Goal: Task Accomplishment & Management: Complete application form

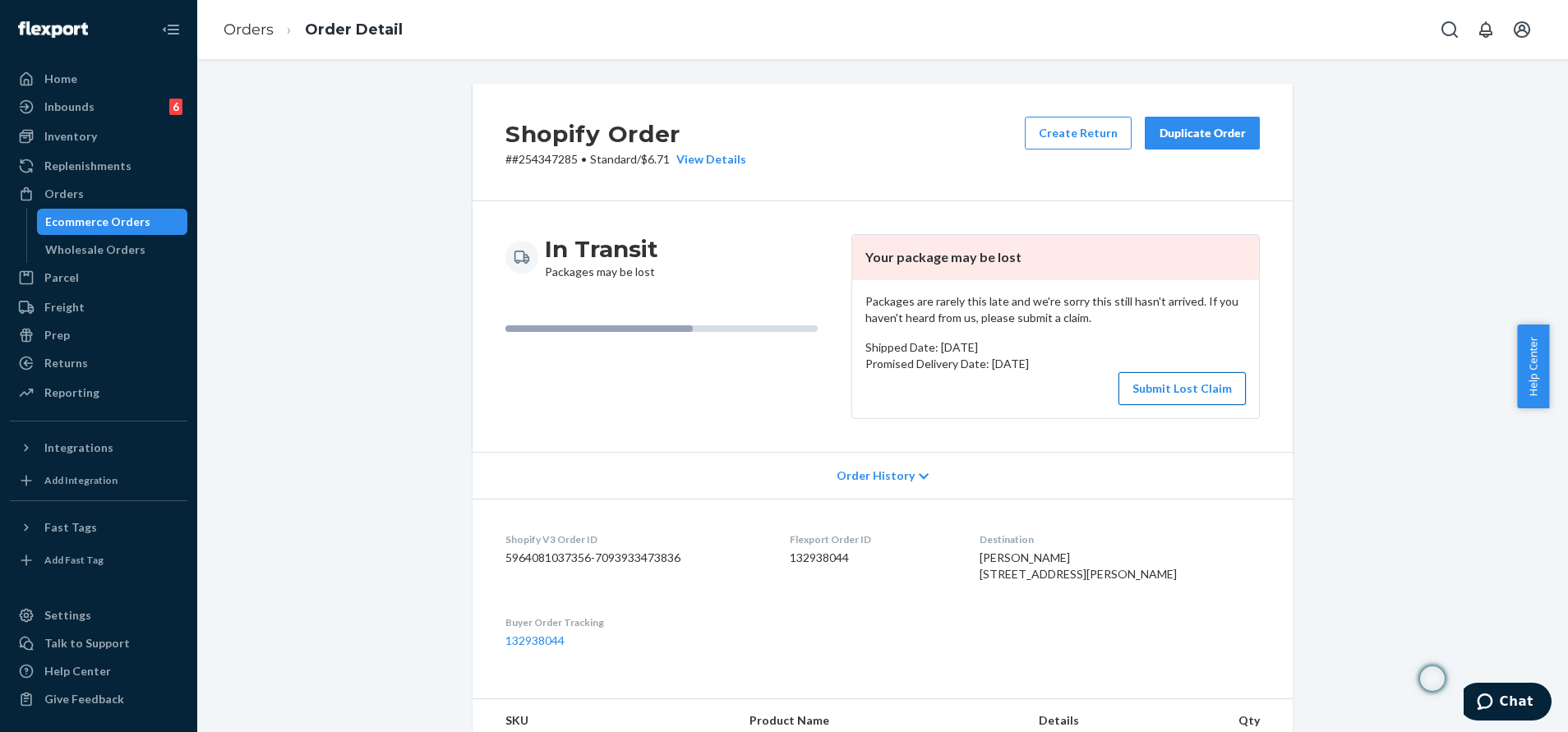
click at [1181, 381] on button "Submit Lost Claim" at bounding box center [1182, 389] width 127 height 32
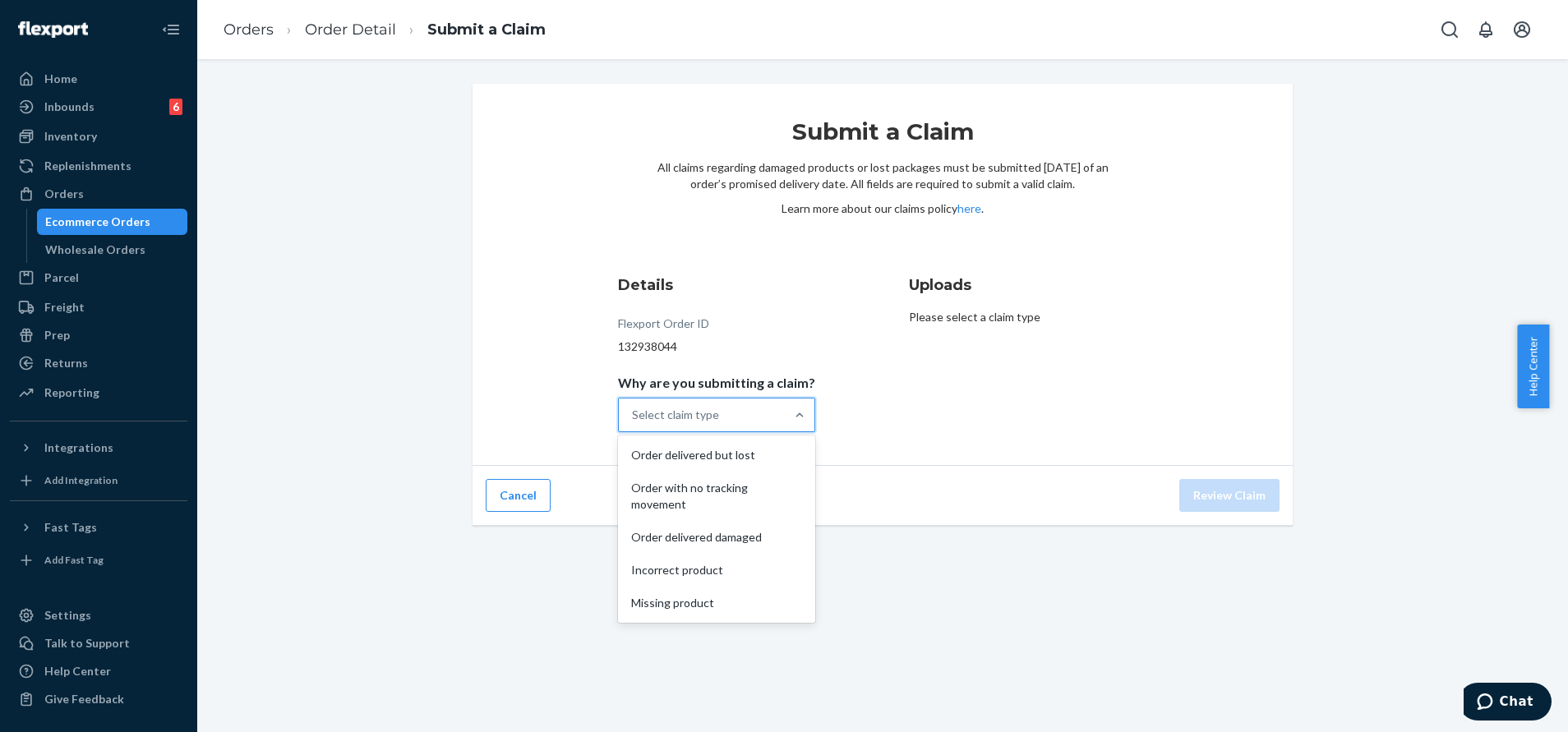
click at [754, 410] on div "Select claim type" at bounding box center [701, 415] width 166 height 32
click at [634, 410] on input "Why are you submitting a claim? option Order delivered but lost focused, 1 of 5…" at bounding box center [633, 415] width 2 height 16
click at [775, 495] on div "Order with no tracking movement" at bounding box center [716, 496] width 190 height 50
click at [634, 423] on input "Why are you submitting a claim? option Order with no tracking movement focused,…" at bounding box center [633, 415] width 2 height 16
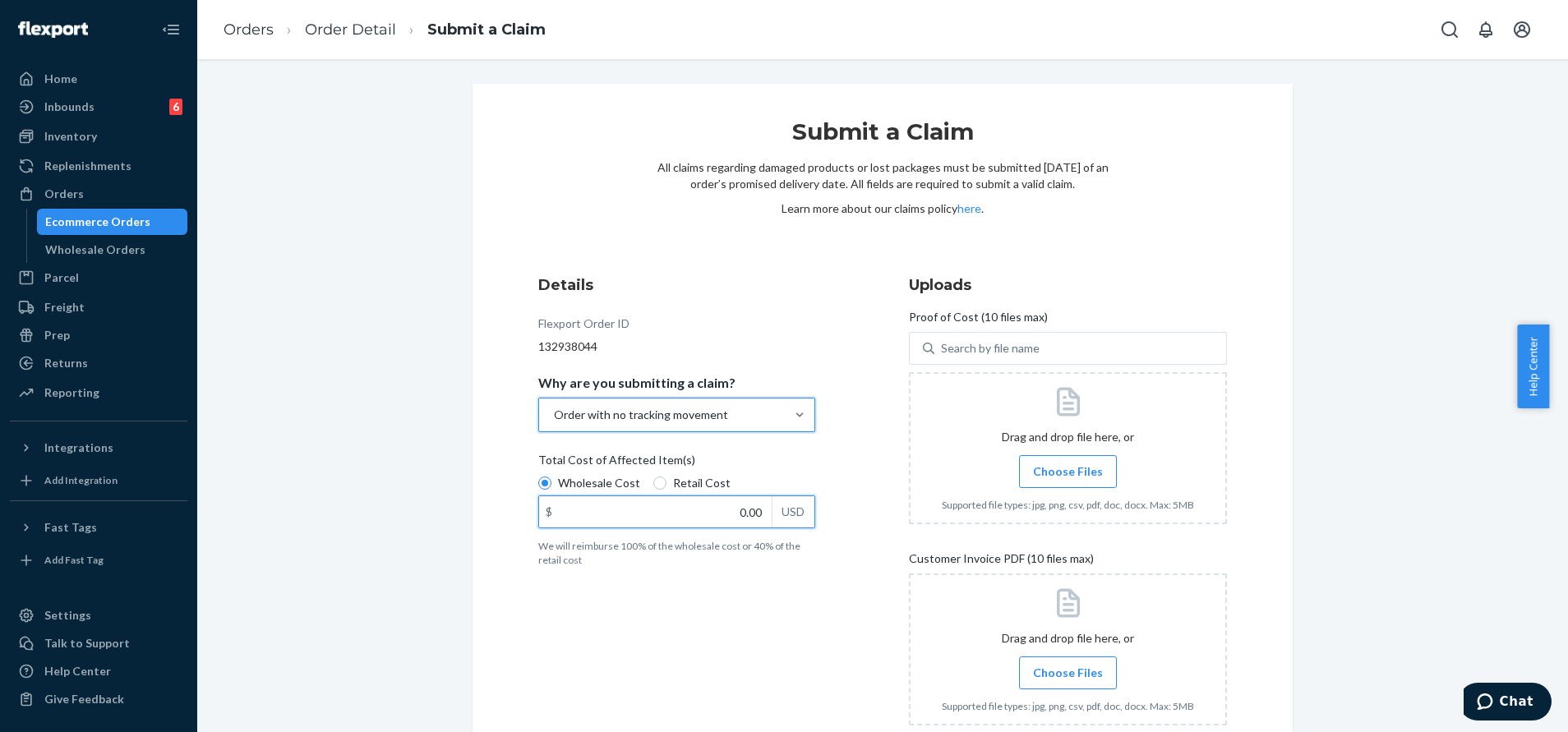
click at [732, 520] on input "0.00" at bounding box center [656, 512] width 233 height 32
paste input "13.8"
type input "13.80"
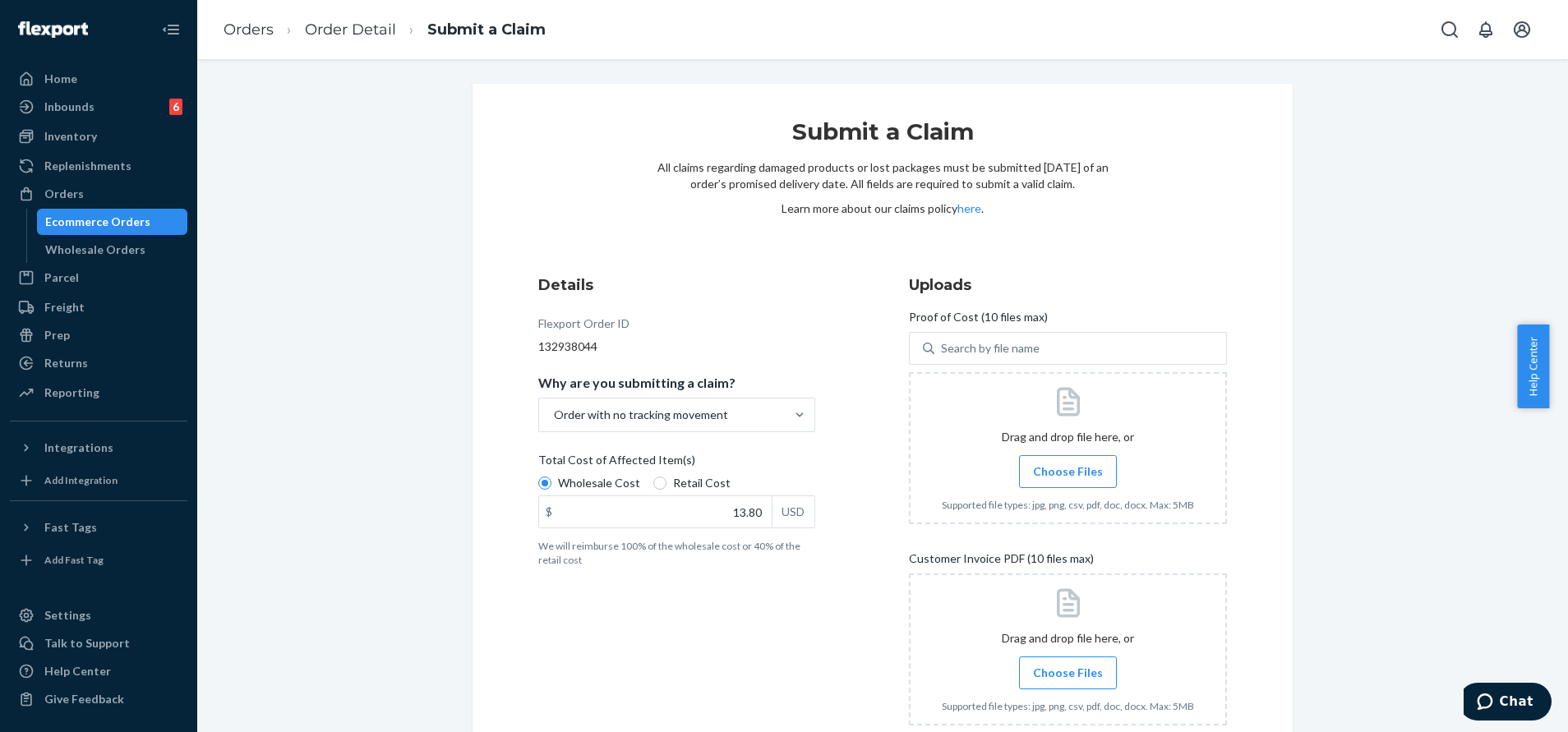
click at [1077, 470] on span "Choose Files" at bounding box center [1068, 471] width 69 height 16
click at [1068, 470] on input "Choose Files" at bounding box center [1068, 471] width 1 height 18
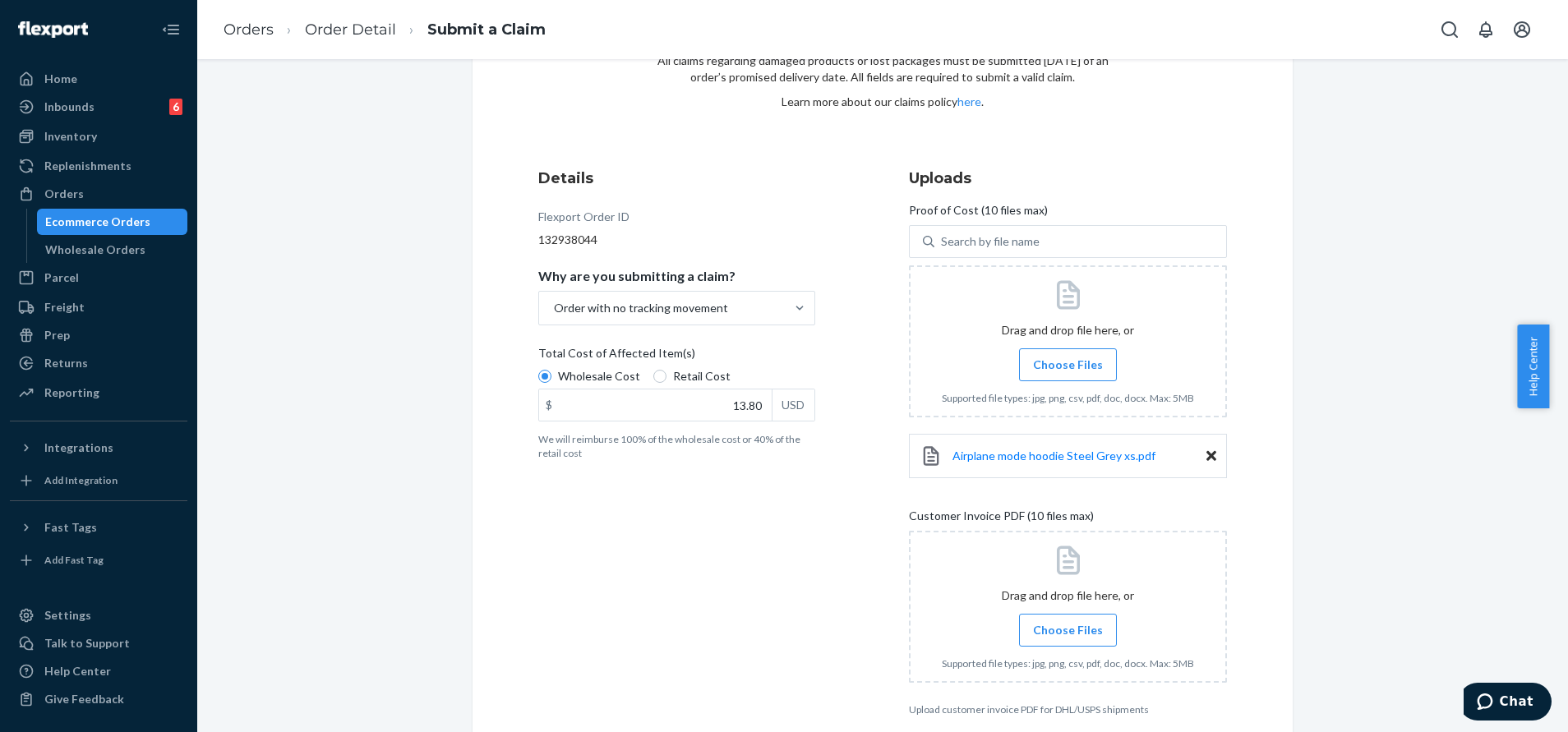
scroll to position [185, 0]
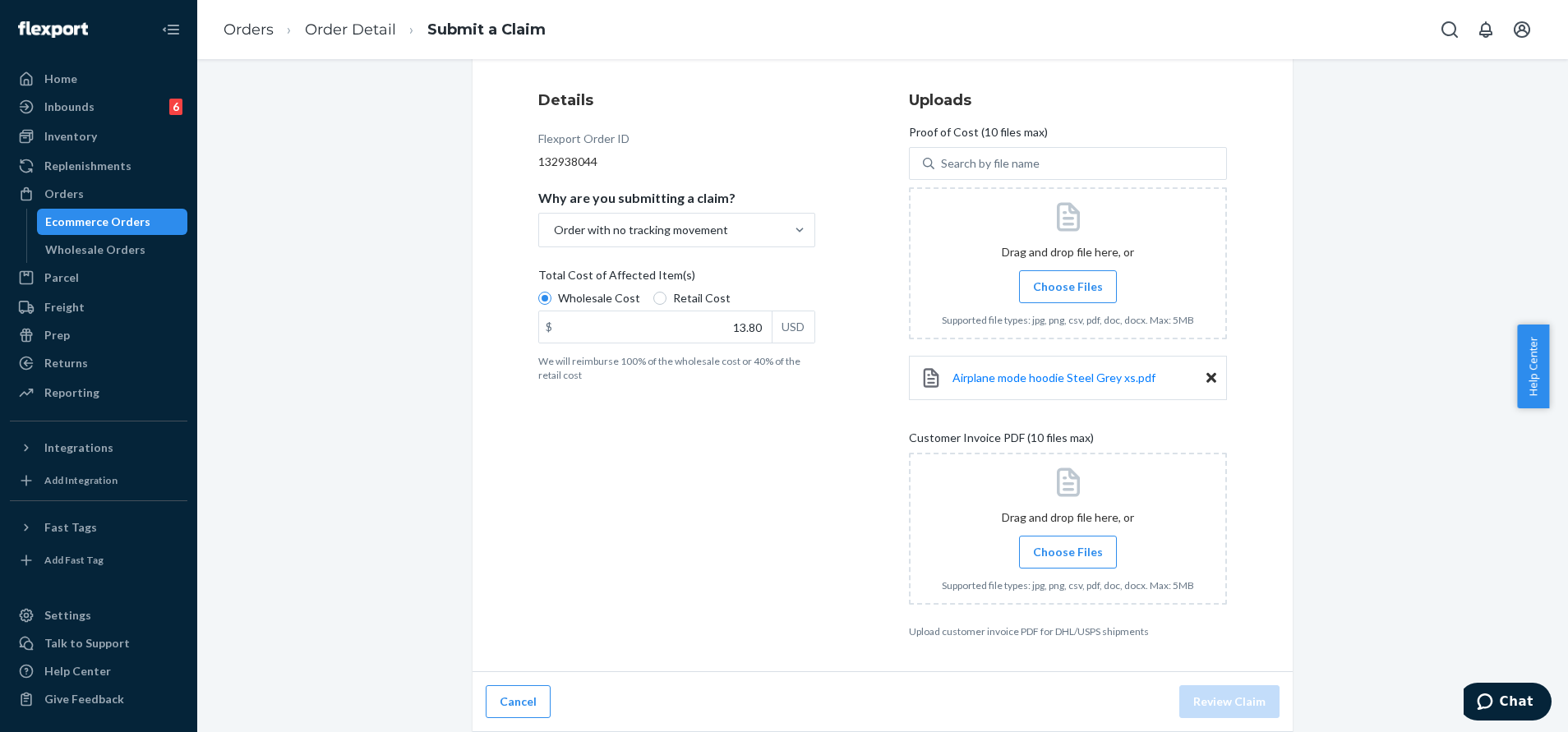
click at [1069, 567] on label "Choose Files" at bounding box center [1068, 552] width 97 height 32
click at [1068, 562] on input "Choose Files" at bounding box center [1068, 553] width 1 height 18
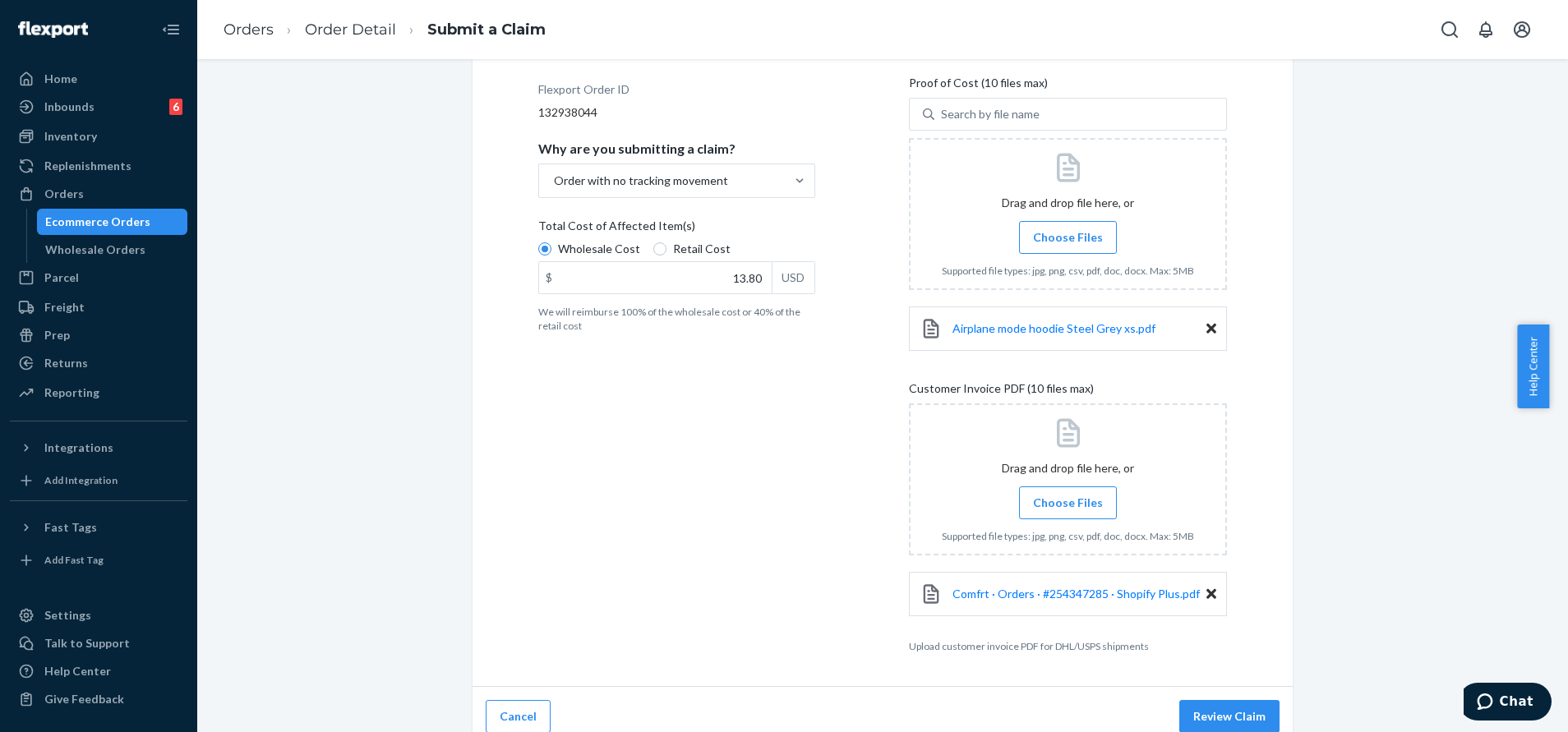
scroll to position [249, 0]
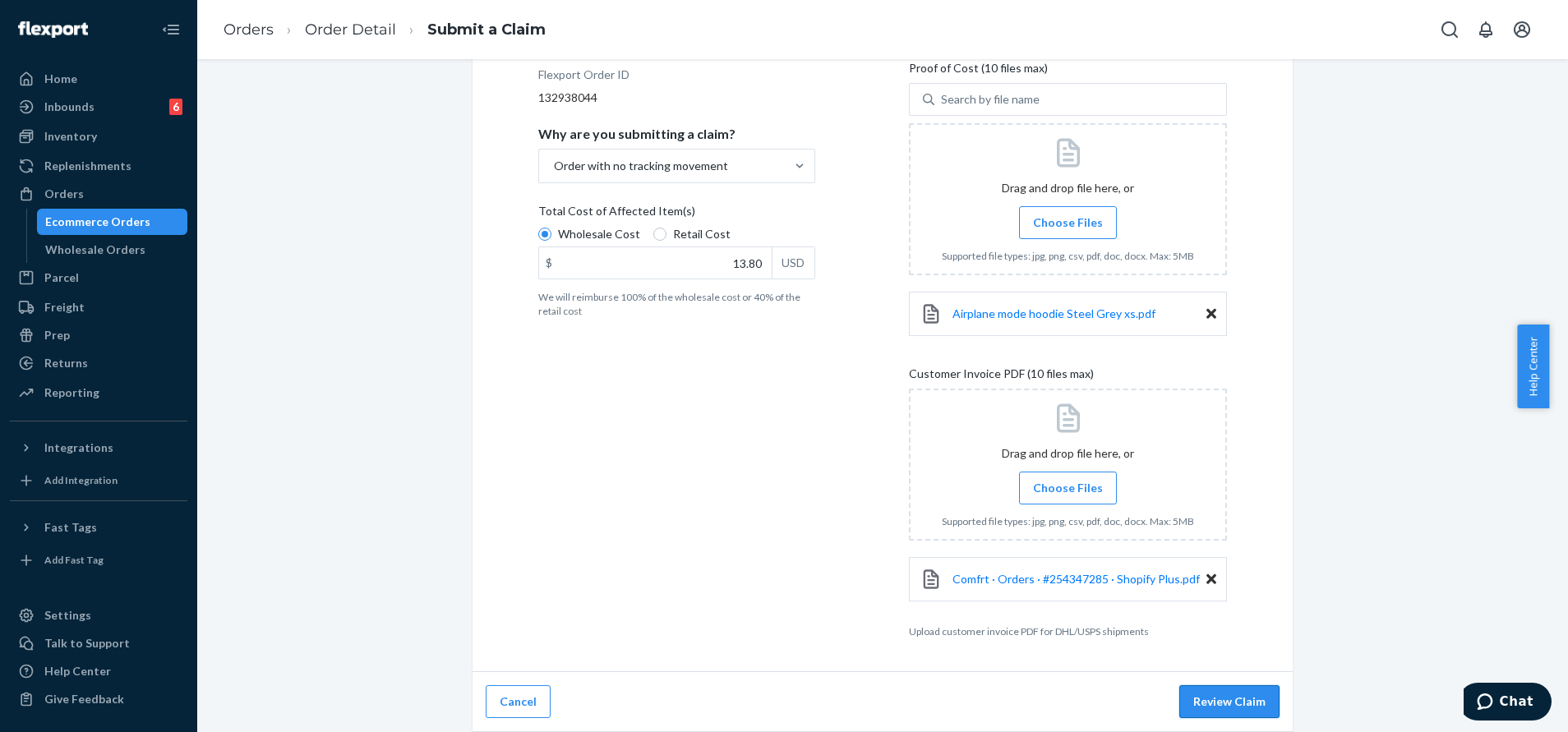
click at [1226, 710] on button "Review Claim" at bounding box center [1229, 701] width 100 height 32
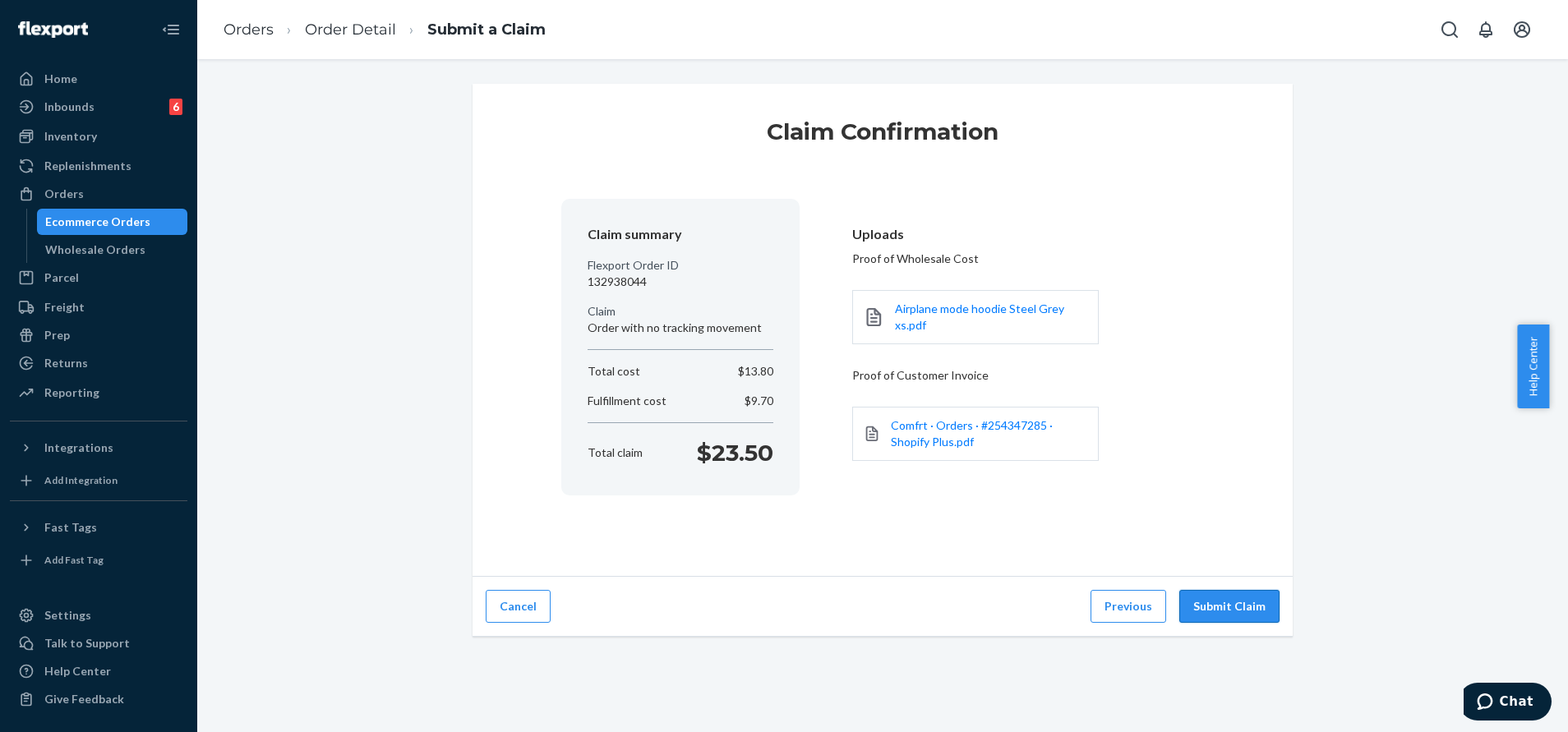
click at [1230, 608] on button "Submit Claim" at bounding box center [1229, 607] width 100 height 32
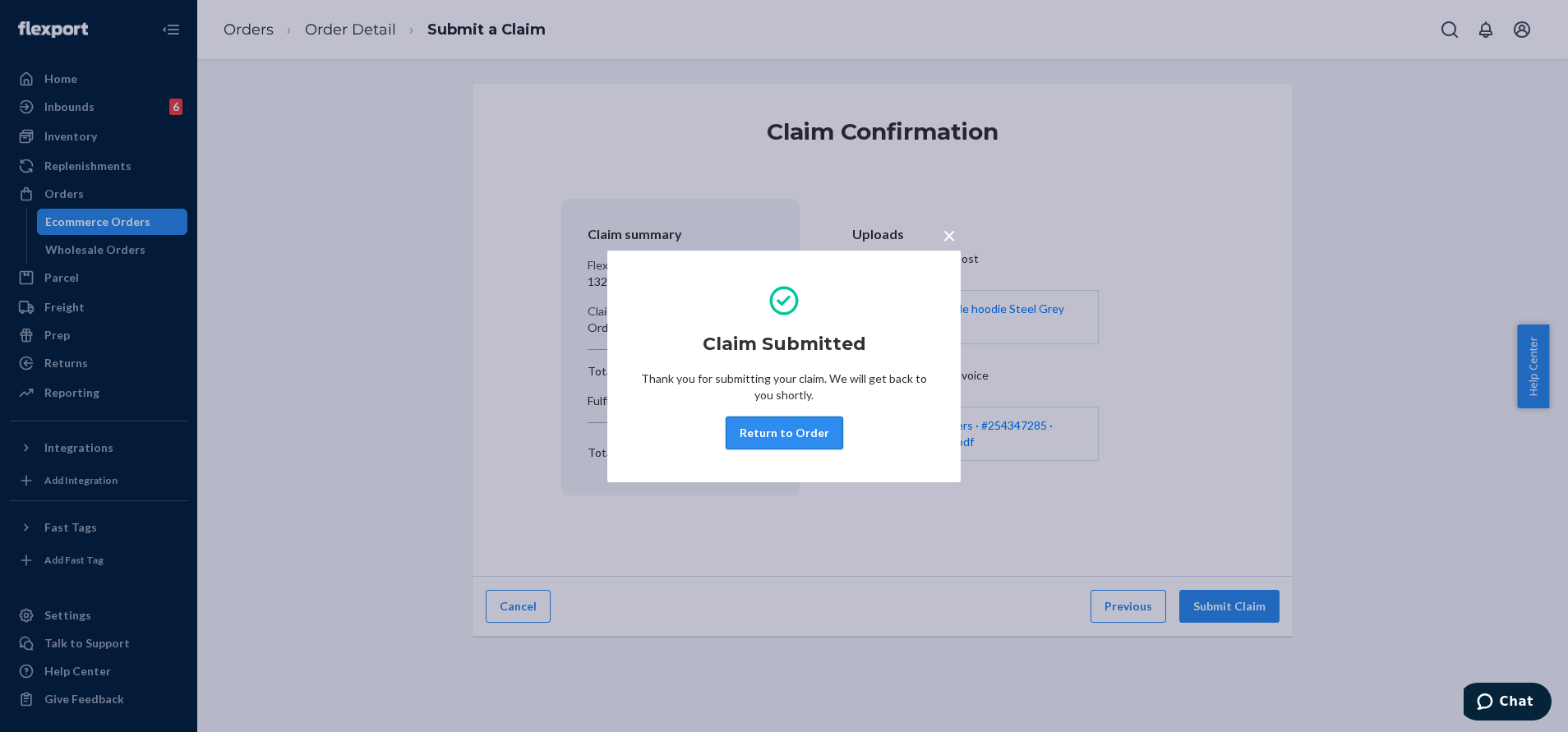
click at [805, 423] on button "Return to Order" at bounding box center [784, 433] width 117 height 32
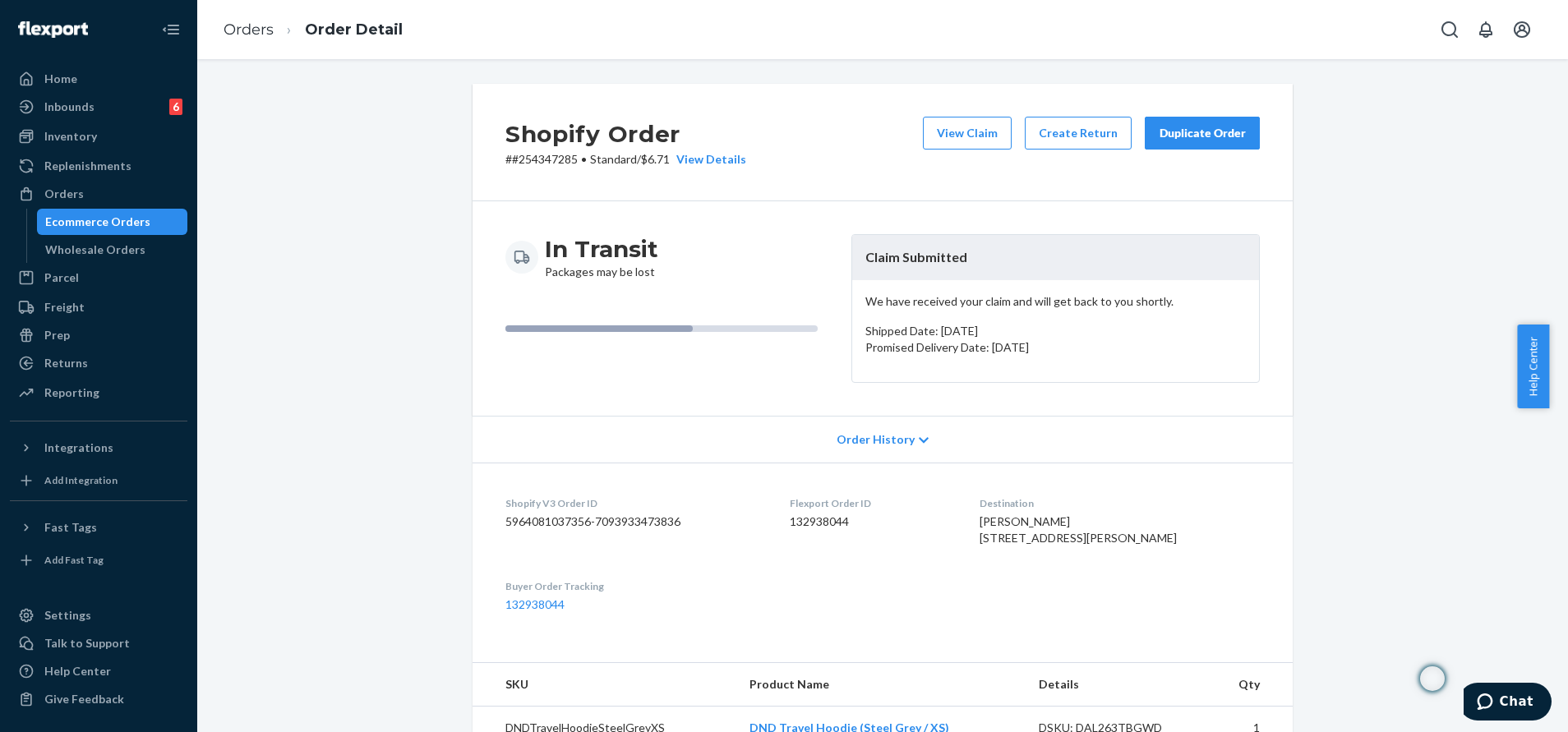
click at [1187, 127] on div "Duplicate Order" at bounding box center [1202, 133] width 87 height 16
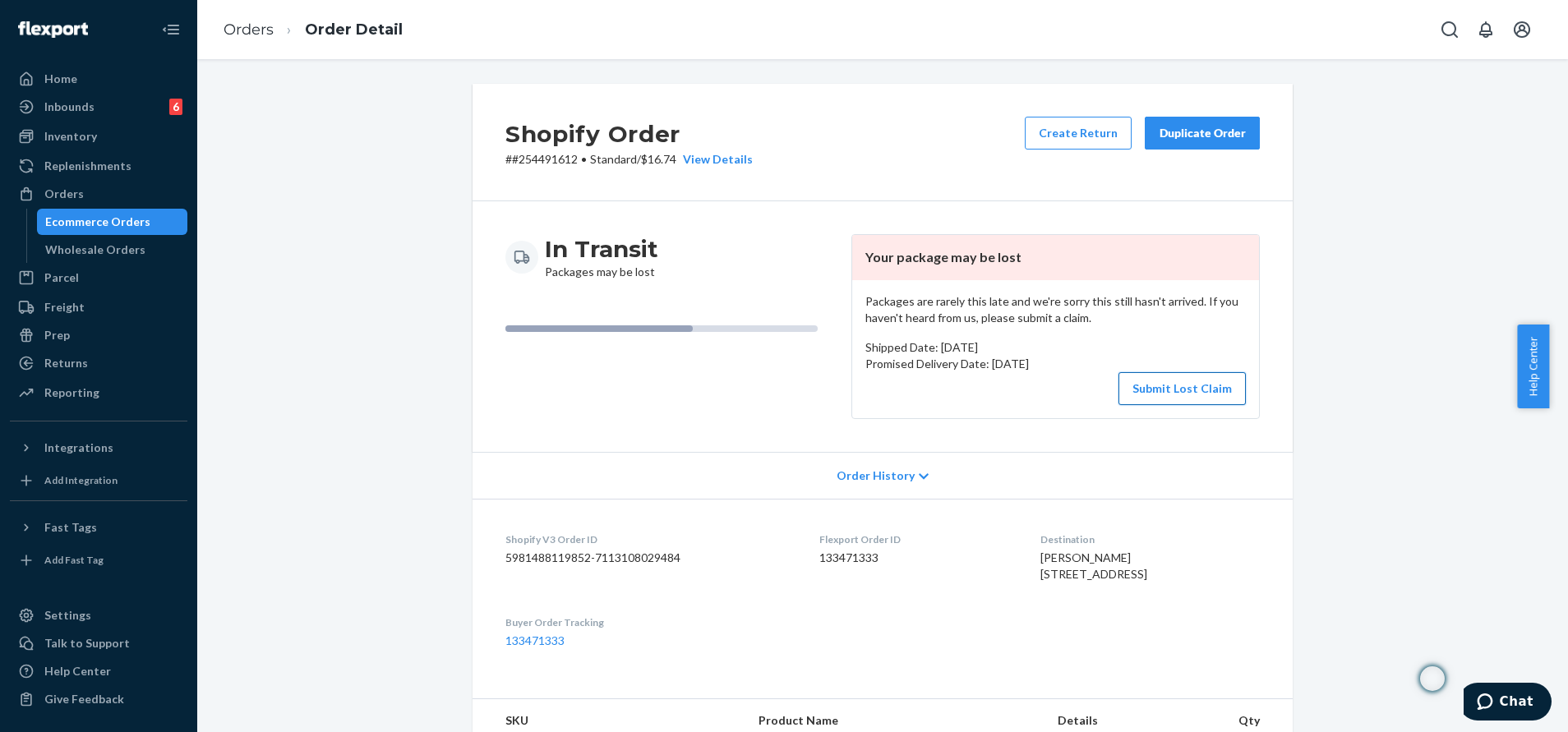
click at [1220, 385] on button "Submit Lost Claim" at bounding box center [1182, 389] width 127 height 32
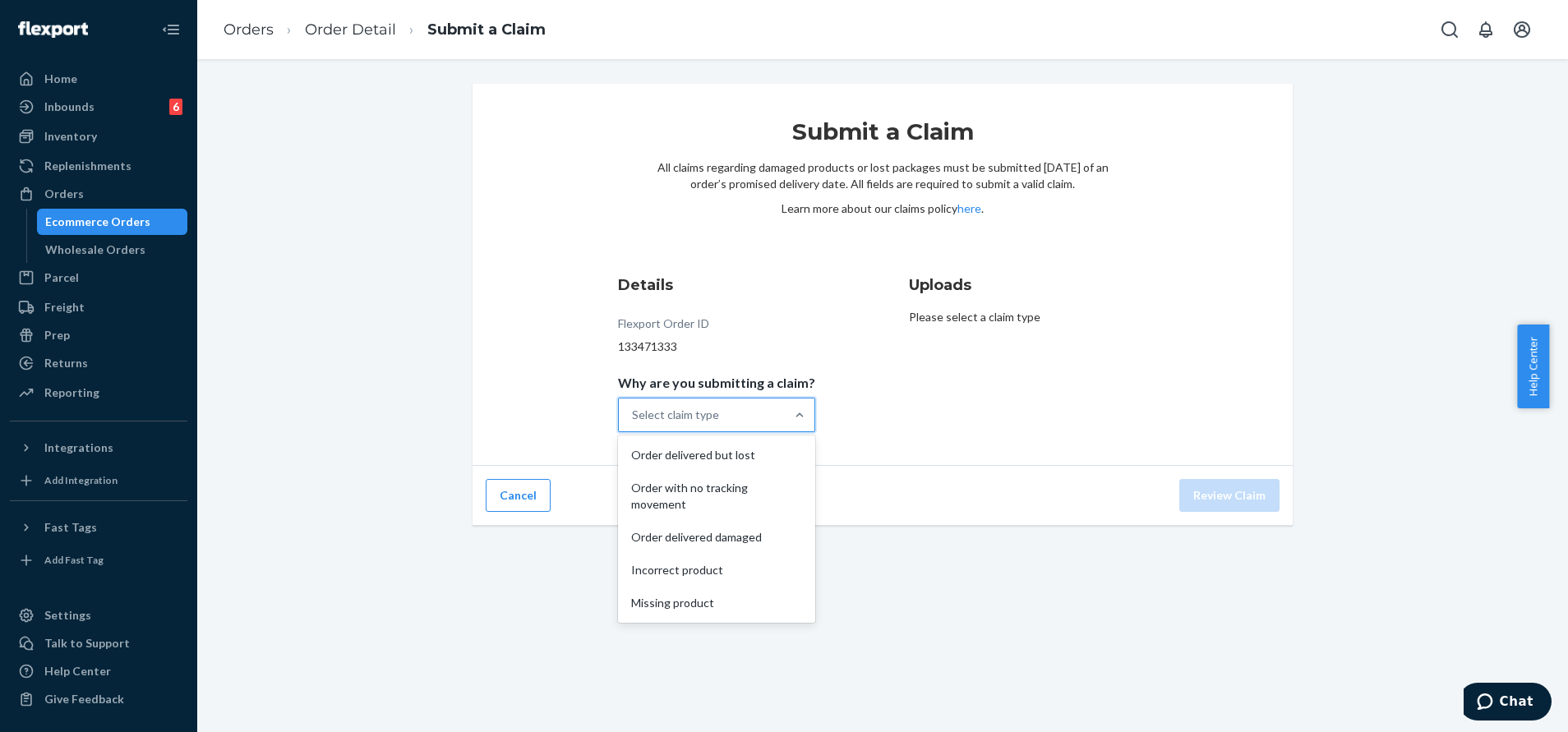
click at [747, 426] on div "Select claim type" at bounding box center [701, 415] width 166 height 32
click at [634, 423] on input "Why are you submitting a claim? option Order delivered but lost focused, 1 of 5…" at bounding box center [633, 415] width 2 height 16
click at [737, 488] on div "Order with no tracking movement" at bounding box center [716, 496] width 190 height 50
click at [634, 423] on input "Why are you submitting a claim? option Order with no tracking movement focused,…" at bounding box center [633, 415] width 2 height 16
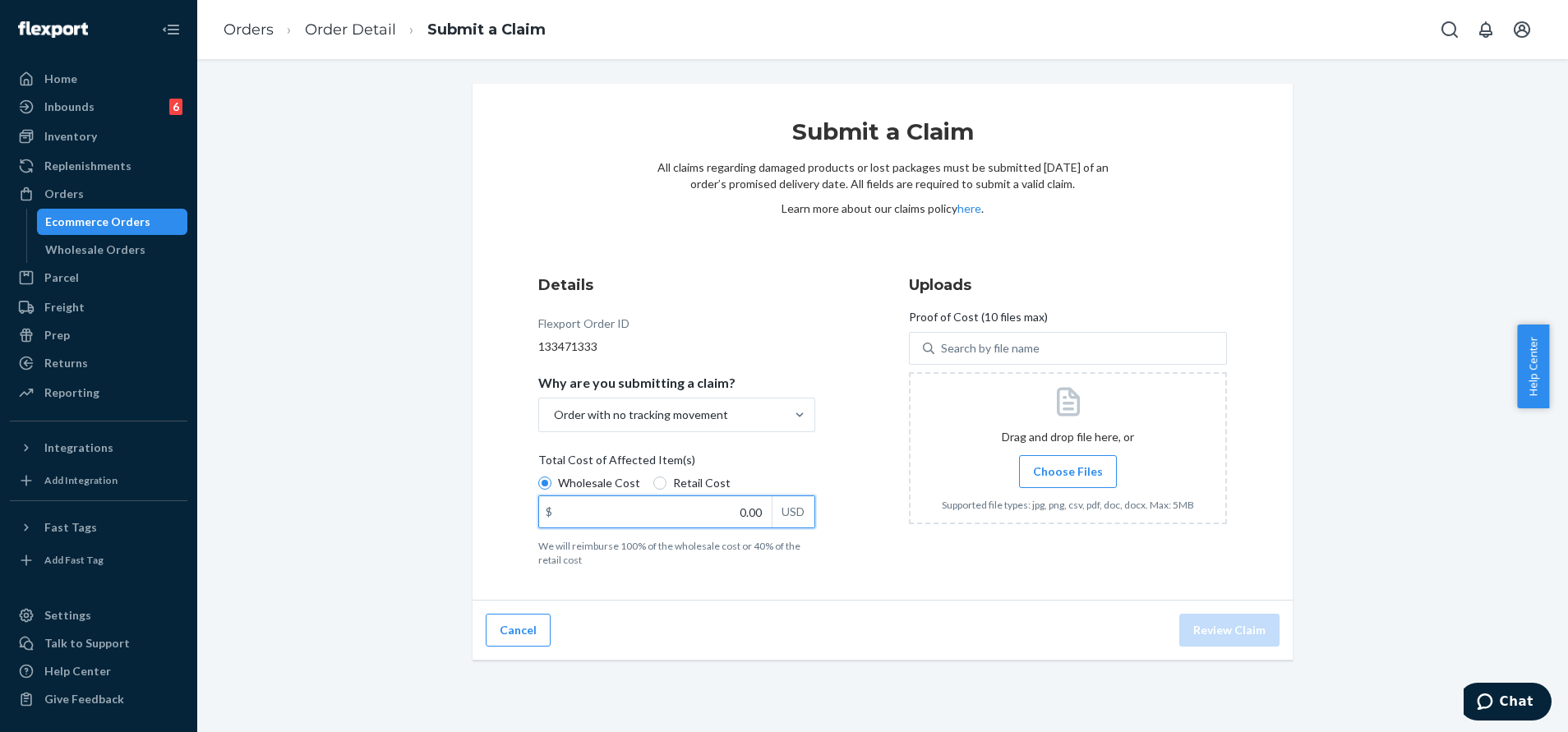
click at [685, 503] on input "0.00" at bounding box center [656, 512] width 233 height 32
type input "192.00"
click at [1074, 464] on span "Choose Files" at bounding box center [1068, 471] width 69 height 16
click at [1068, 464] on input "Choose Files" at bounding box center [1068, 471] width 1 height 18
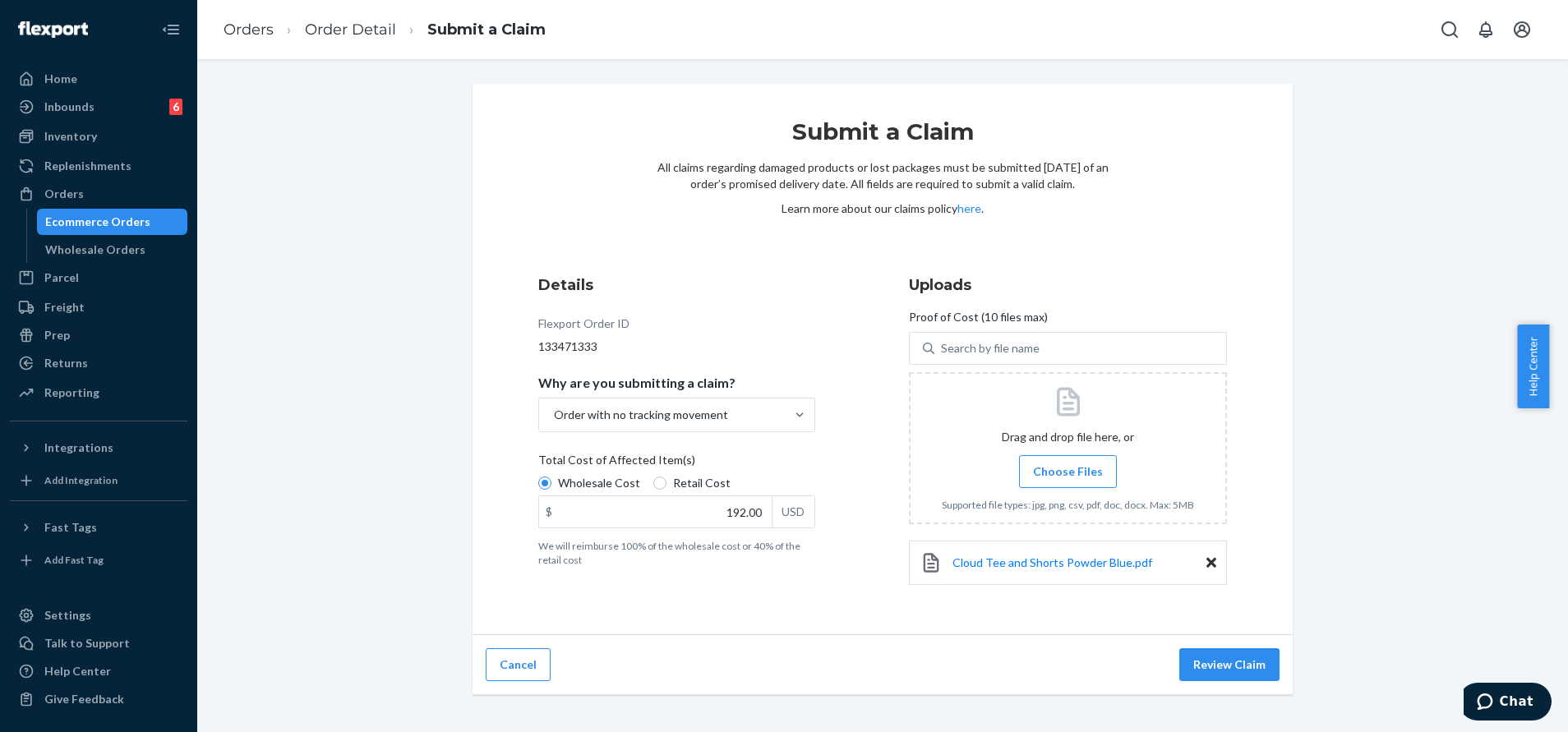
click at [1078, 468] on span "Choose Files" at bounding box center [1068, 471] width 69 height 16
click at [1068, 468] on input "Choose Files" at bounding box center [1068, 471] width 1 height 18
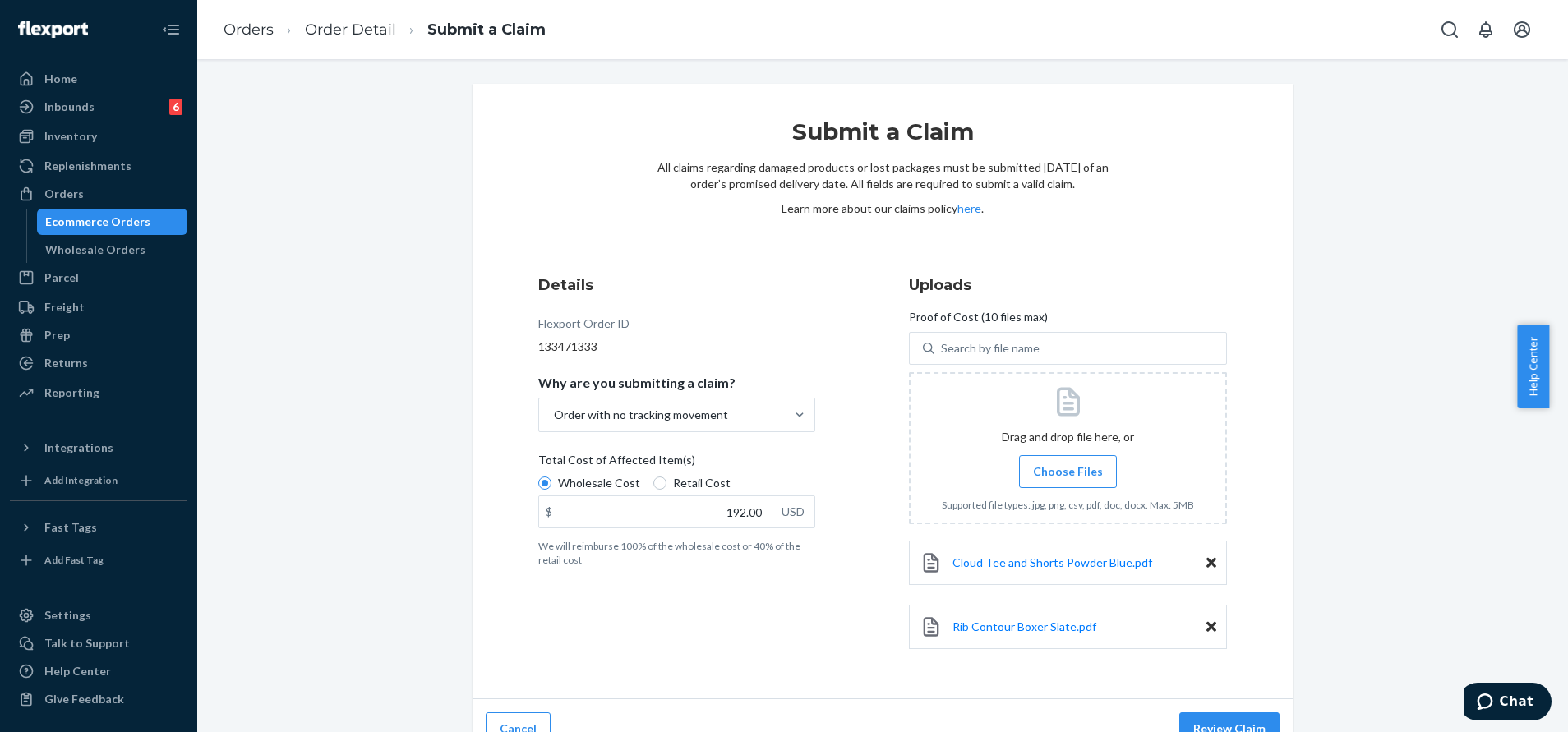
click at [1046, 474] on span "Choose Files" at bounding box center [1068, 471] width 69 height 16
click at [1068, 474] on input "Choose Files" at bounding box center [1068, 471] width 1 height 18
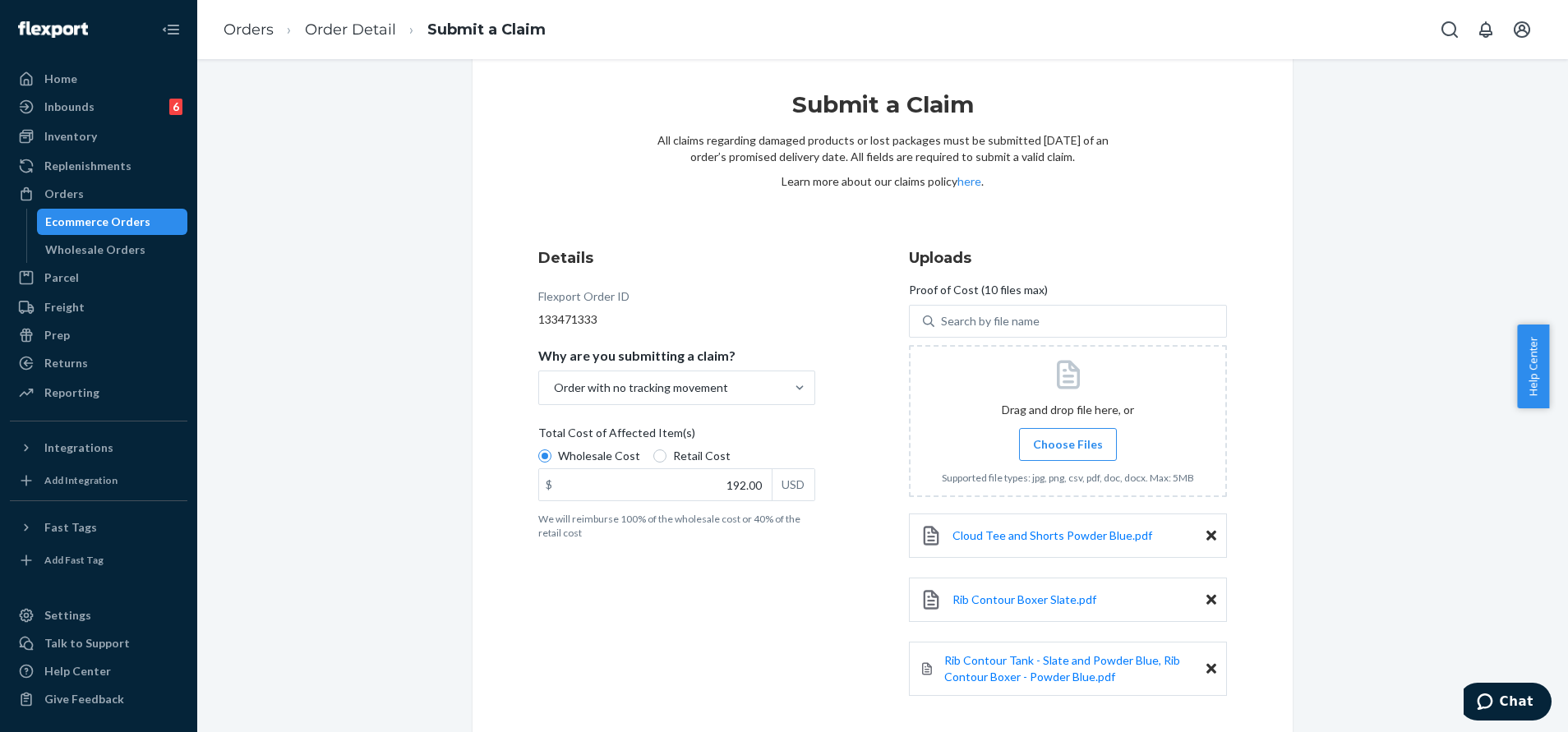
scroll to position [101, 0]
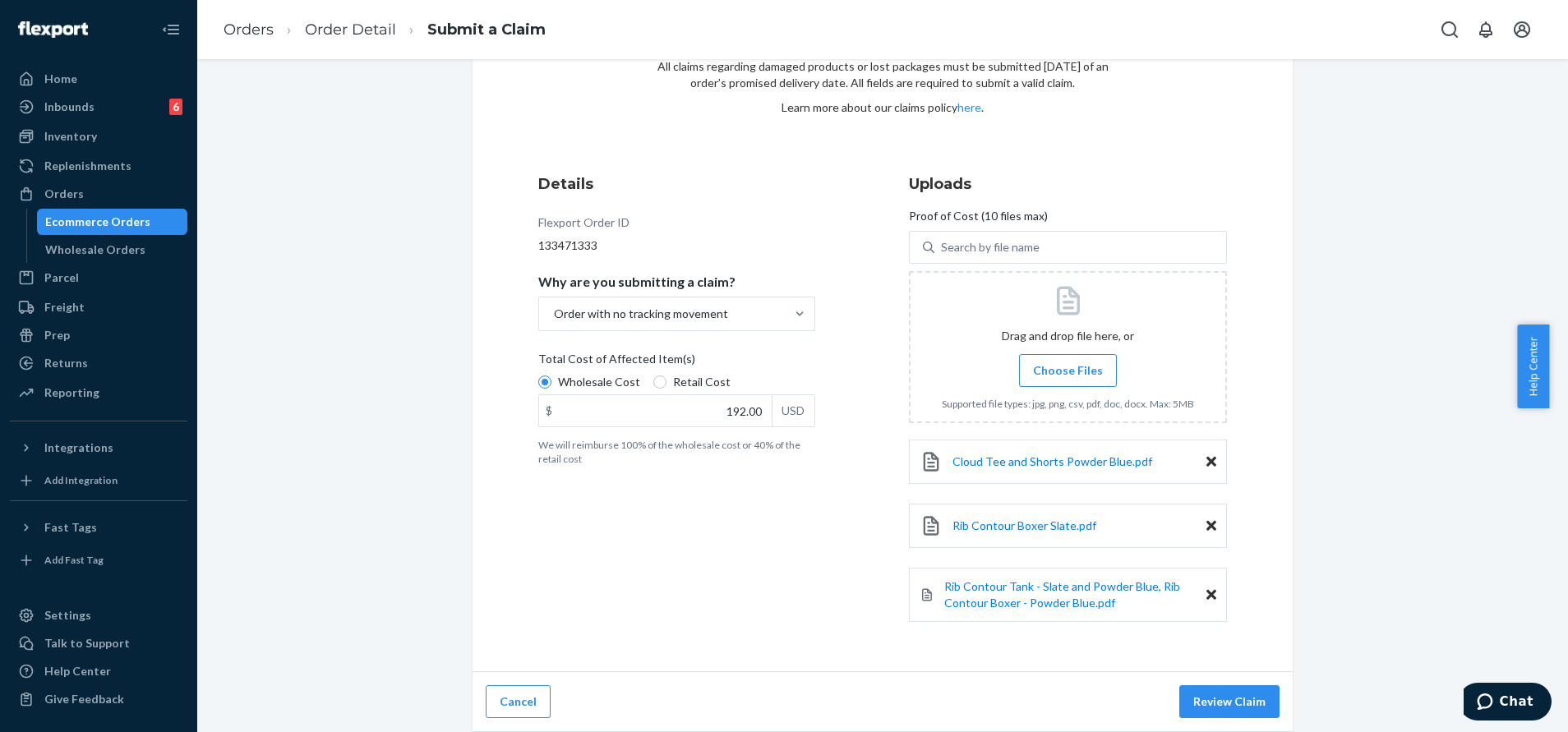
click at [1067, 367] on span "Choose Files" at bounding box center [1068, 371] width 69 height 16
click at [1068, 367] on input "Choose Files" at bounding box center [1068, 371] width 1 height 18
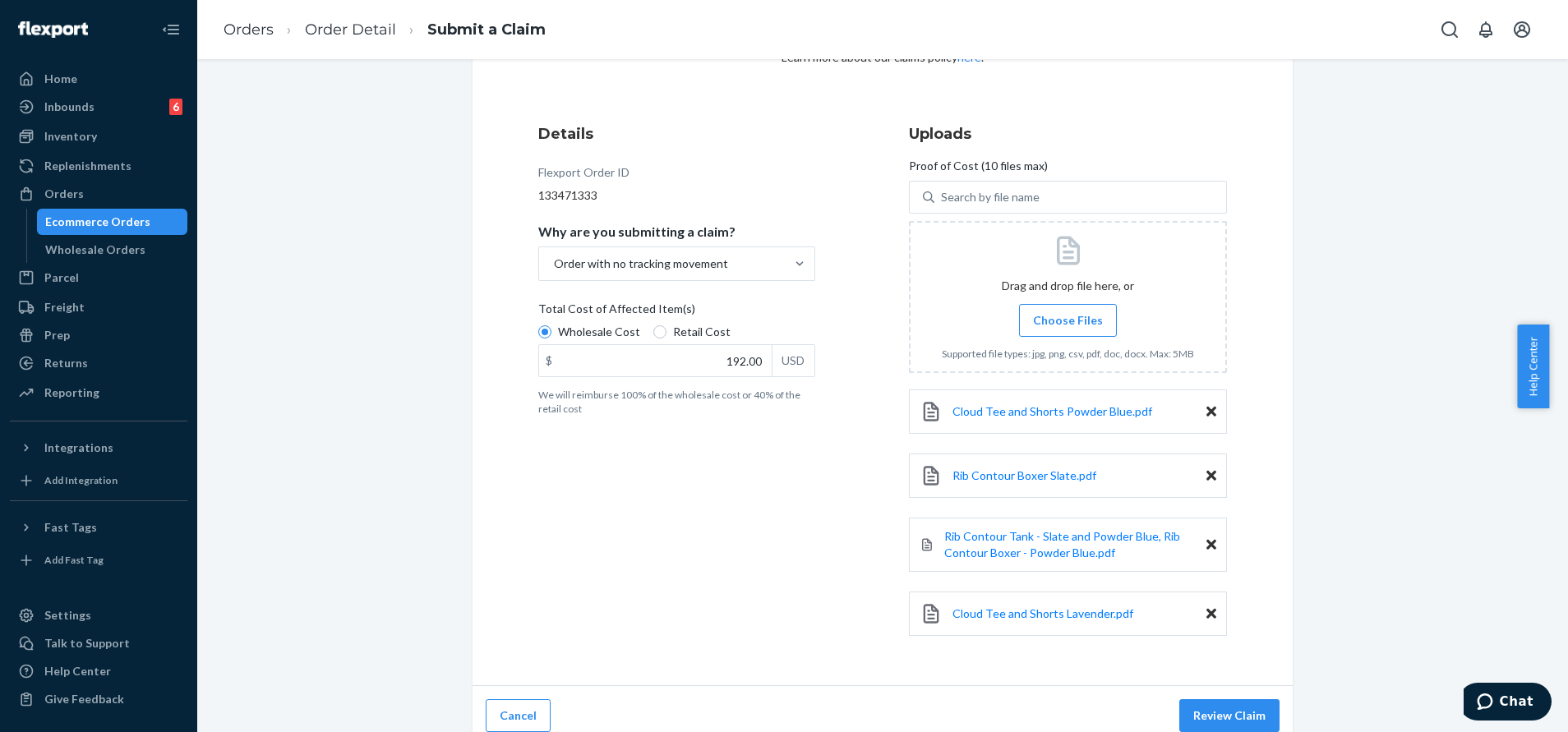
scroll to position [165, 0]
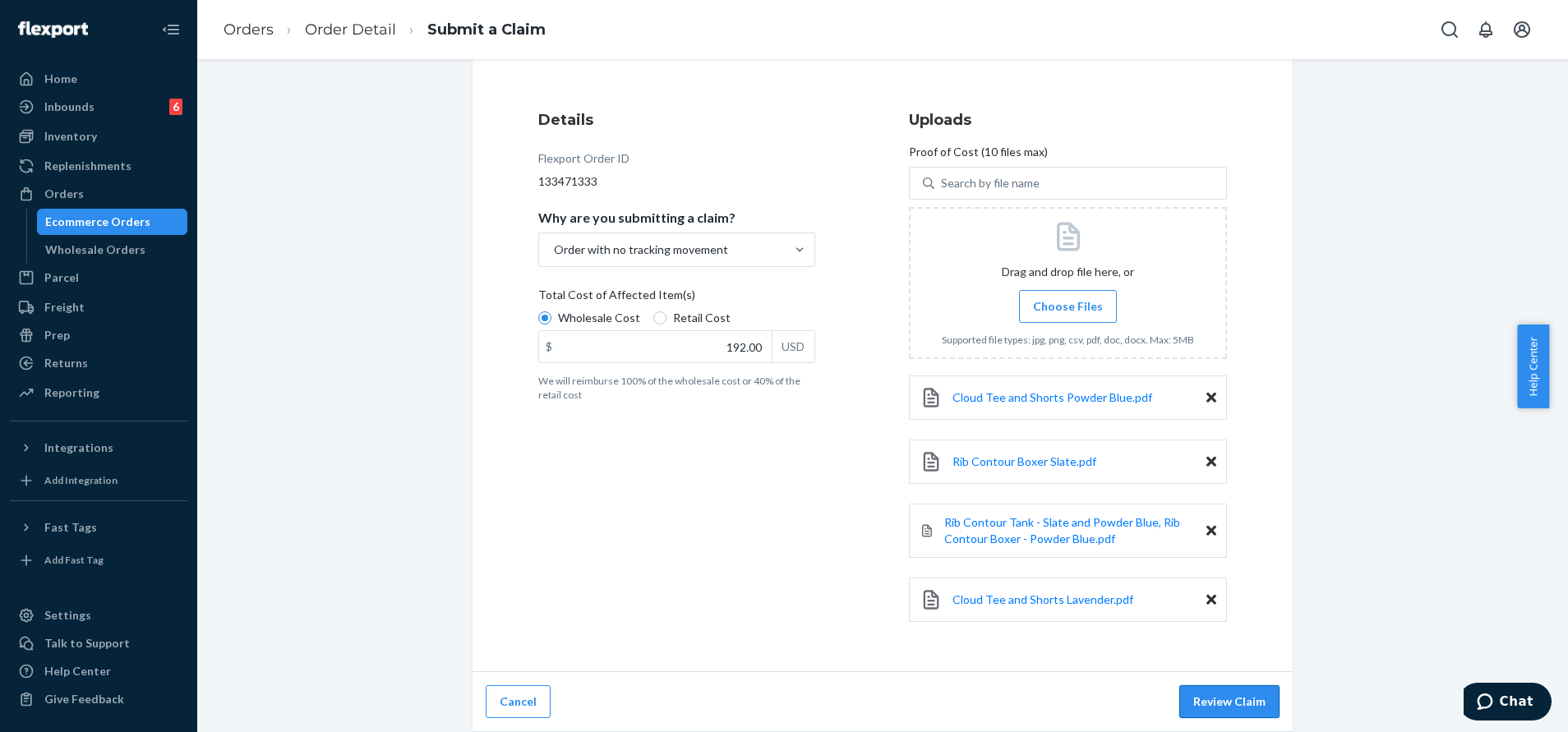
click at [1237, 706] on button "Review Claim" at bounding box center [1229, 701] width 100 height 32
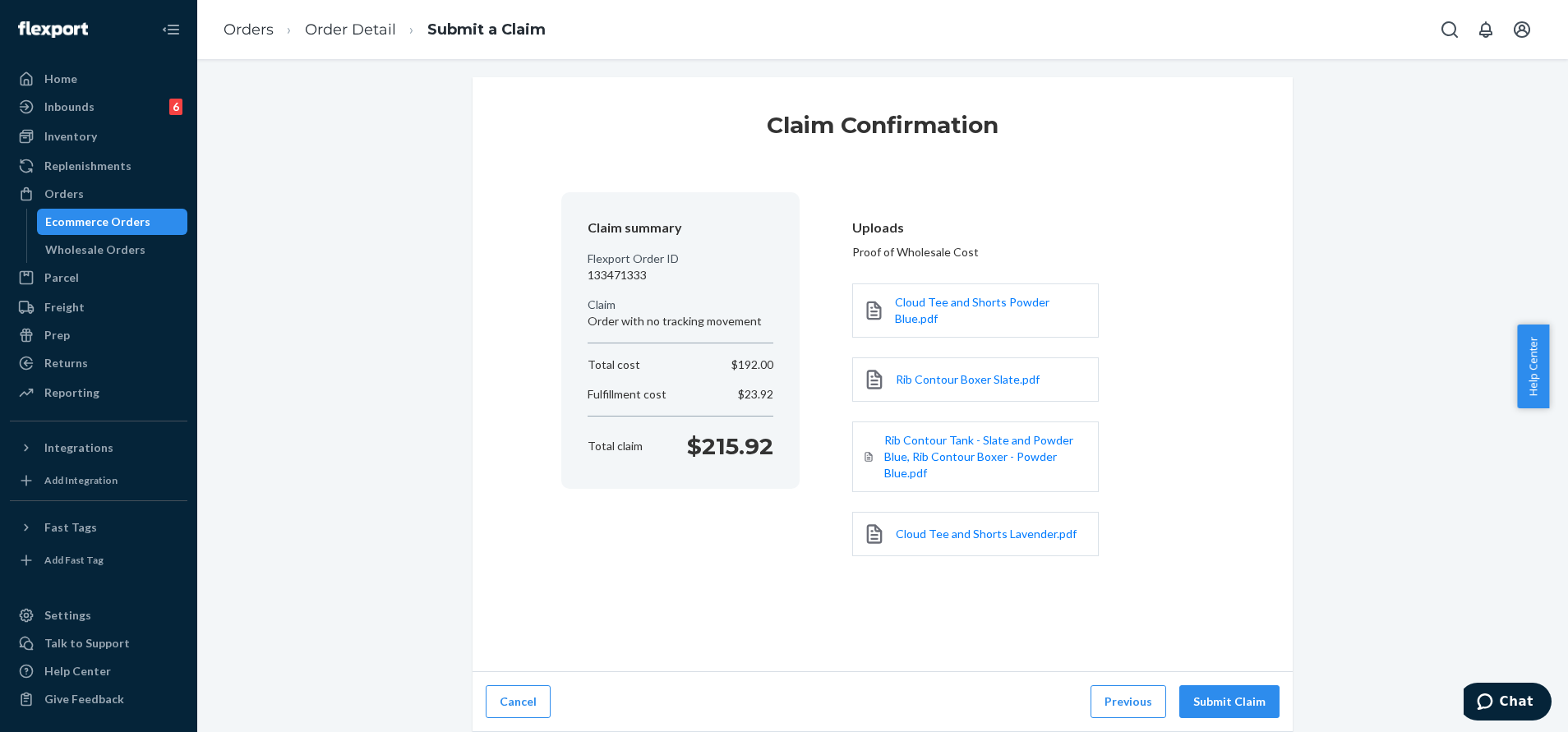
scroll to position [0, 0]
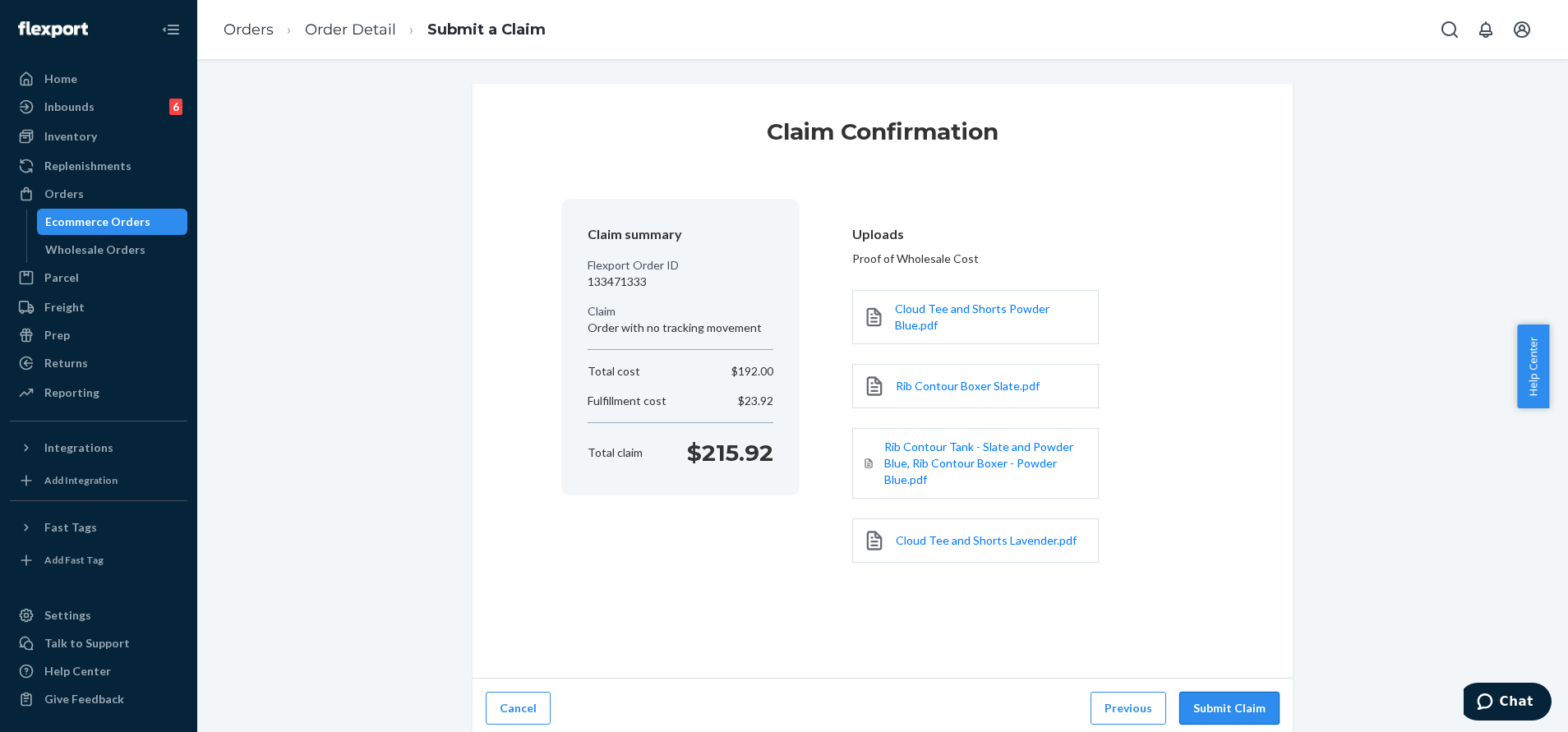
click at [1232, 695] on button "Submit Claim" at bounding box center [1229, 709] width 100 height 32
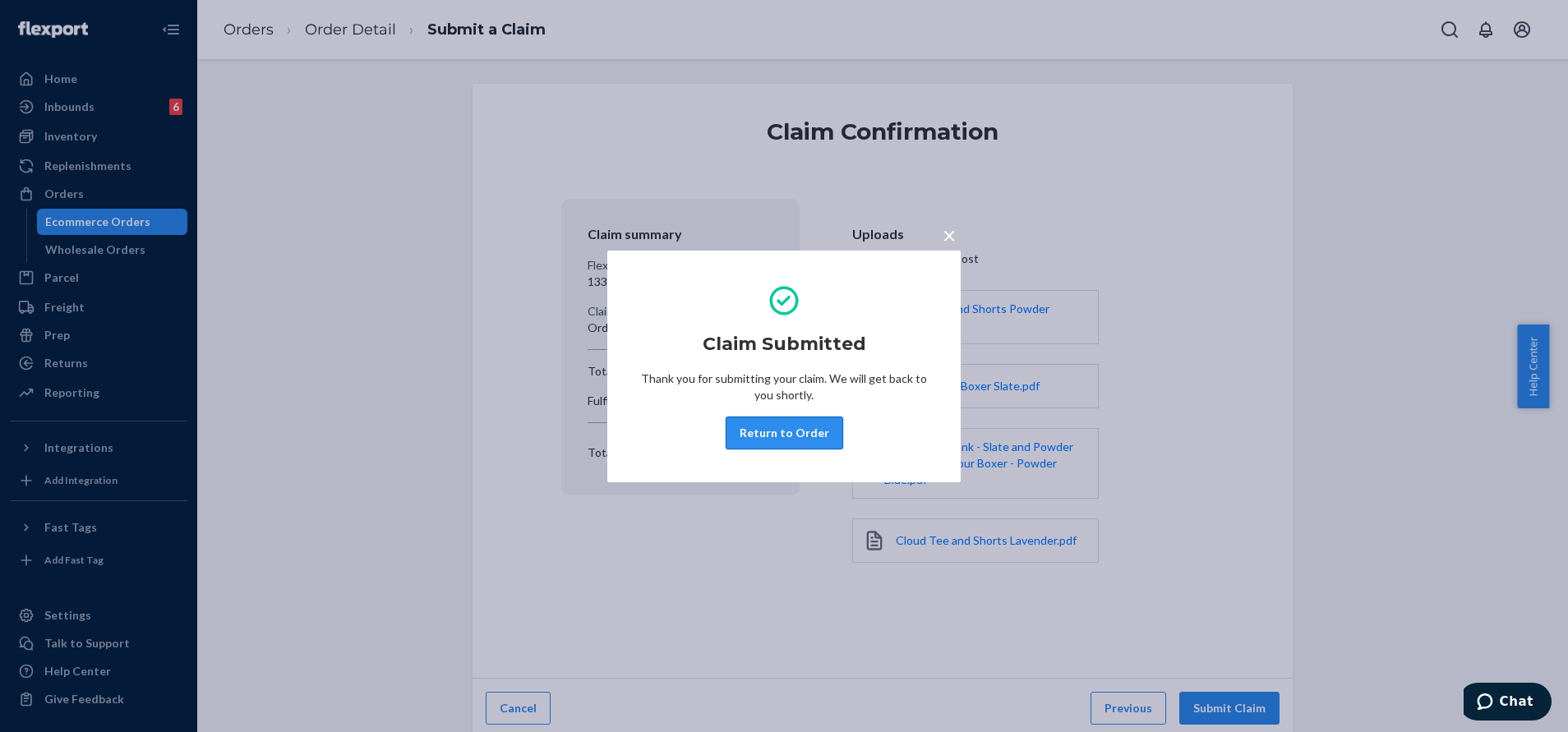
click at [802, 440] on button "Return to Order" at bounding box center [784, 433] width 117 height 32
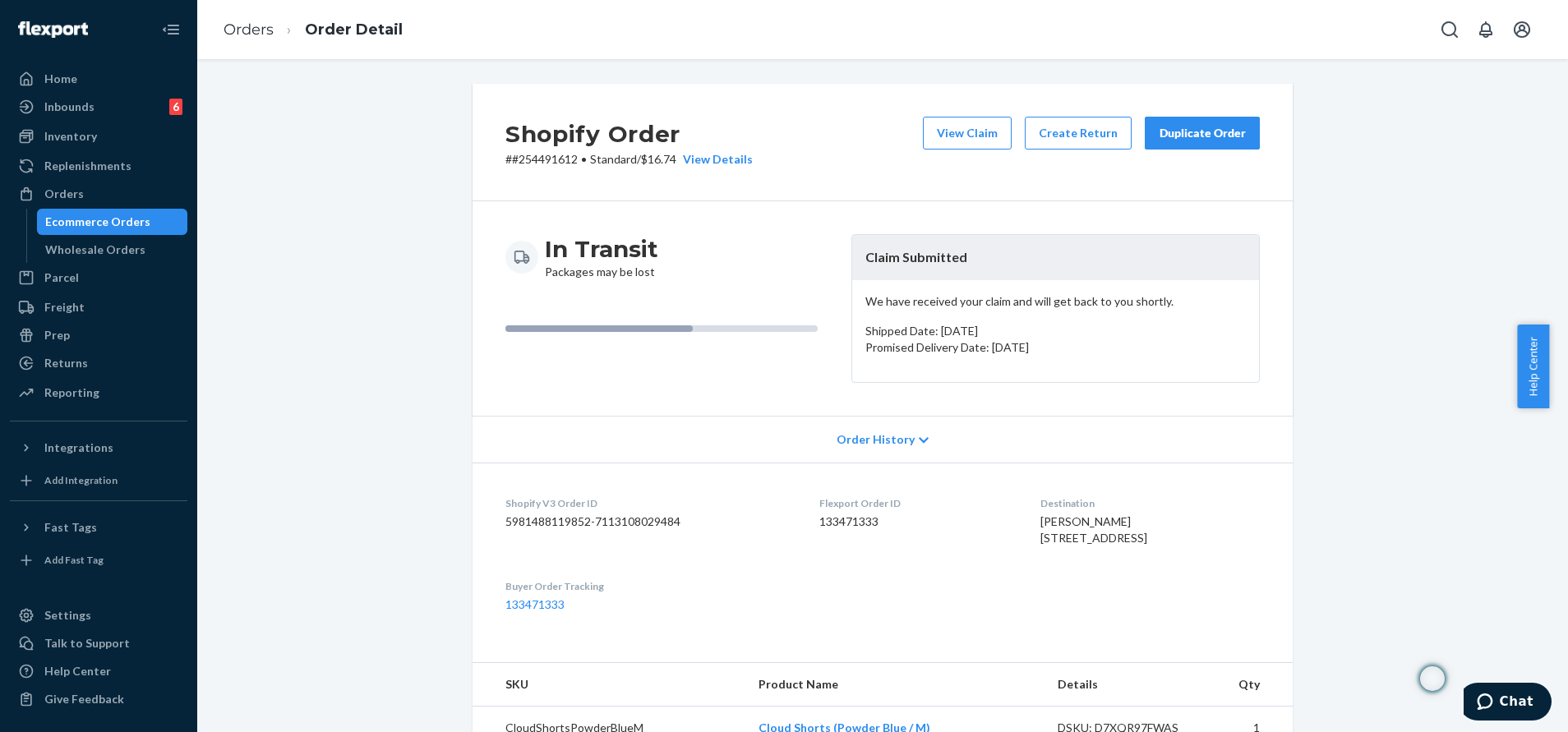
click at [1192, 130] on div "Duplicate Order" at bounding box center [1202, 133] width 87 height 16
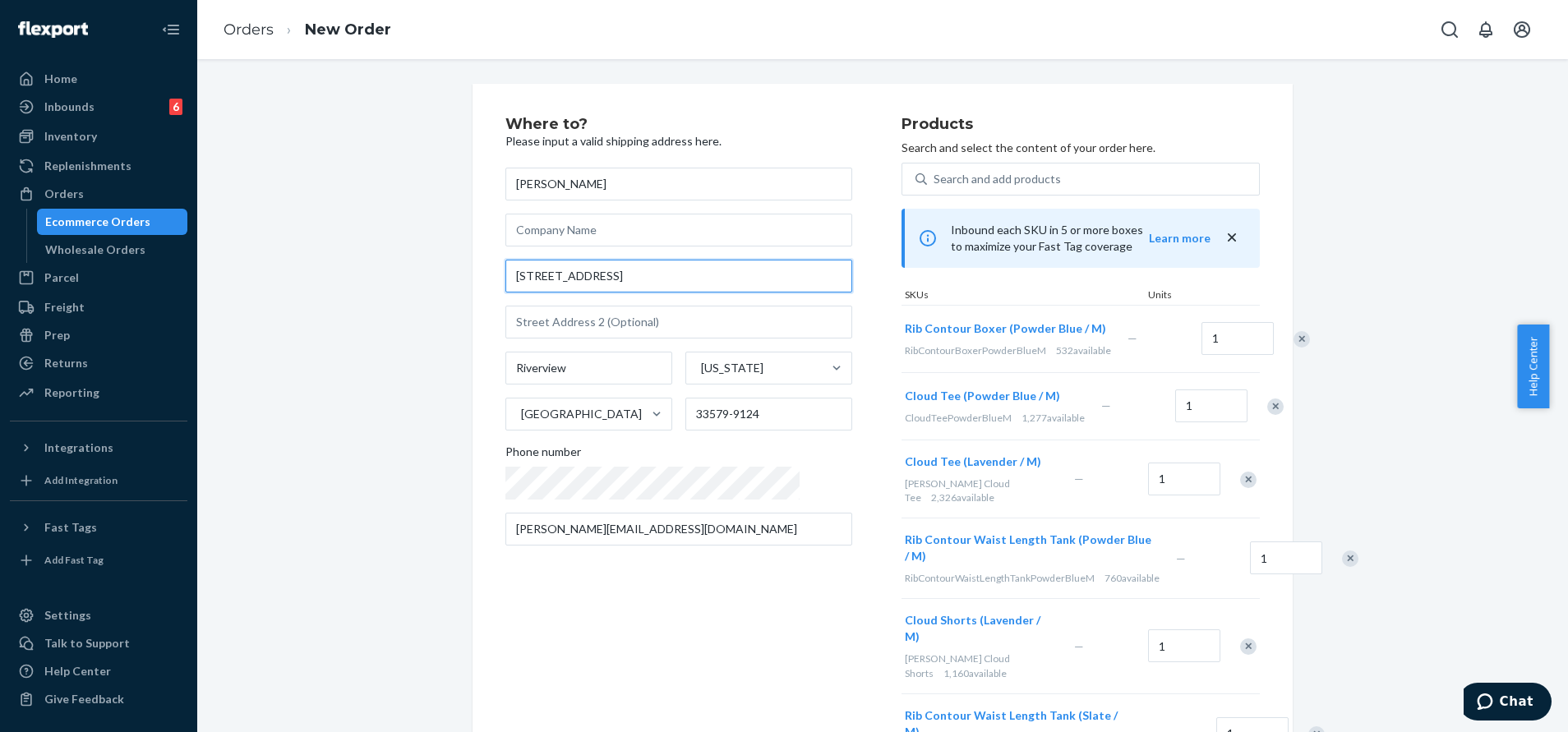
click at [701, 288] on input "11902 Bahia Valley Dr" at bounding box center [679, 276] width 347 height 32
paste input ", Riverview, FL 33579"
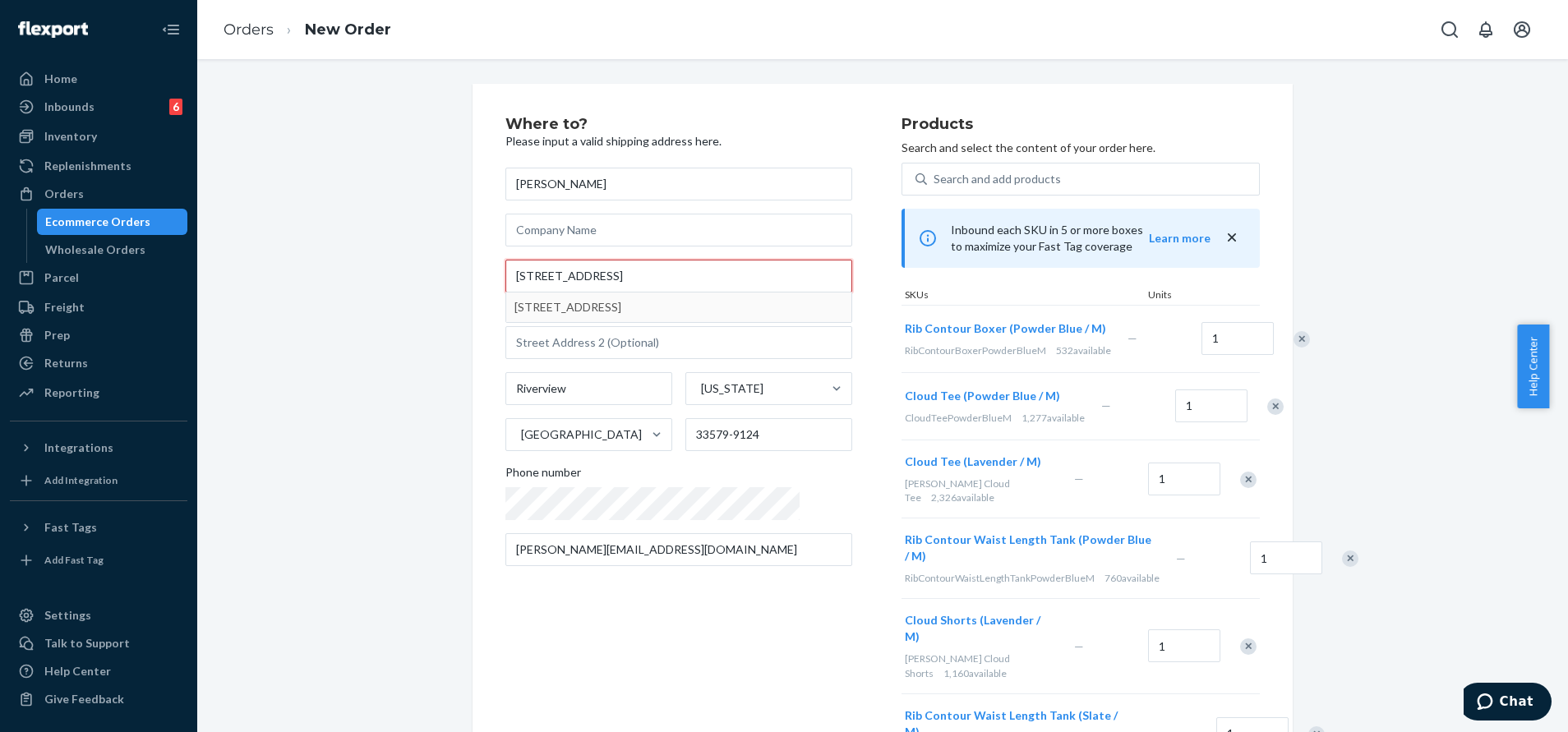
type input "11902 Bahia Valley Dr, Riverview, FL 33579"
type input "33579"
type input "11902 Bahia Valley Dr"
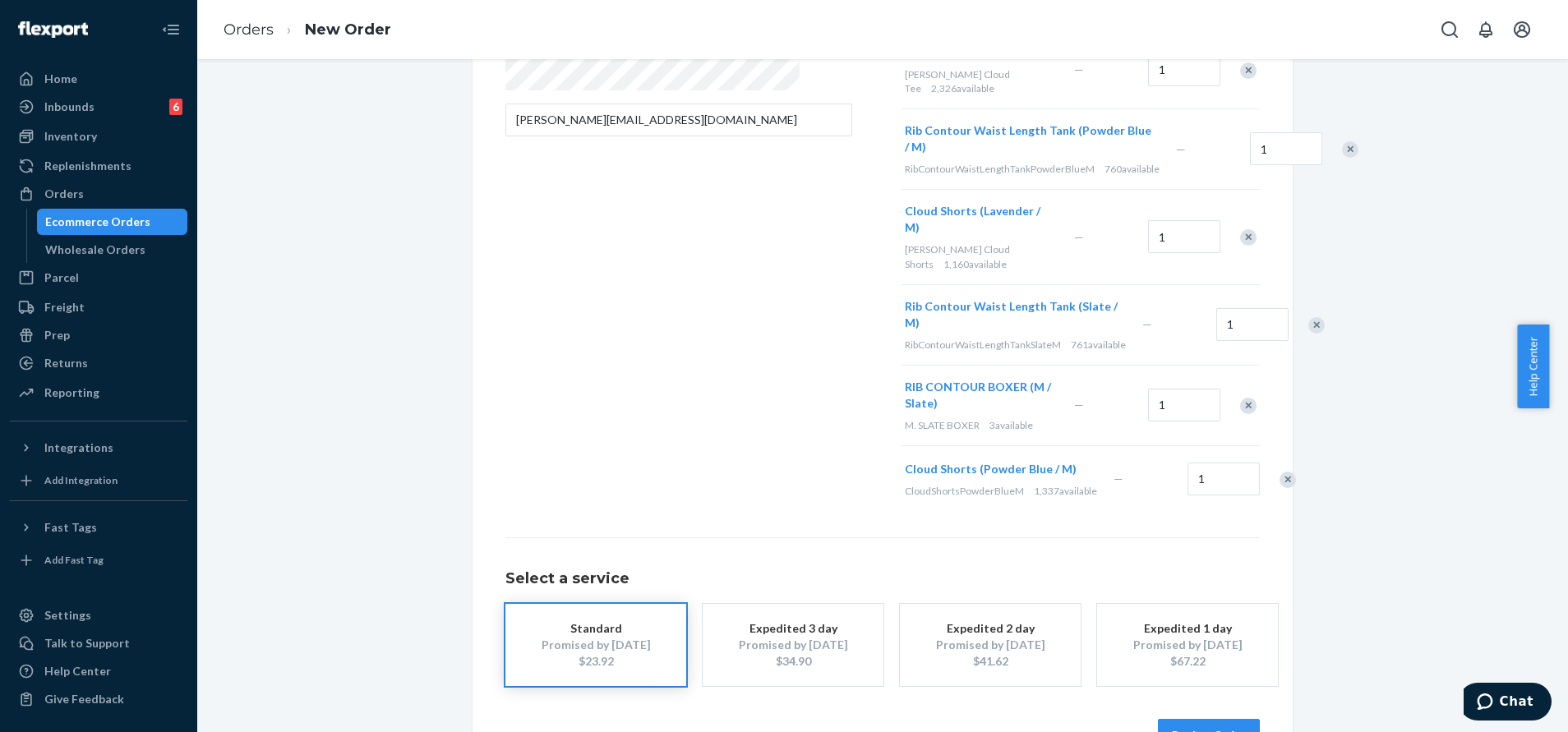
scroll to position [450, 0]
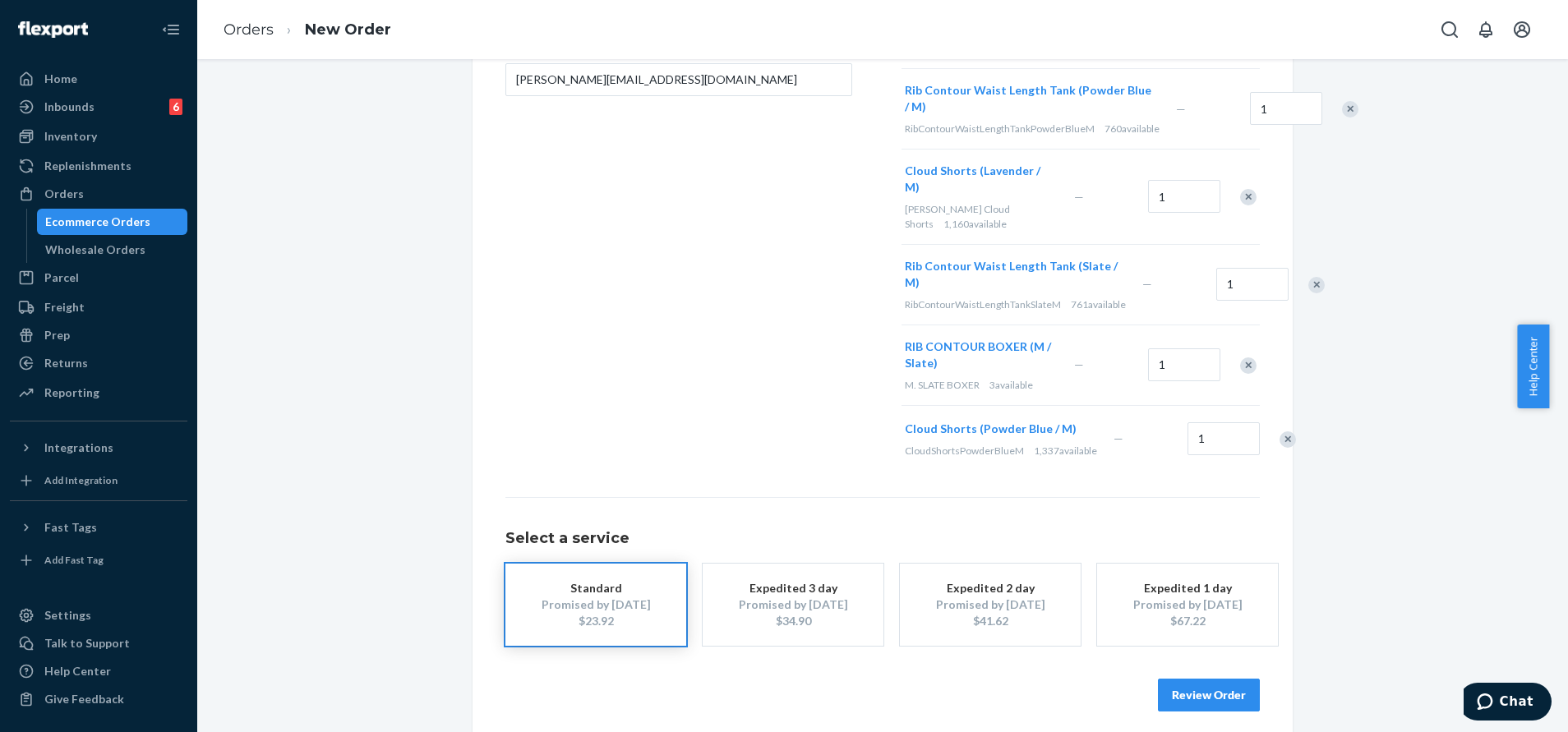
click at [1189, 680] on button "Review Order" at bounding box center [1208, 695] width 102 height 32
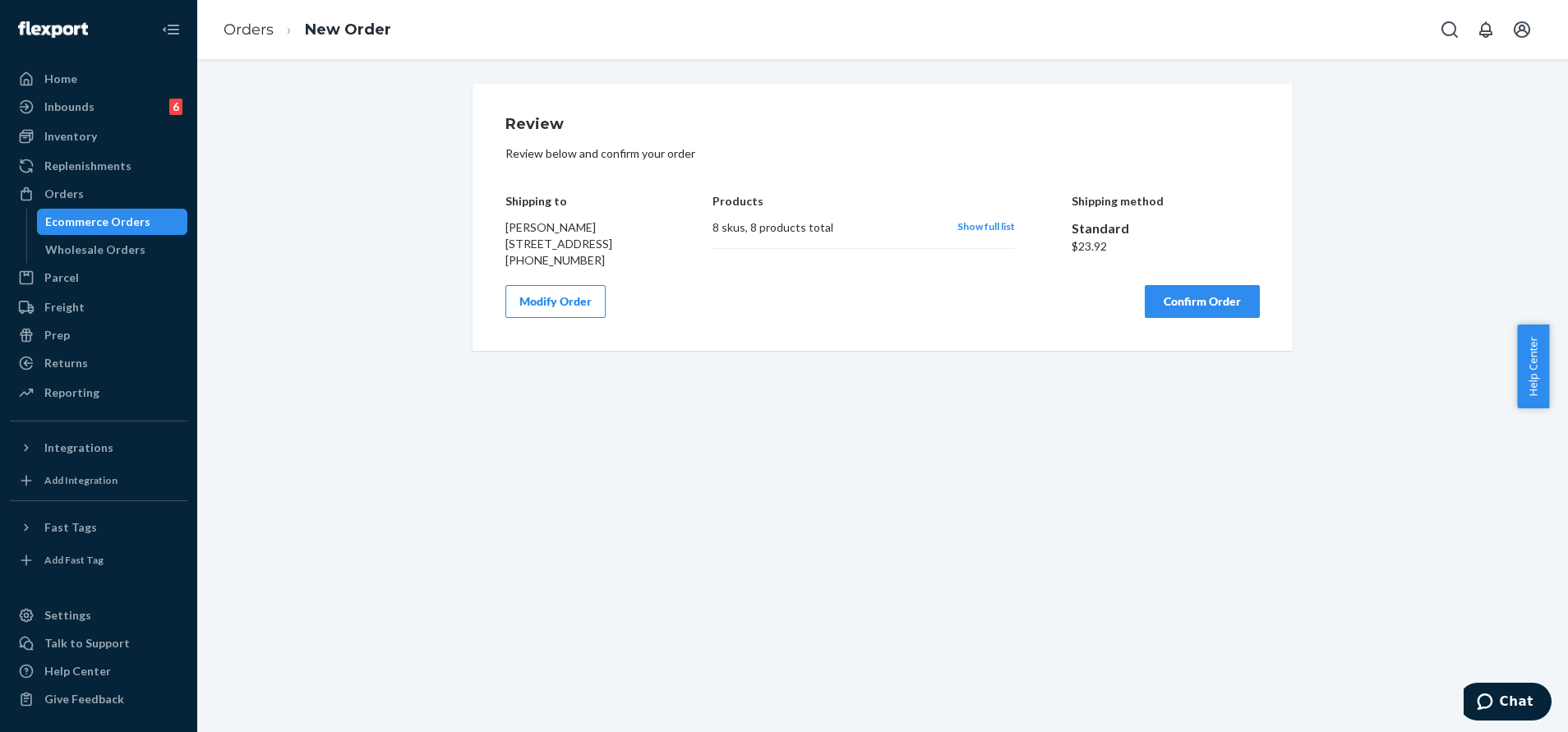
click at [1210, 338] on div "Review Review below and confirm your order Shipping to LANEA JACKSON 11902 Bahi…" at bounding box center [883, 217] width 821 height 267
click at [1206, 318] on button "Confirm Order" at bounding box center [1203, 301] width 115 height 32
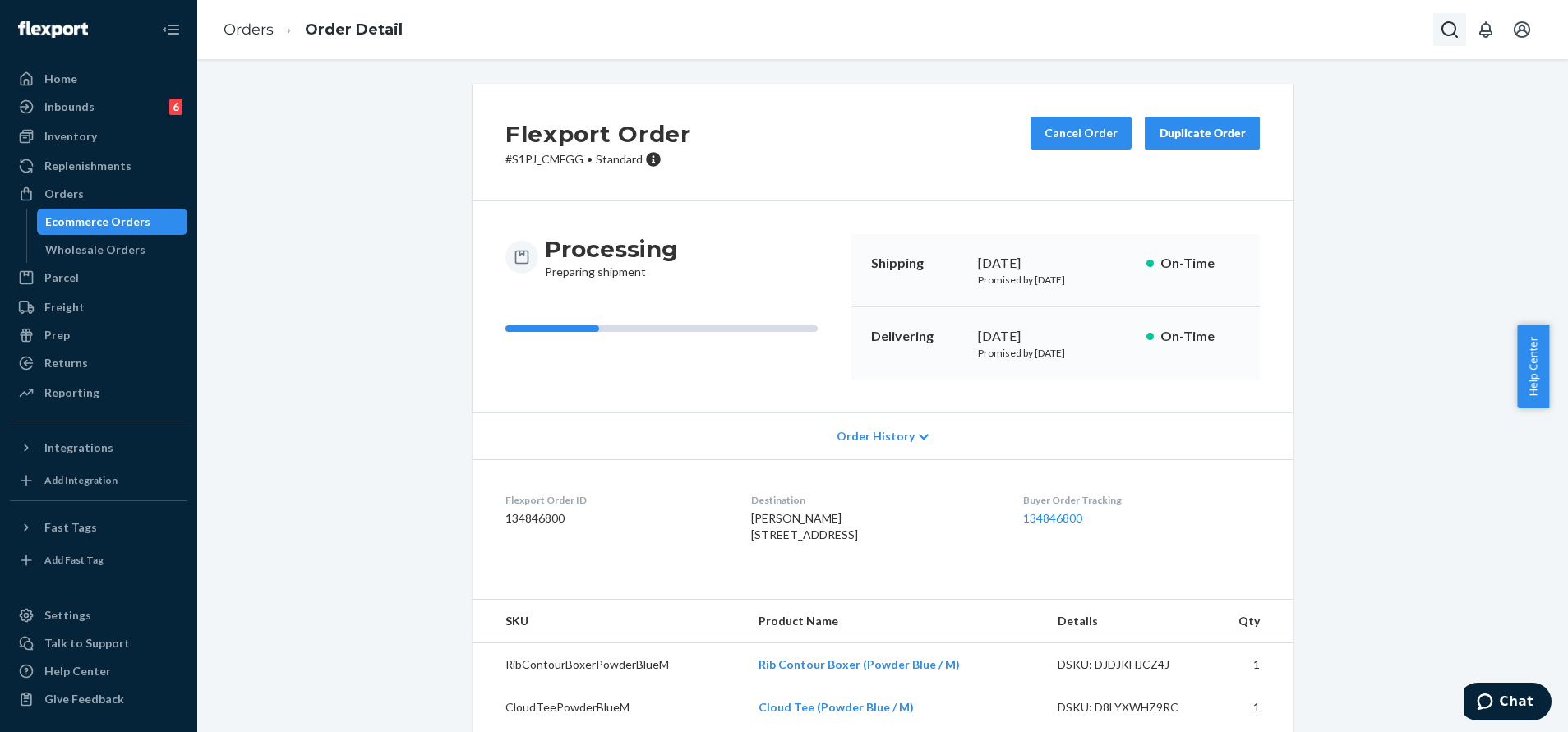
click at [1445, 22] on icon "Open Search Box" at bounding box center [1450, 30] width 20 height 20
type input "254403639"
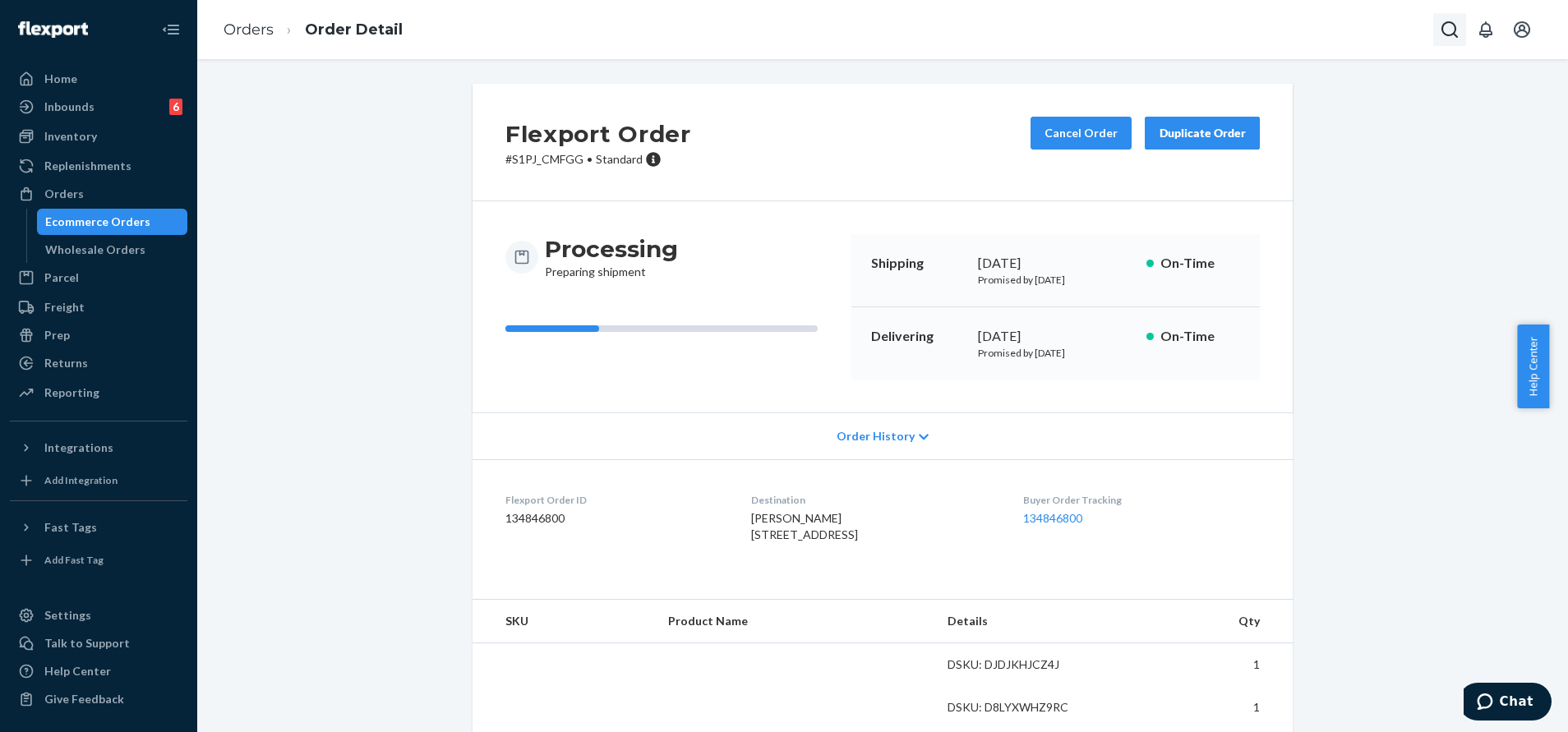
click at [1446, 30] on icon "Open Search Box" at bounding box center [1450, 30] width 20 height 20
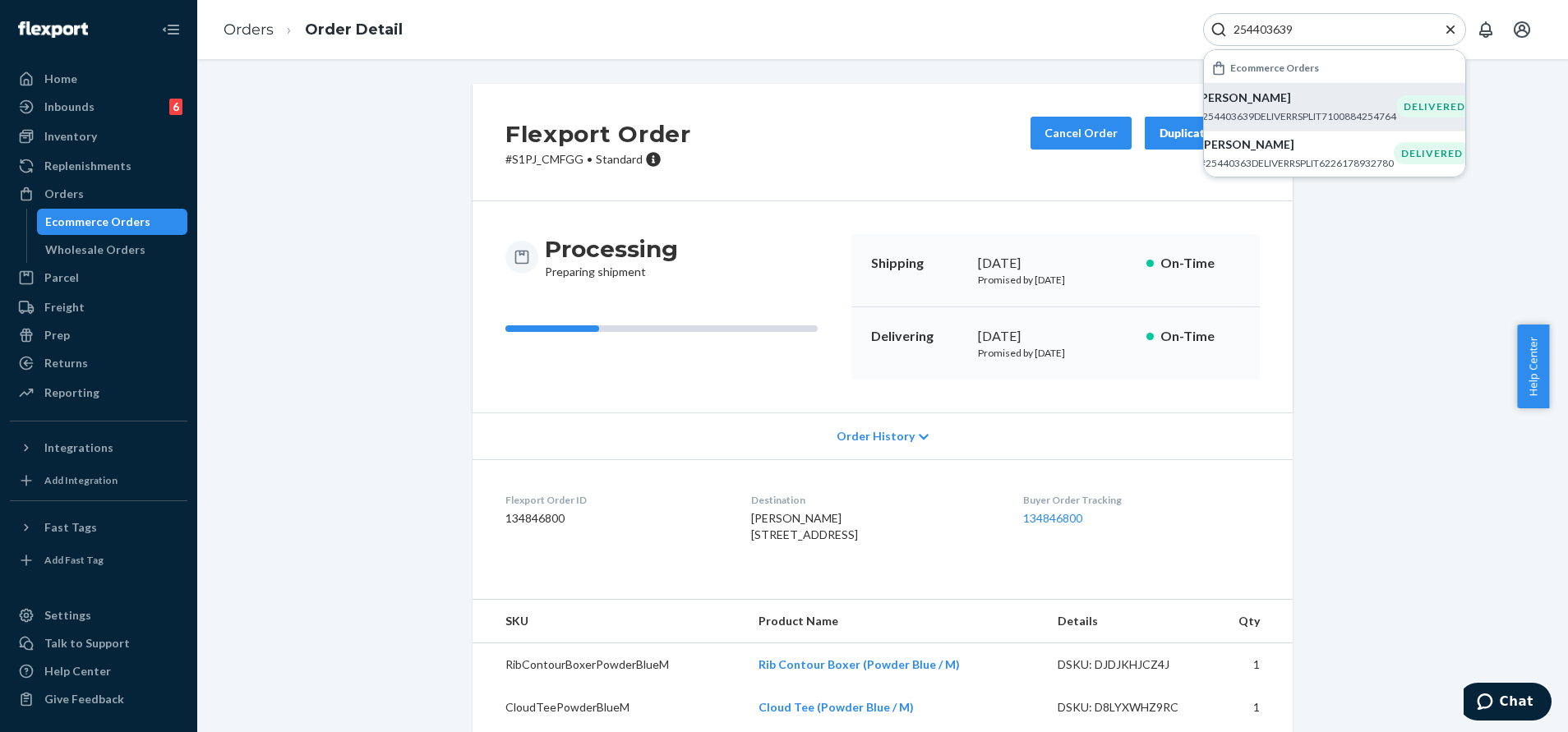
type input "254403639"
click at [1348, 101] on p "[PERSON_NAME]" at bounding box center [1297, 97] width 200 height 16
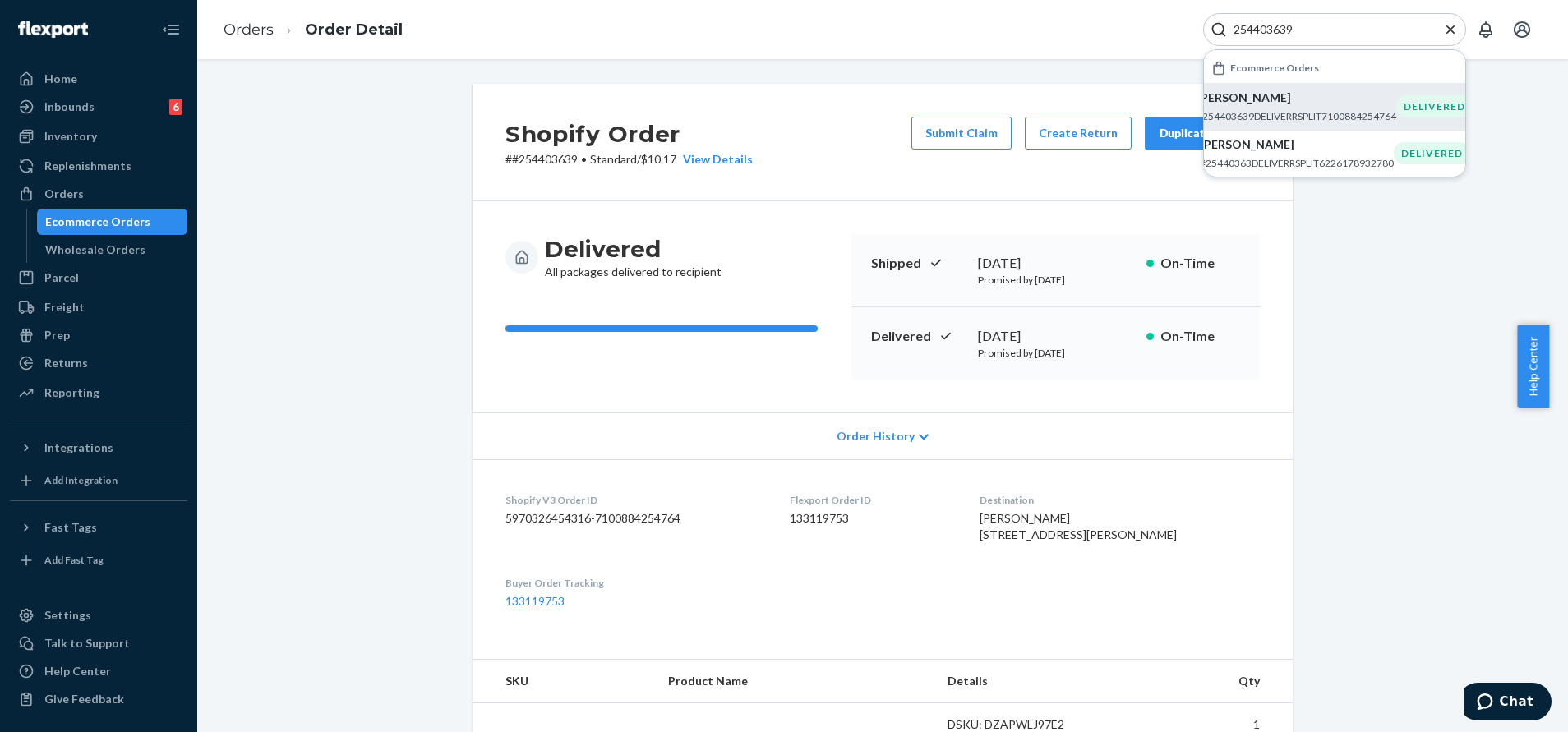
click at [1456, 28] on icon "Close Search" at bounding box center [1451, 30] width 16 height 16
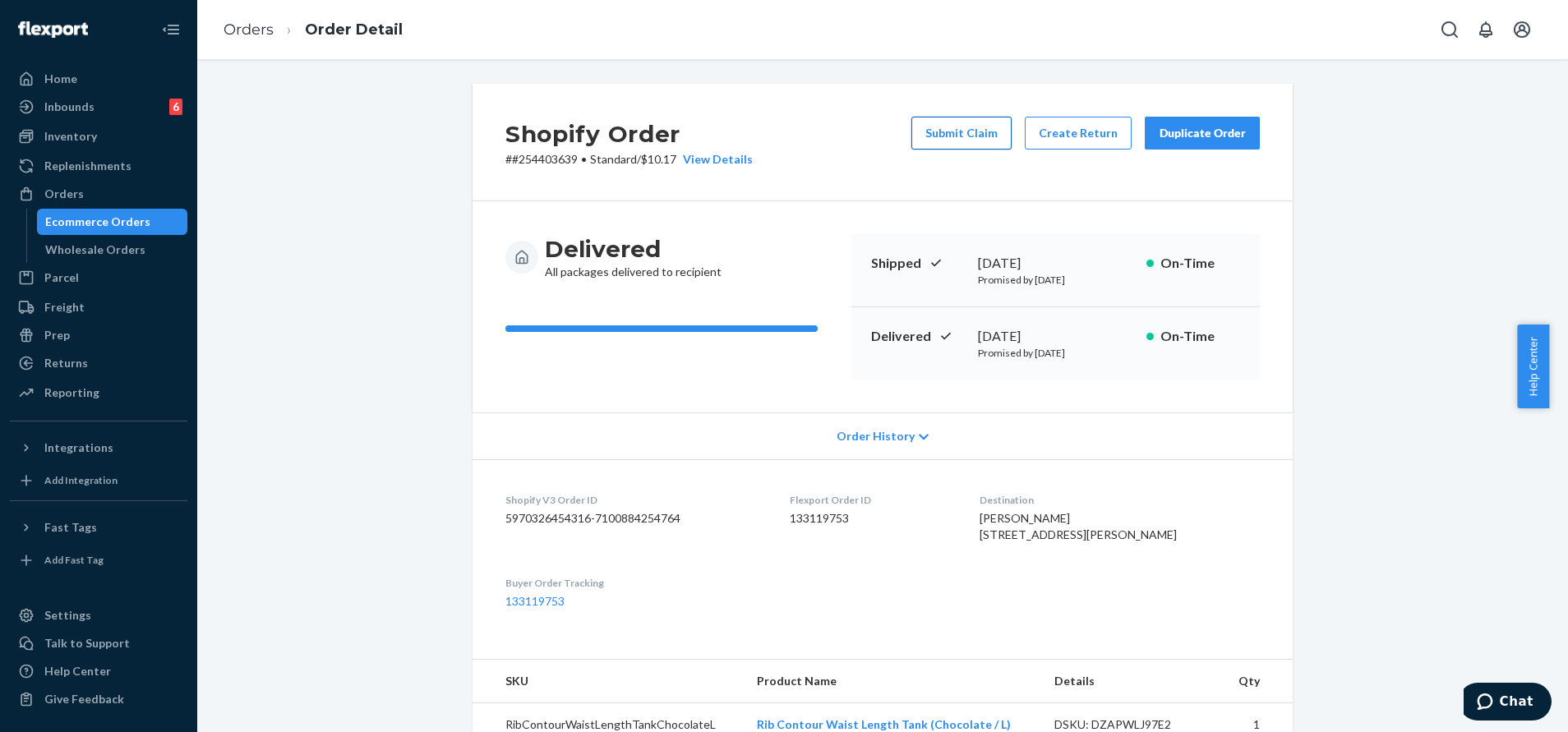
click at [962, 132] on button "Submit Claim" at bounding box center [961, 133] width 100 height 32
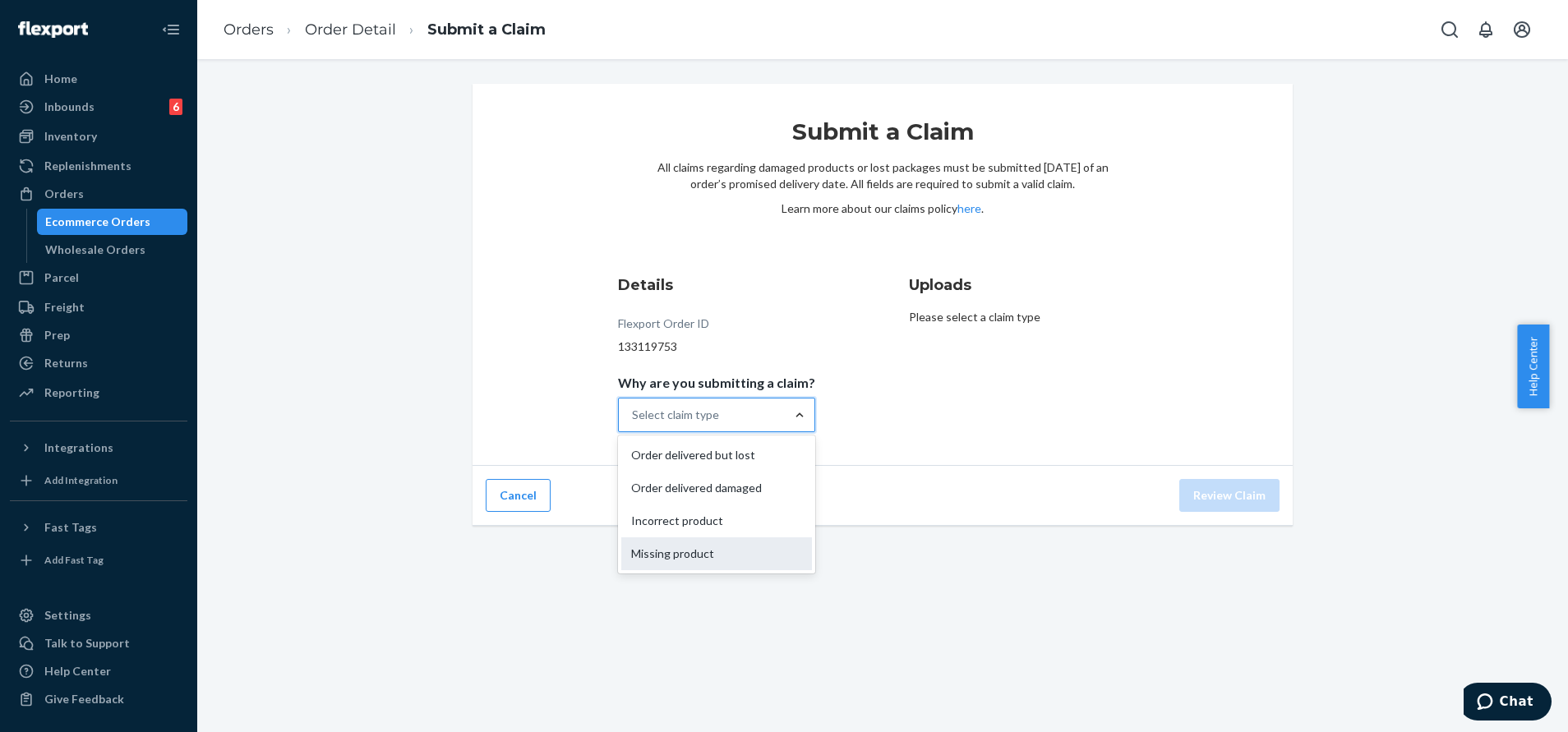
click at [733, 548] on div "Missing product" at bounding box center [716, 554] width 190 height 32
click at [634, 423] on input "Why are you submitting a claim? option Missing product focused, 0 of 4. 4 resul…" at bounding box center [633, 415] width 2 height 16
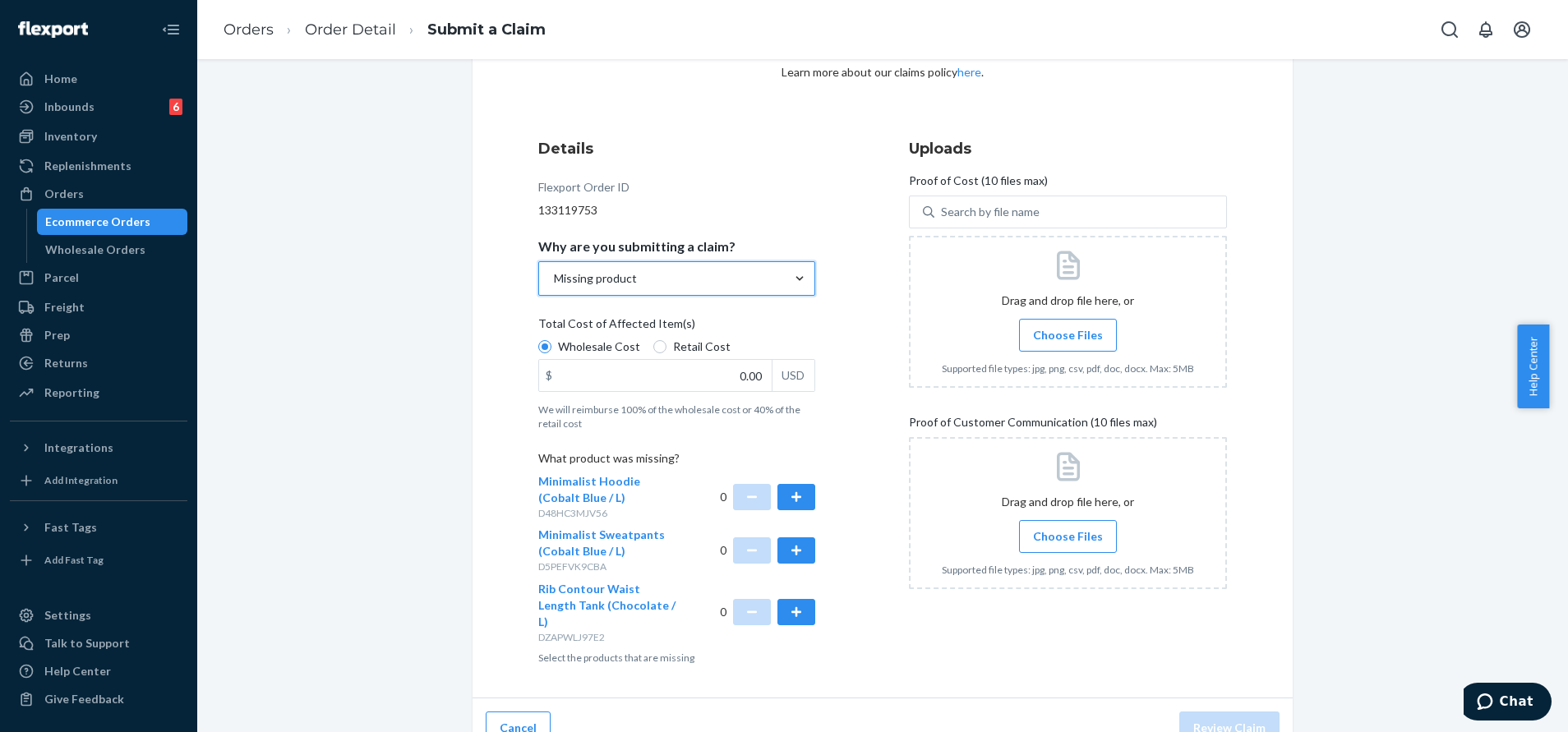
scroll to position [146, 0]
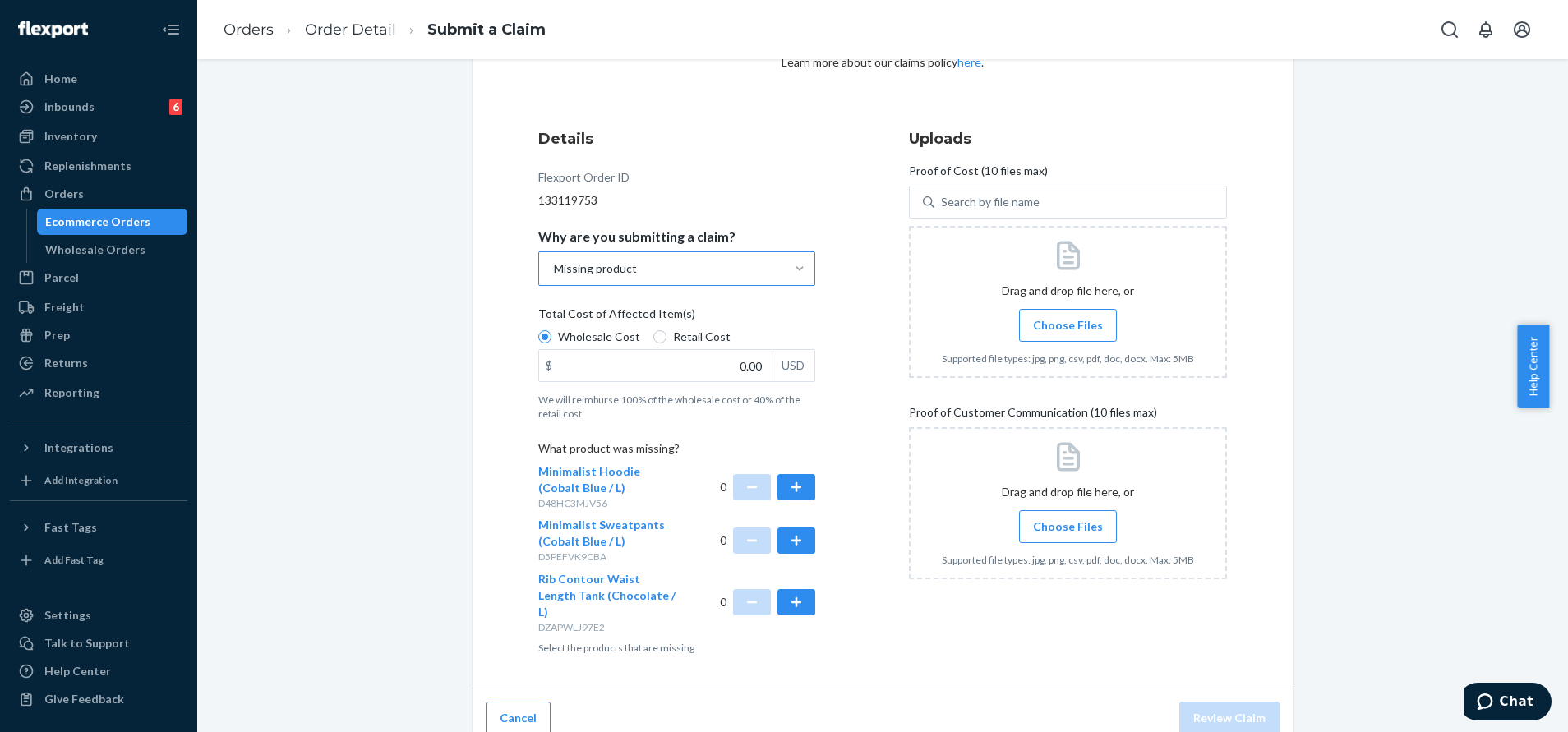
click at [1052, 526] on span "Choose Files" at bounding box center [1068, 526] width 69 height 16
click at [1068, 526] on input "Choose Files" at bounding box center [1068, 526] width 1 height 18
click at [786, 596] on button "button" at bounding box center [796, 602] width 38 height 26
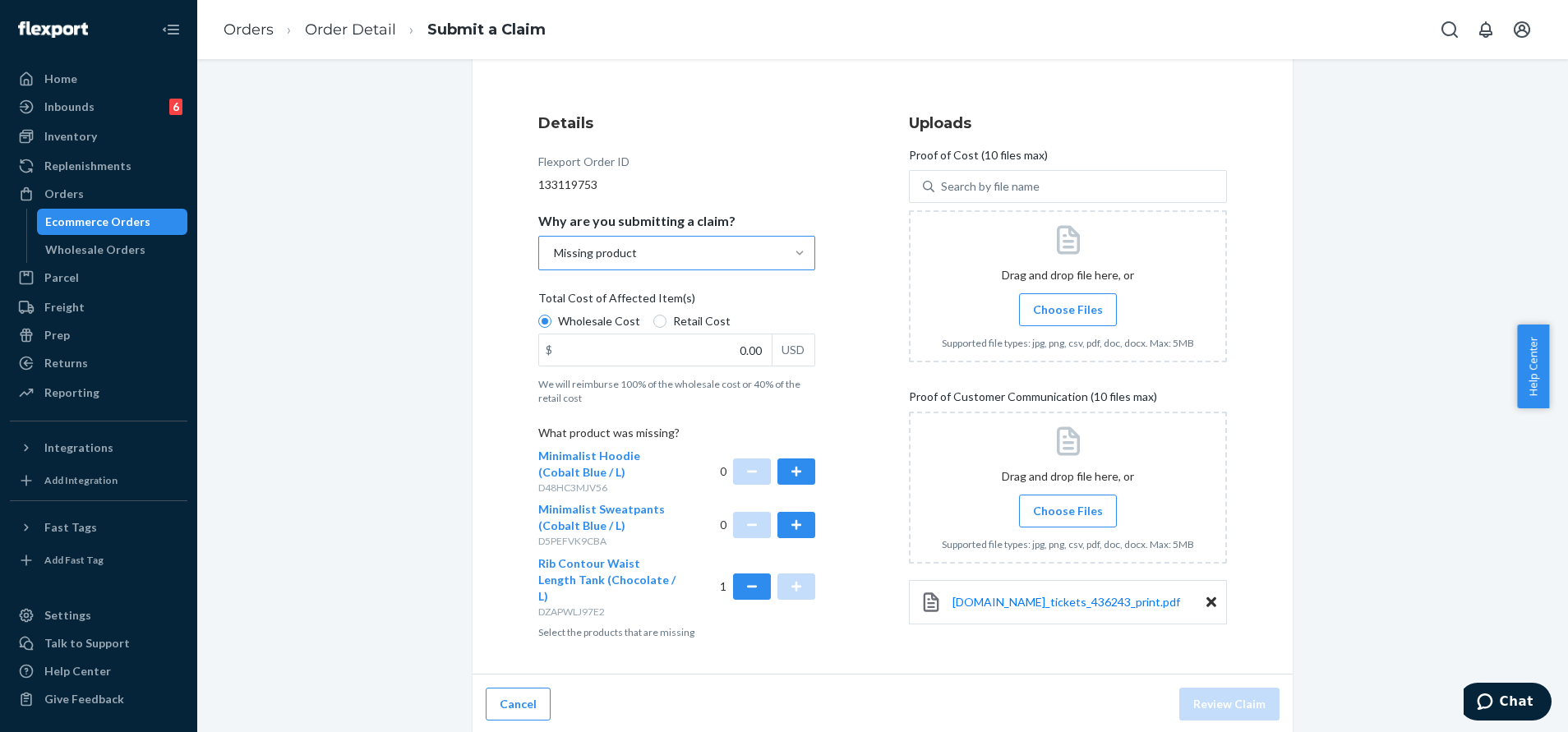
scroll to position [164, 0]
click at [709, 341] on input "0.00" at bounding box center [656, 347] width 233 height 32
type input "30.00"
click at [1071, 315] on span "Choose Files" at bounding box center [1068, 307] width 69 height 16
click at [1068, 315] on input "Choose Files" at bounding box center [1068, 307] width 1 height 18
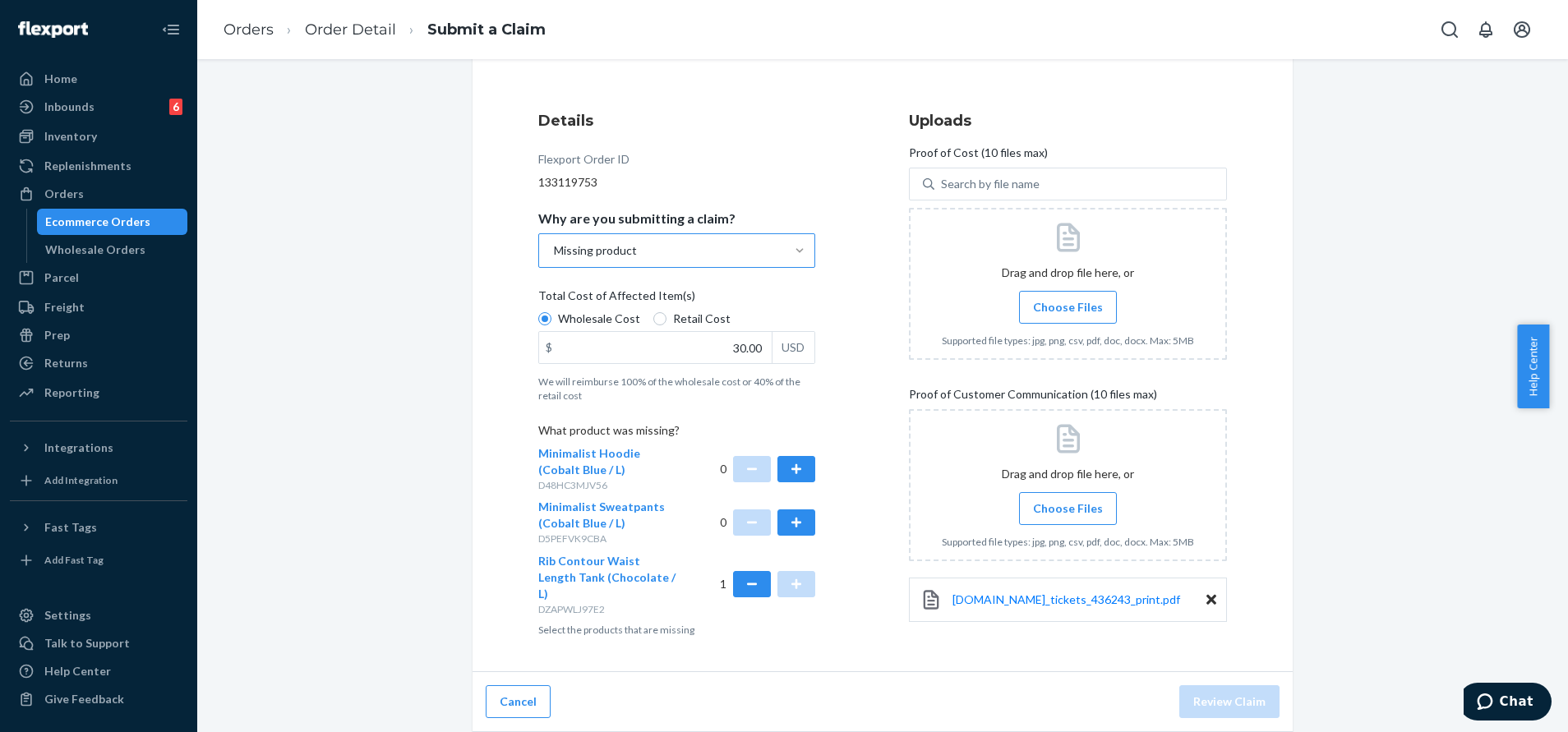
drag, startPoint x: 1071, startPoint y: 315, endPoint x: 425, endPoint y: 147, distance: 667.5
click at [425, 147] on div "Submit a Claim All claims regarding damaged products or lost packages must be s…" at bounding box center [882, 326] width 1346 height 813
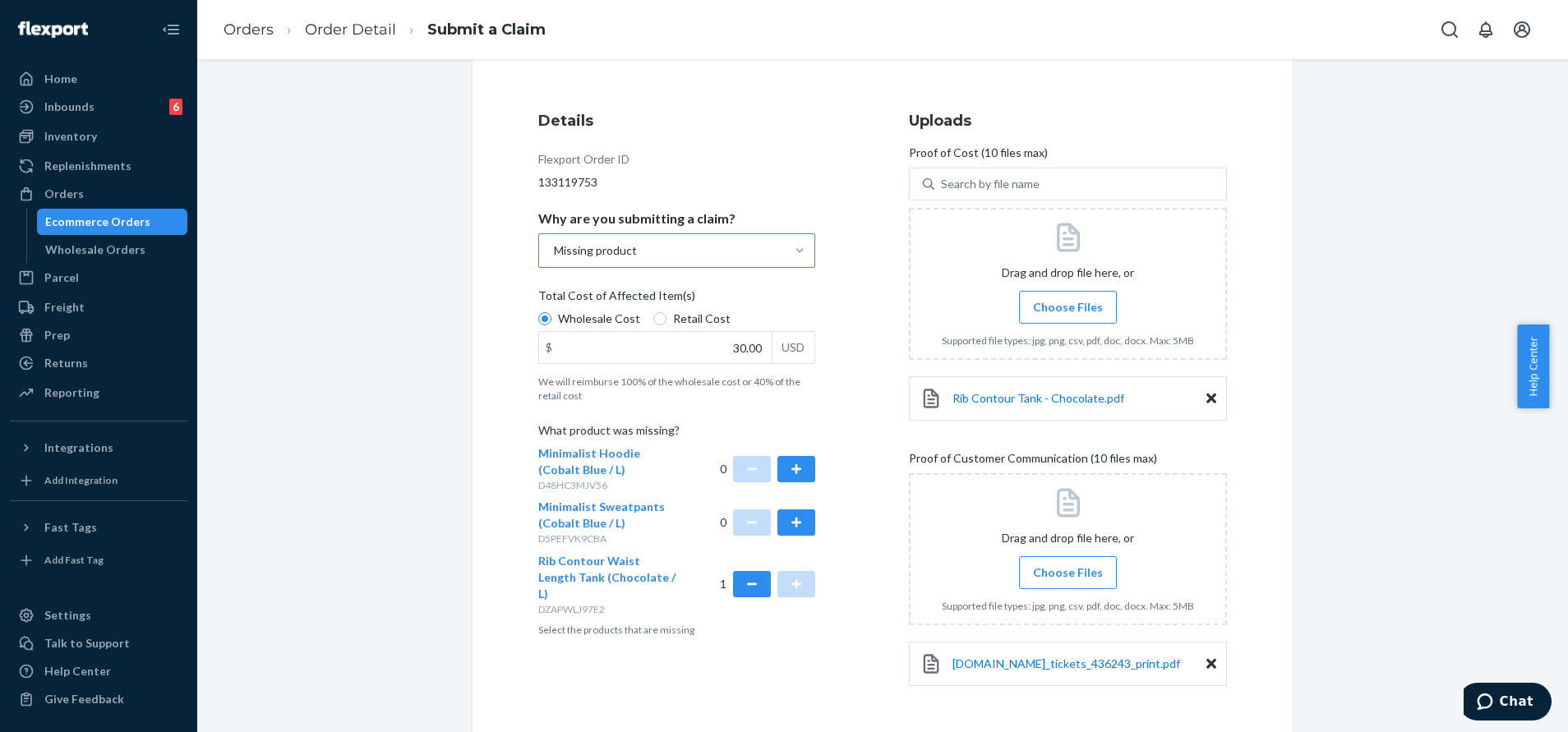
scroll to position [228, 0]
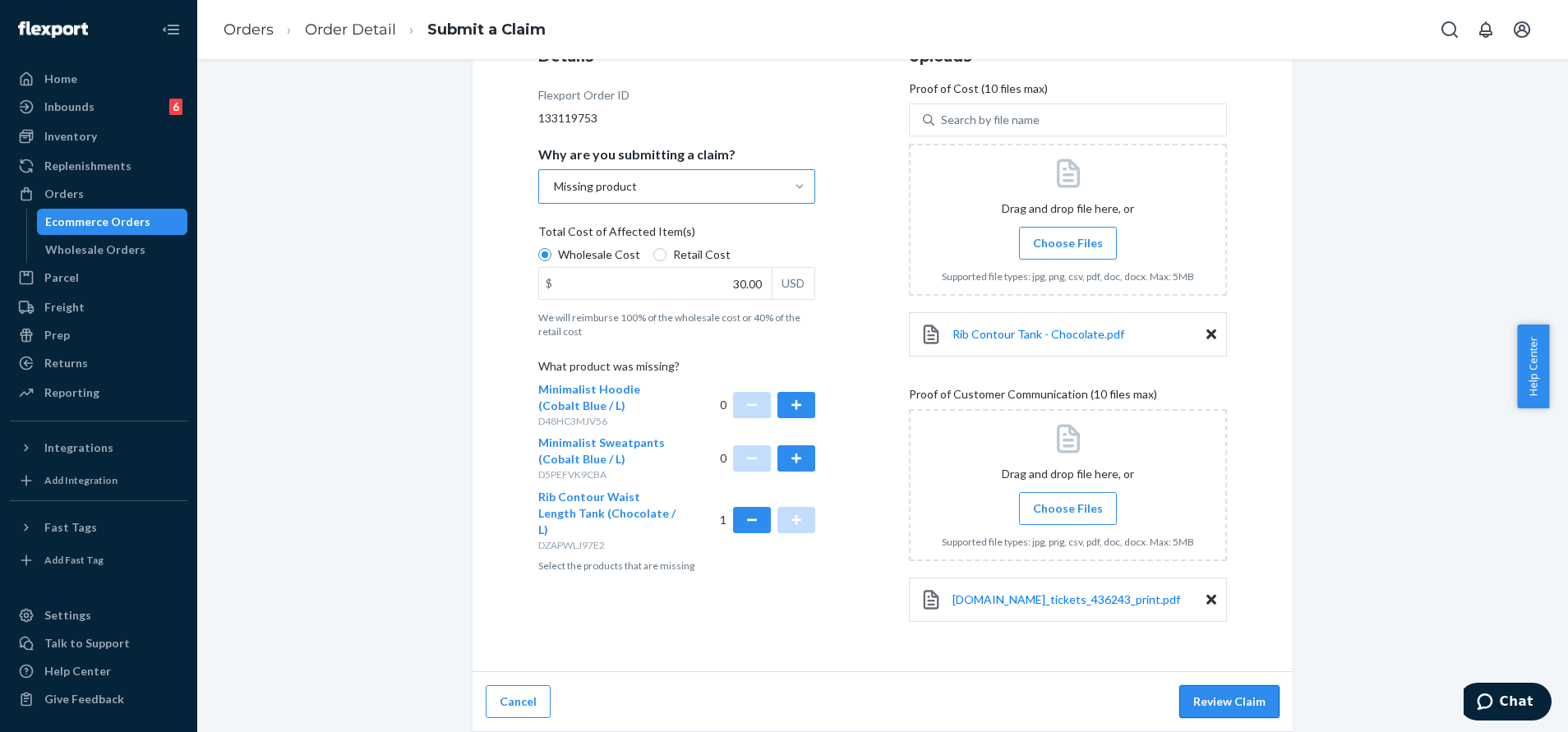
click at [1213, 700] on button "Review Claim" at bounding box center [1229, 701] width 100 height 32
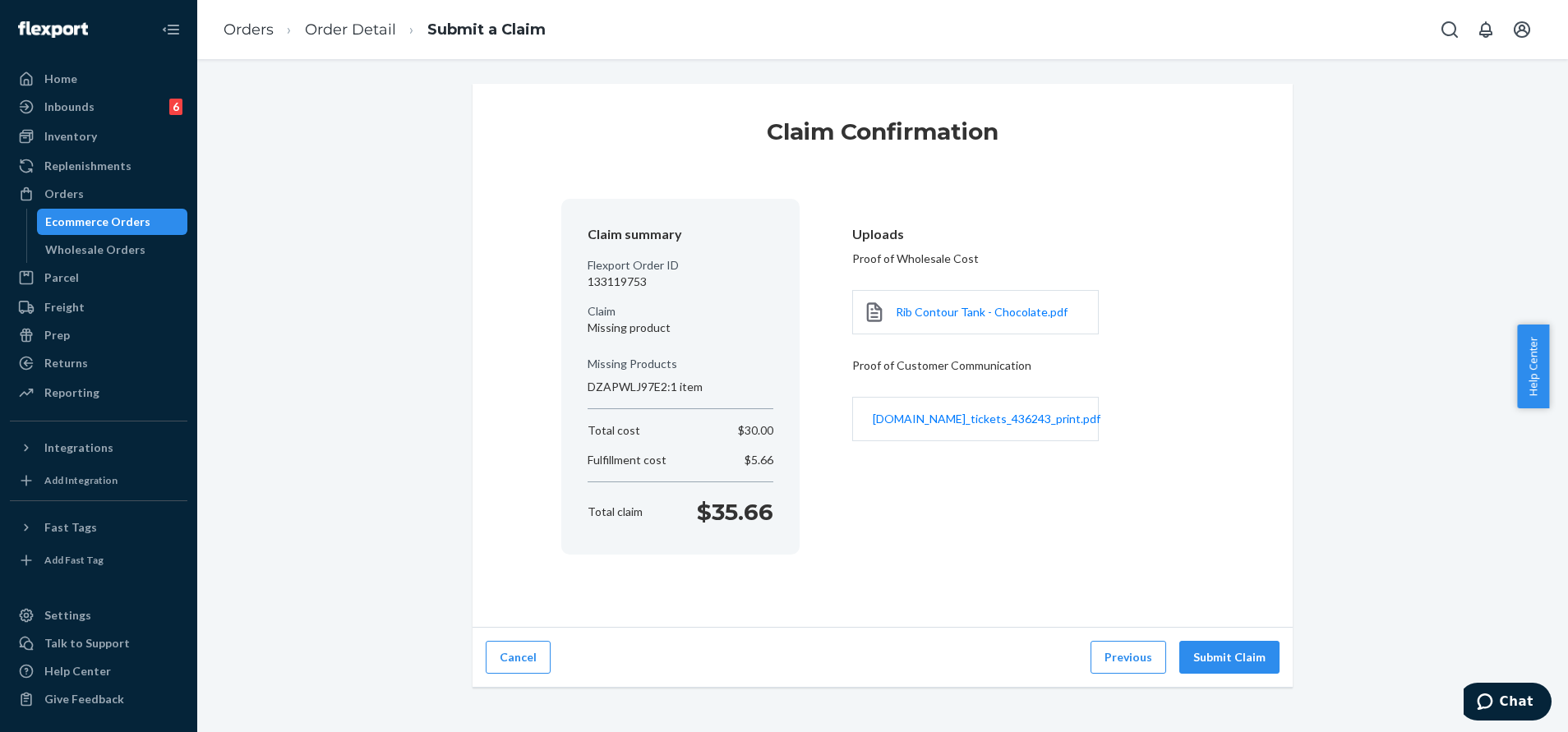
scroll to position [0, 0]
click at [1239, 652] on button "Submit Claim" at bounding box center [1229, 657] width 100 height 32
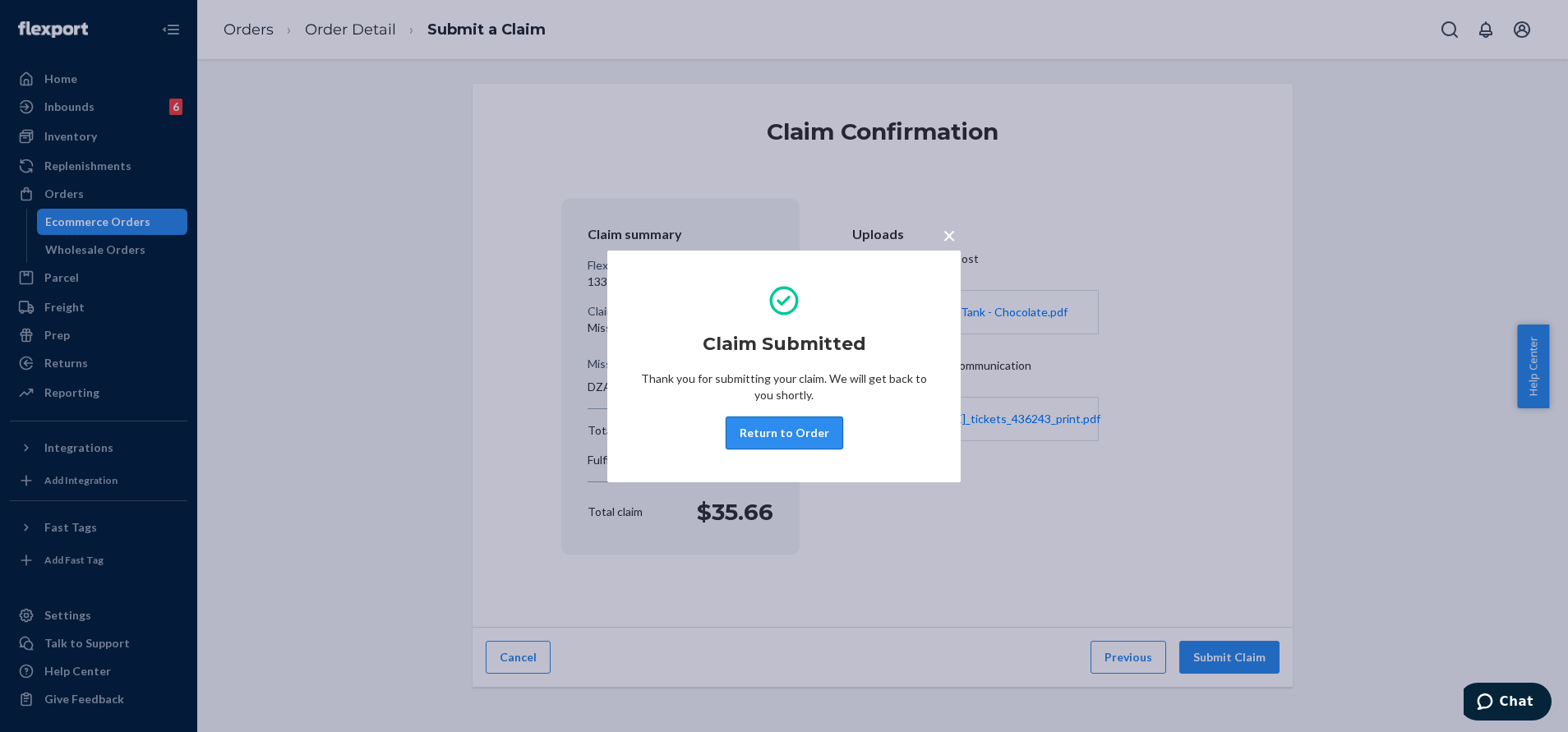
click at [804, 434] on button "Return to Order" at bounding box center [784, 433] width 117 height 32
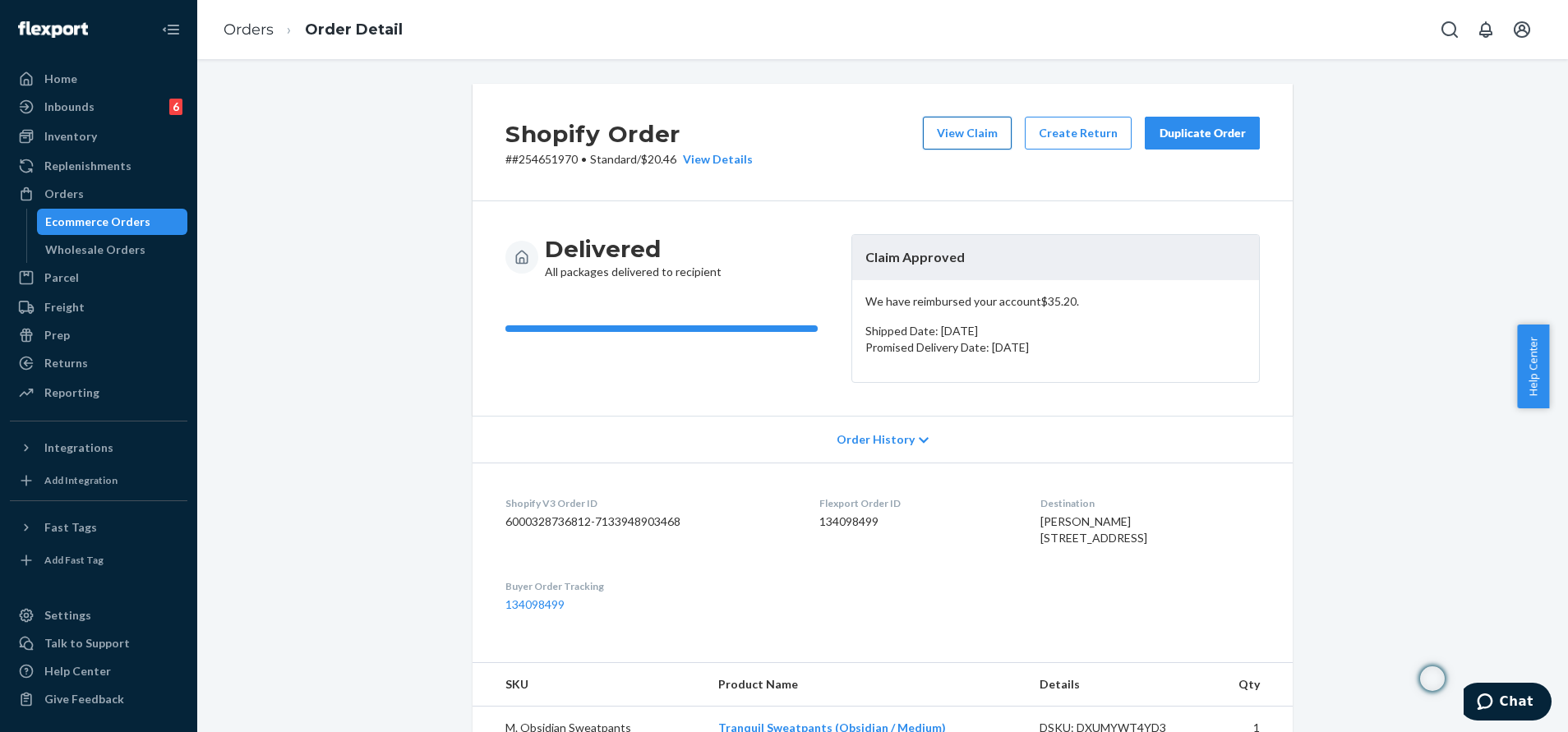
click at [973, 140] on button "View Claim" at bounding box center [967, 133] width 88 height 32
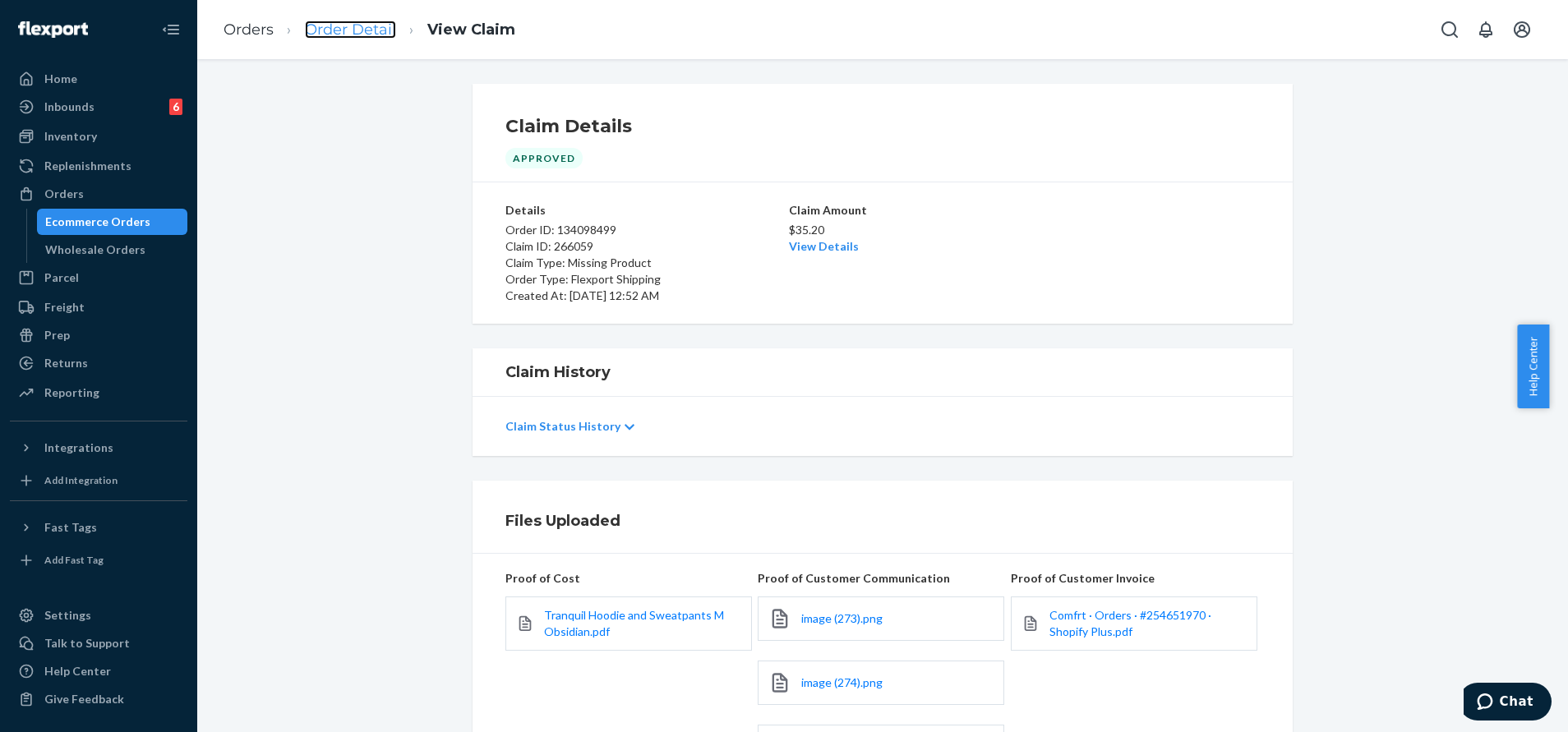
click at [380, 21] on link "Order Detail" at bounding box center [350, 30] width 91 height 18
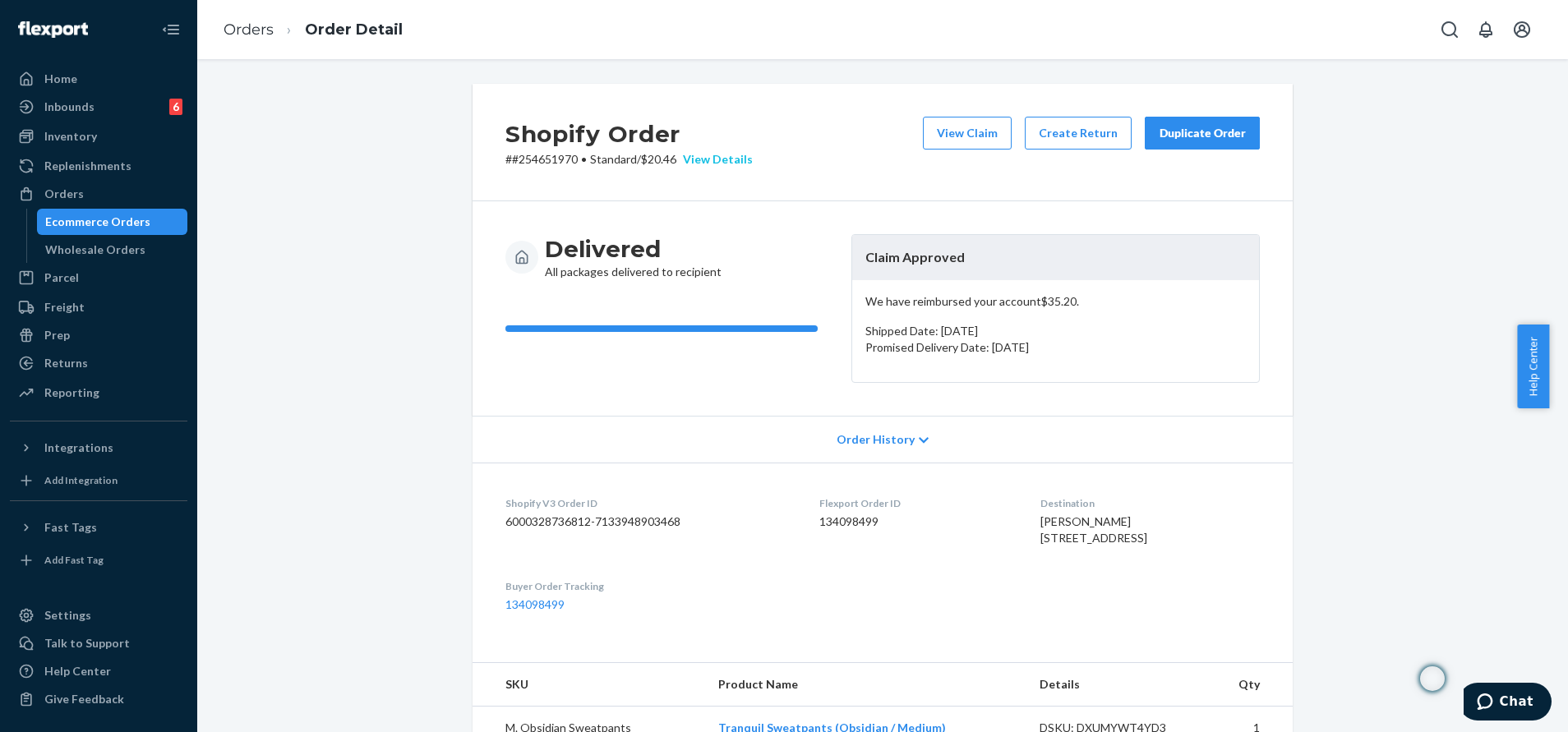
click at [708, 162] on div "View Details" at bounding box center [714, 160] width 77 height 16
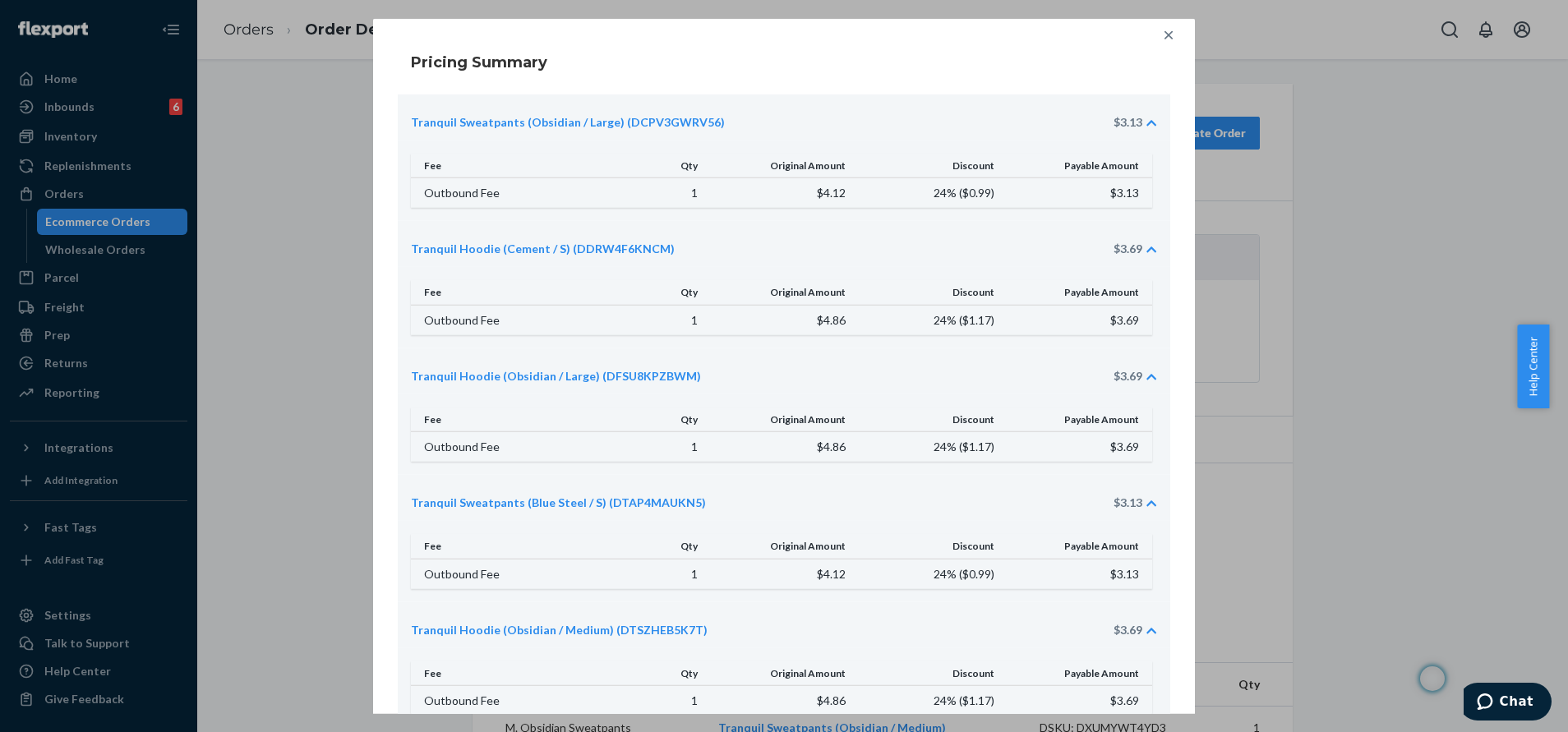
click at [1160, 42] on icon at bounding box center [1169, 34] width 16 height 16
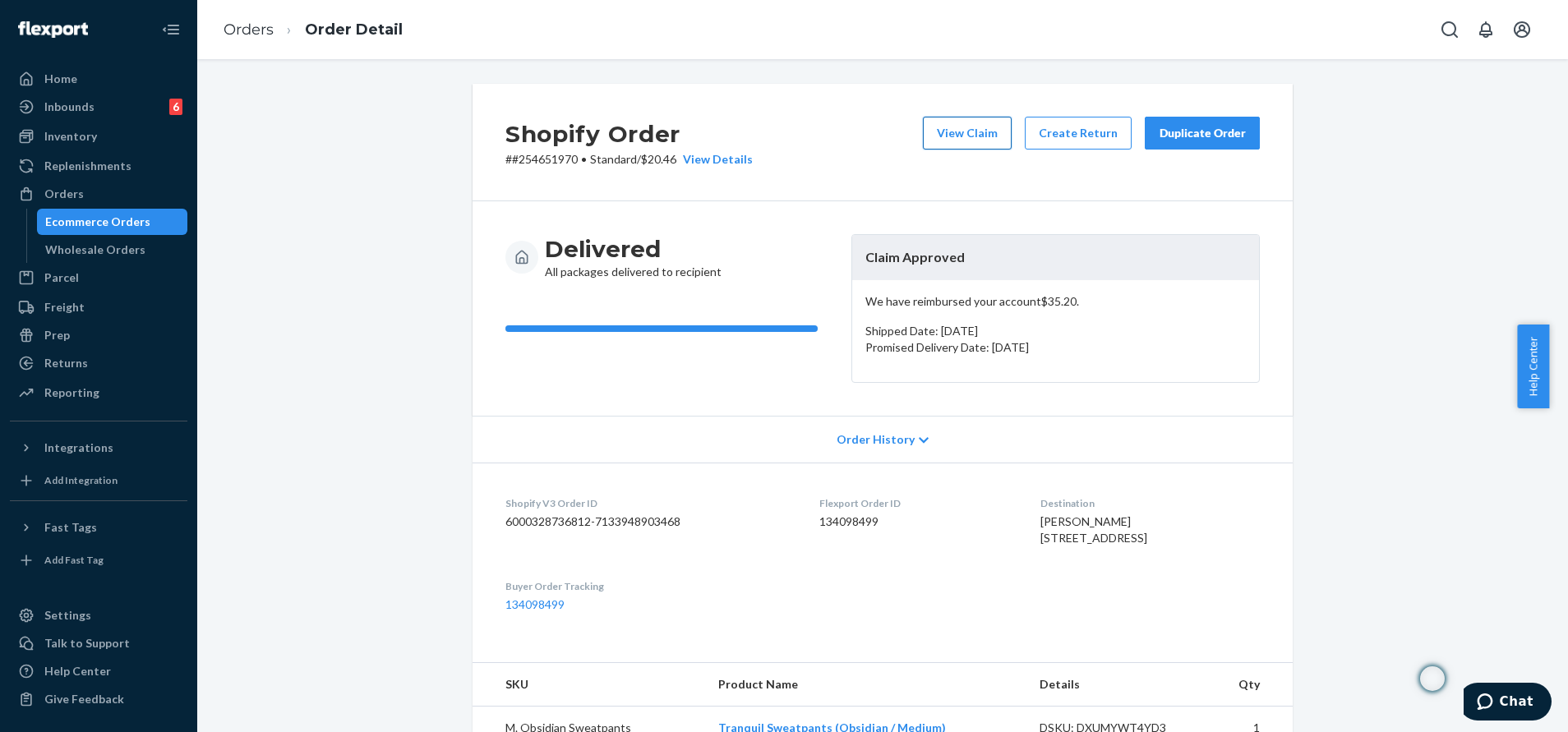
click at [961, 129] on button "View Claim" at bounding box center [967, 133] width 88 height 32
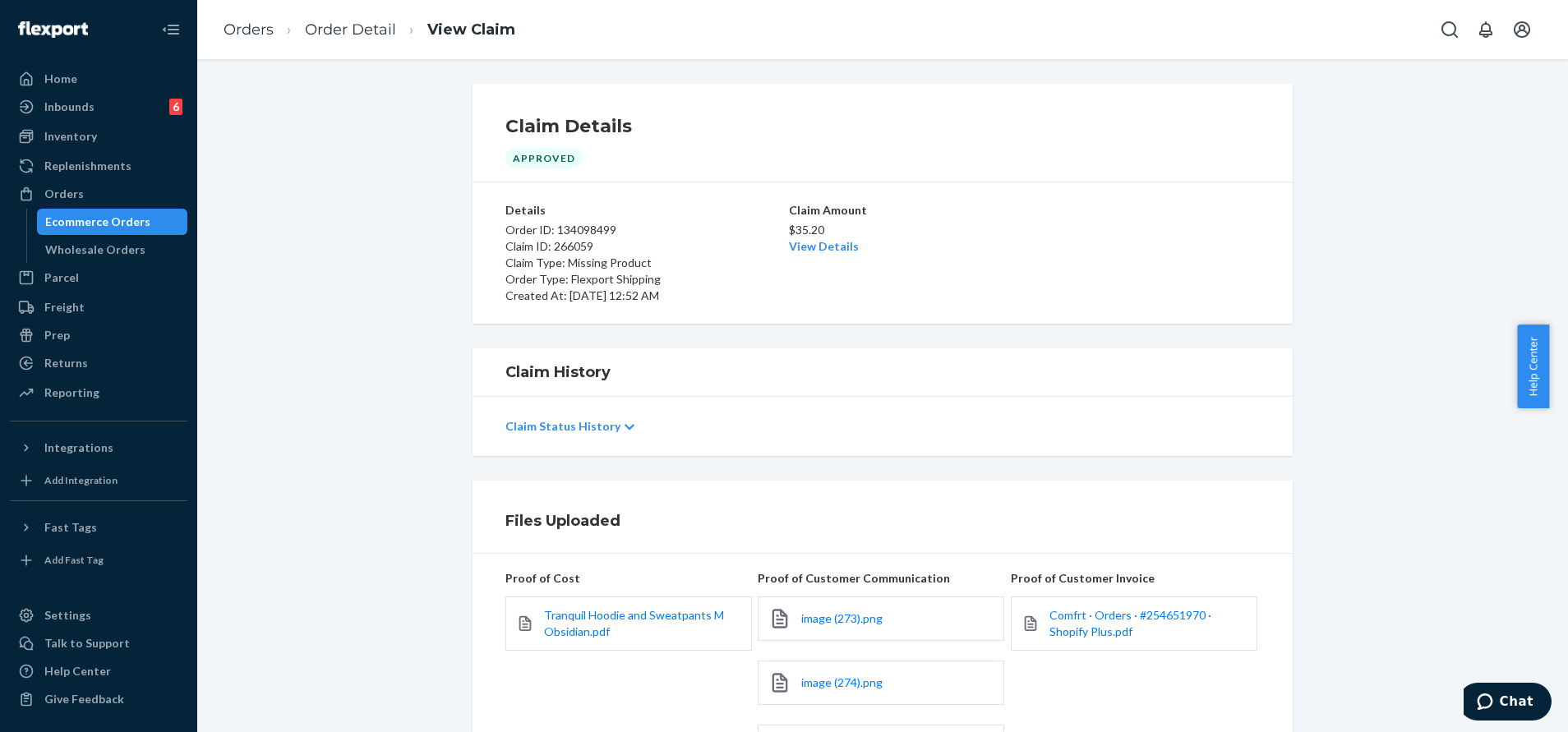
scroll to position [124, 0]
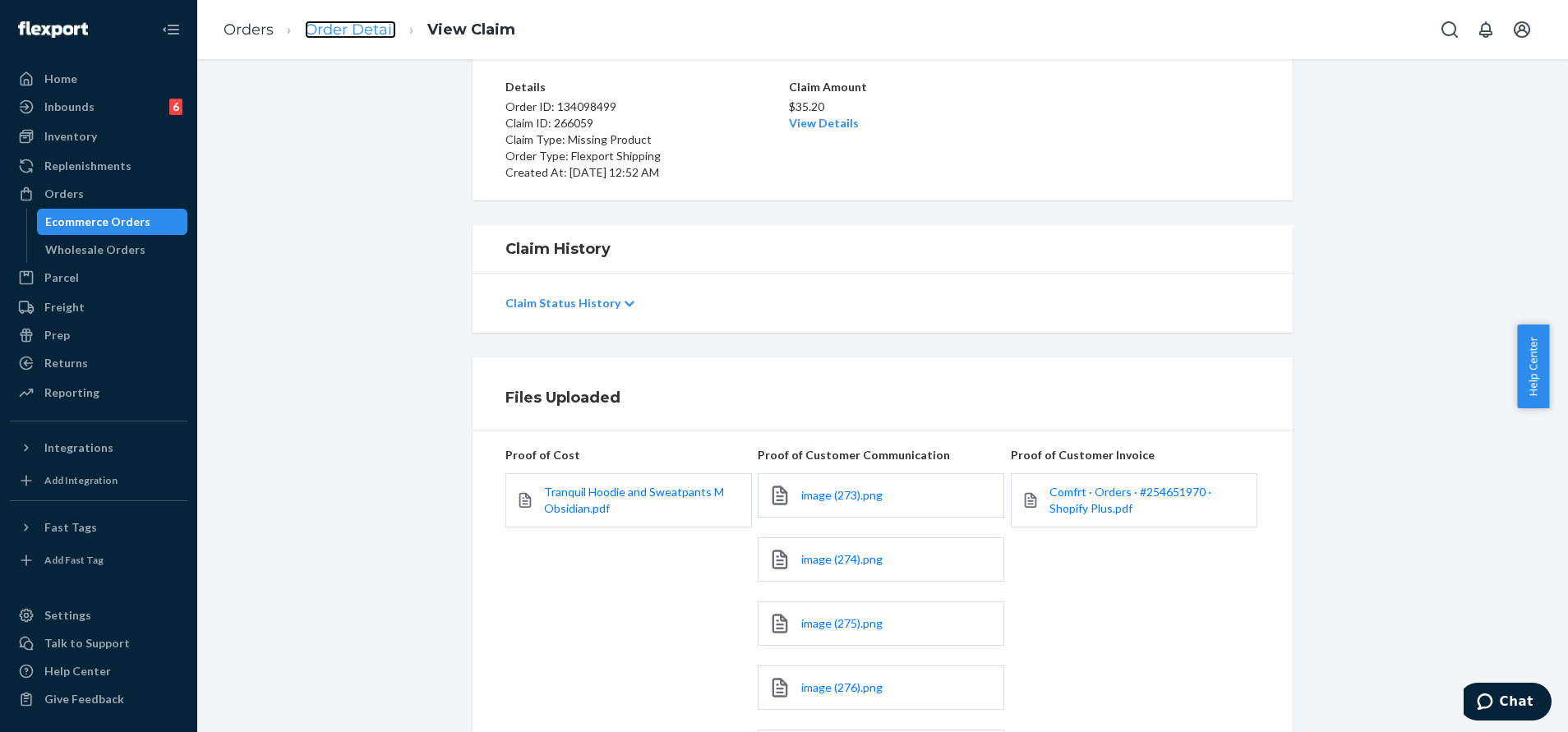
click at [375, 26] on link "Order Detail" at bounding box center [350, 30] width 91 height 18
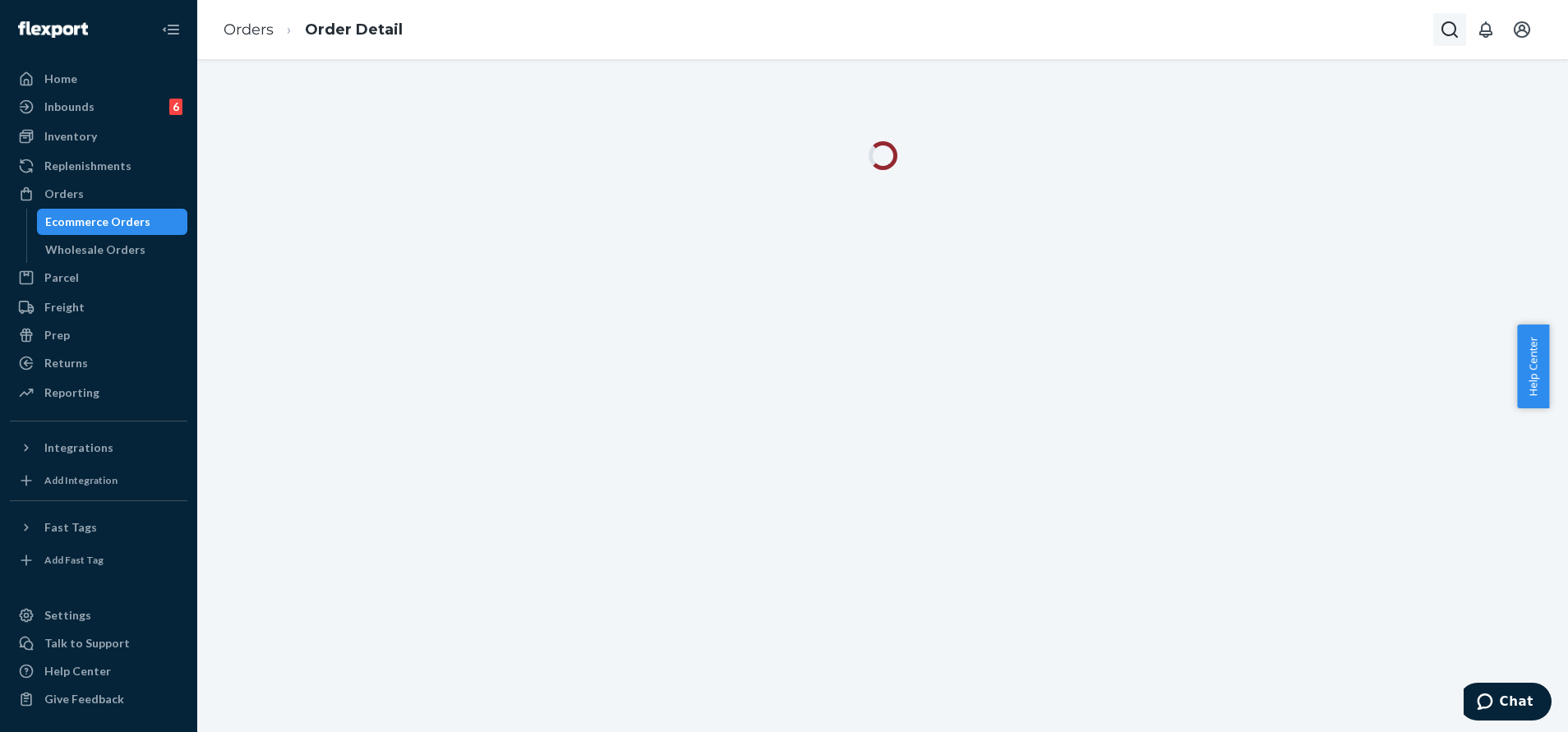
click at [1460, 32] on button "Open Search Box" at bounding box center [1450, 30] width 32 height 32
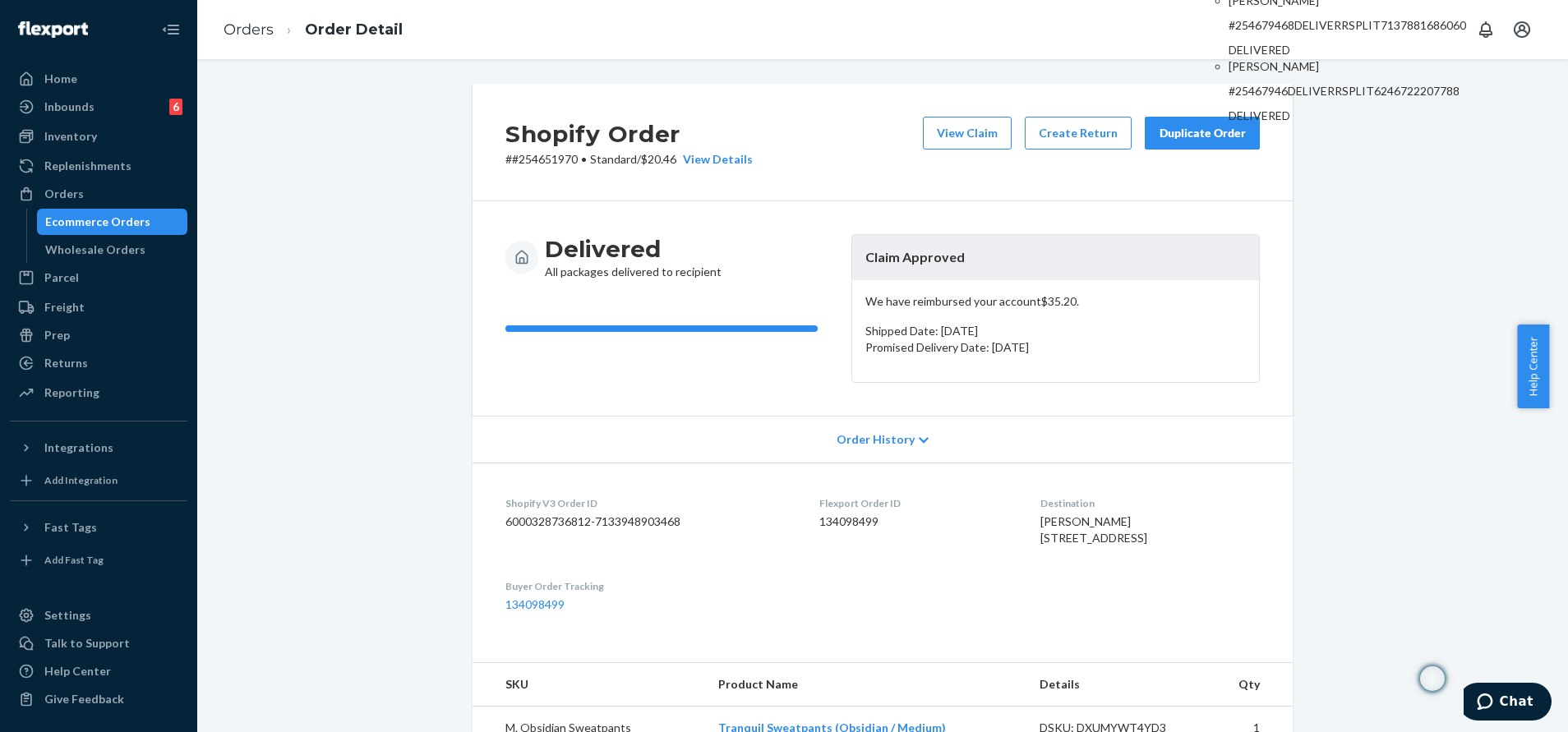
type input "254679468"
click at [1363, 33] on p "#254679468DELIVERRSPLIT7137881686060" at bounding box center [1347, 25] width 237 height 16
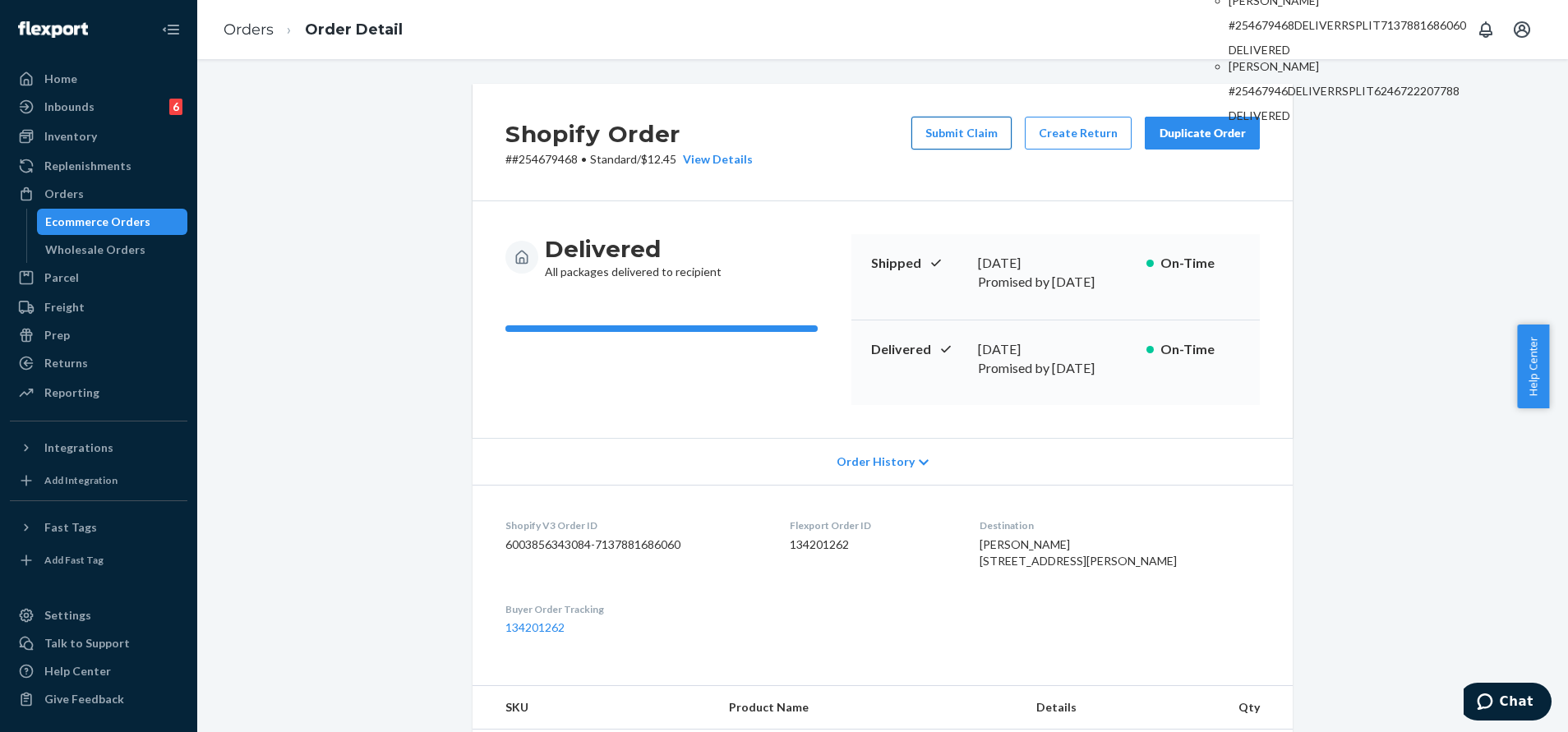
click at [983, 127] on button "Submit Claim" at bounding box center [961, 133] width 100 height 32
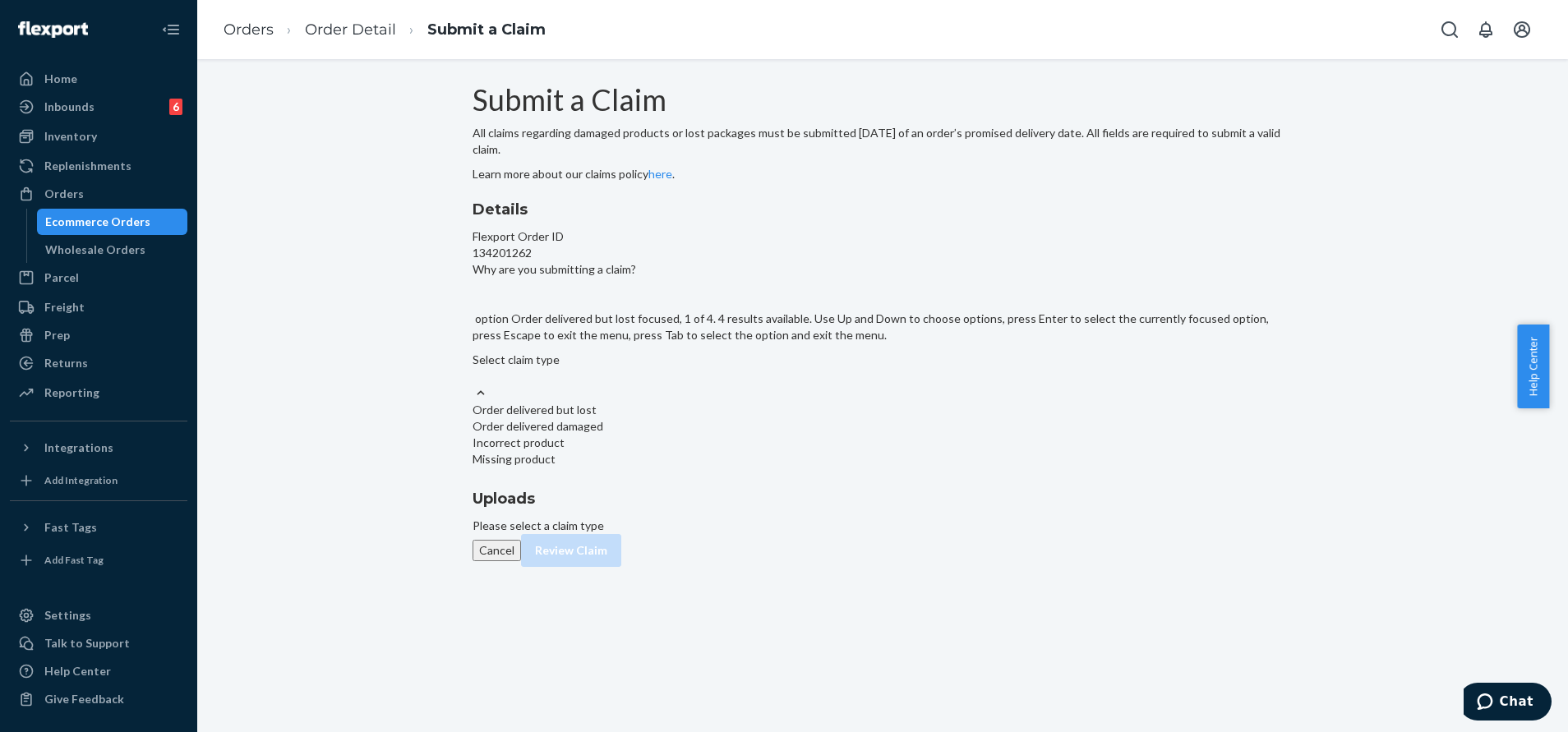
click at [758, 385] on div "Select claim type" at bounding box center [883, 368] width 821 height 32
click at [474, 385] on input "Why are you submitting a claim? option Order delivered but lost focused, 1 of 4…" at bounding box center [473, 376] width 2 height 16
click at [744, 468] on div "Missing product" at bounding box center [883, 459] width 821 height 16
click at [474, 385] on input "Why are you submitting a claim? option Missing product focused, 0 of 4. 4 resul…" at bounding box center [473, 376] width 2 height 16
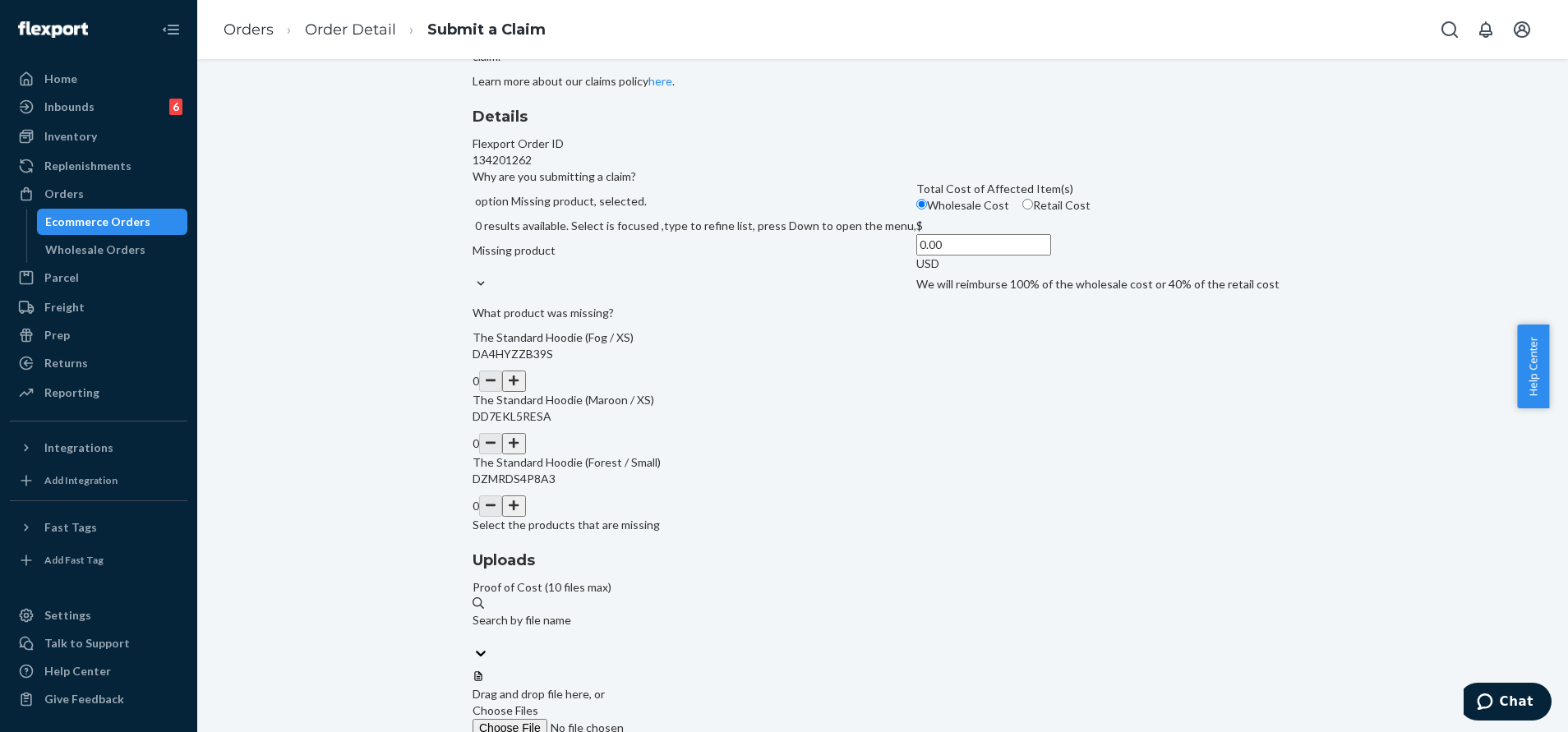
scroll to position [146, 0]
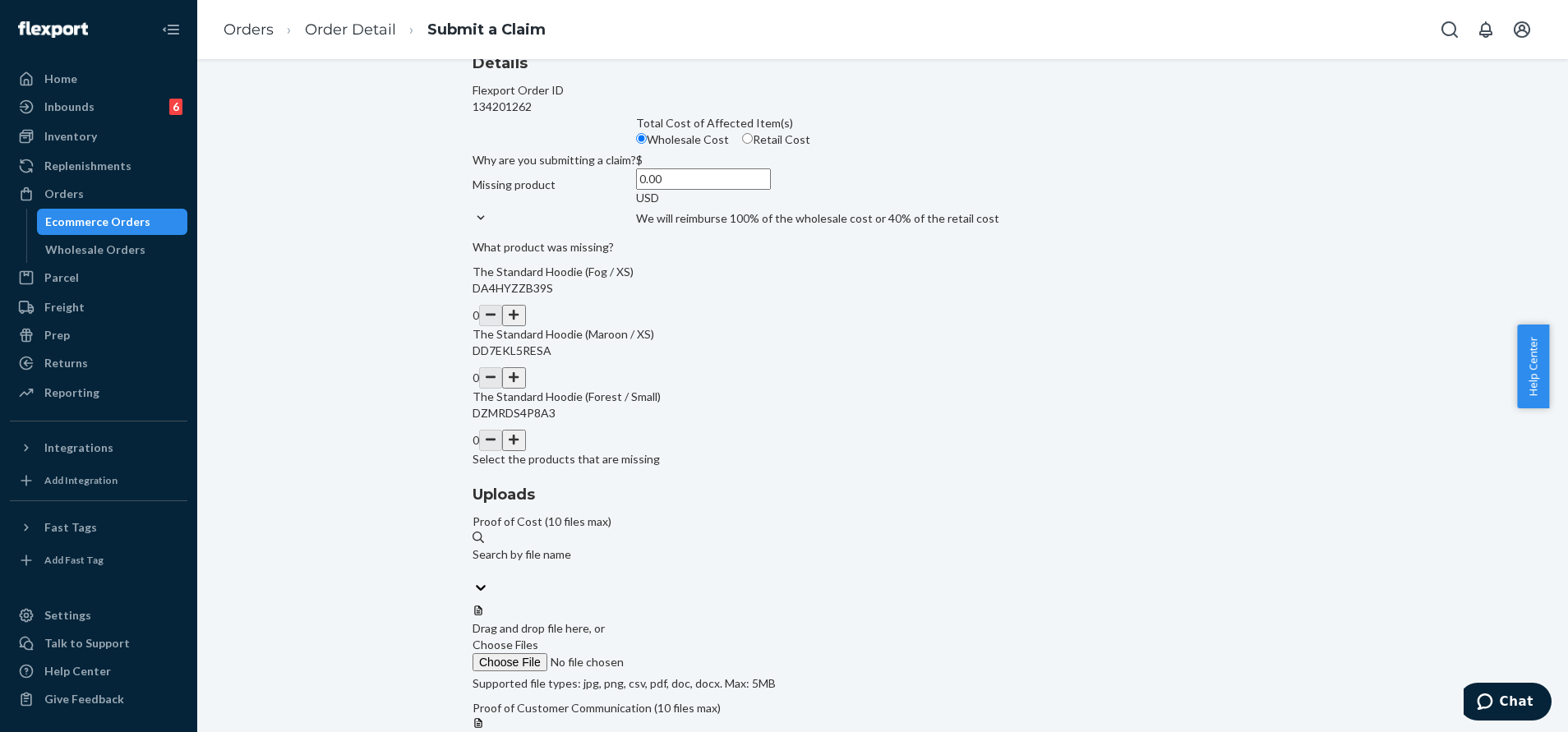
click at [526, 326] on button "button" at bounding box center [514, 316] width 23 height 22
click at [526, 389] on button "button" at bounding box center [514, 378] width 23 height 22
click at [742, 190] on input "0.00" at bounding box center [704, 179] width 135 height 22
type input "4.00"
type input "94.00"
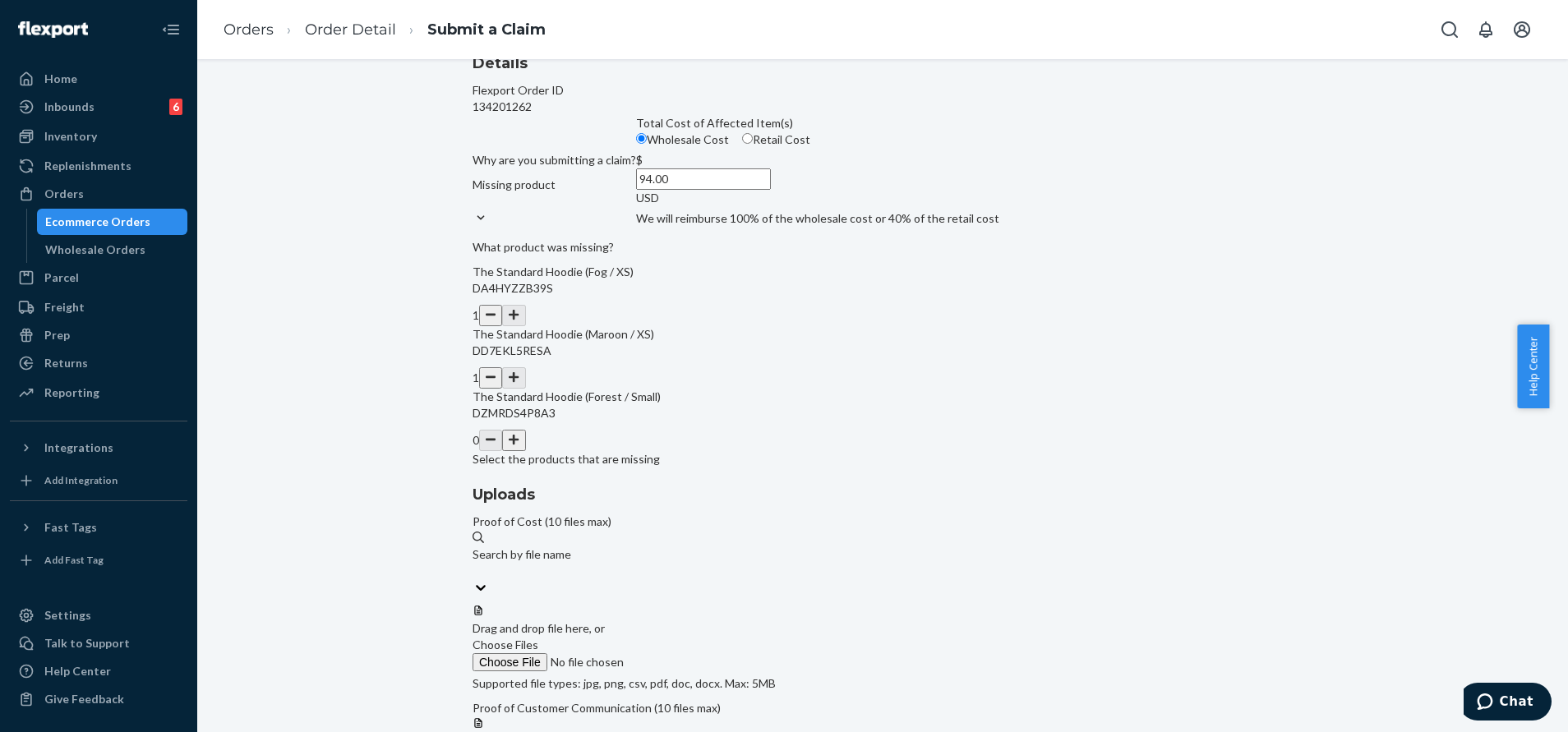
click at [696, 636] on label "Choose Files" at bounding box center [584, 654] width 224 height 34
click at [696, 654] on input "Choose Files" at bounding box center [584, 663] width 224 height 18
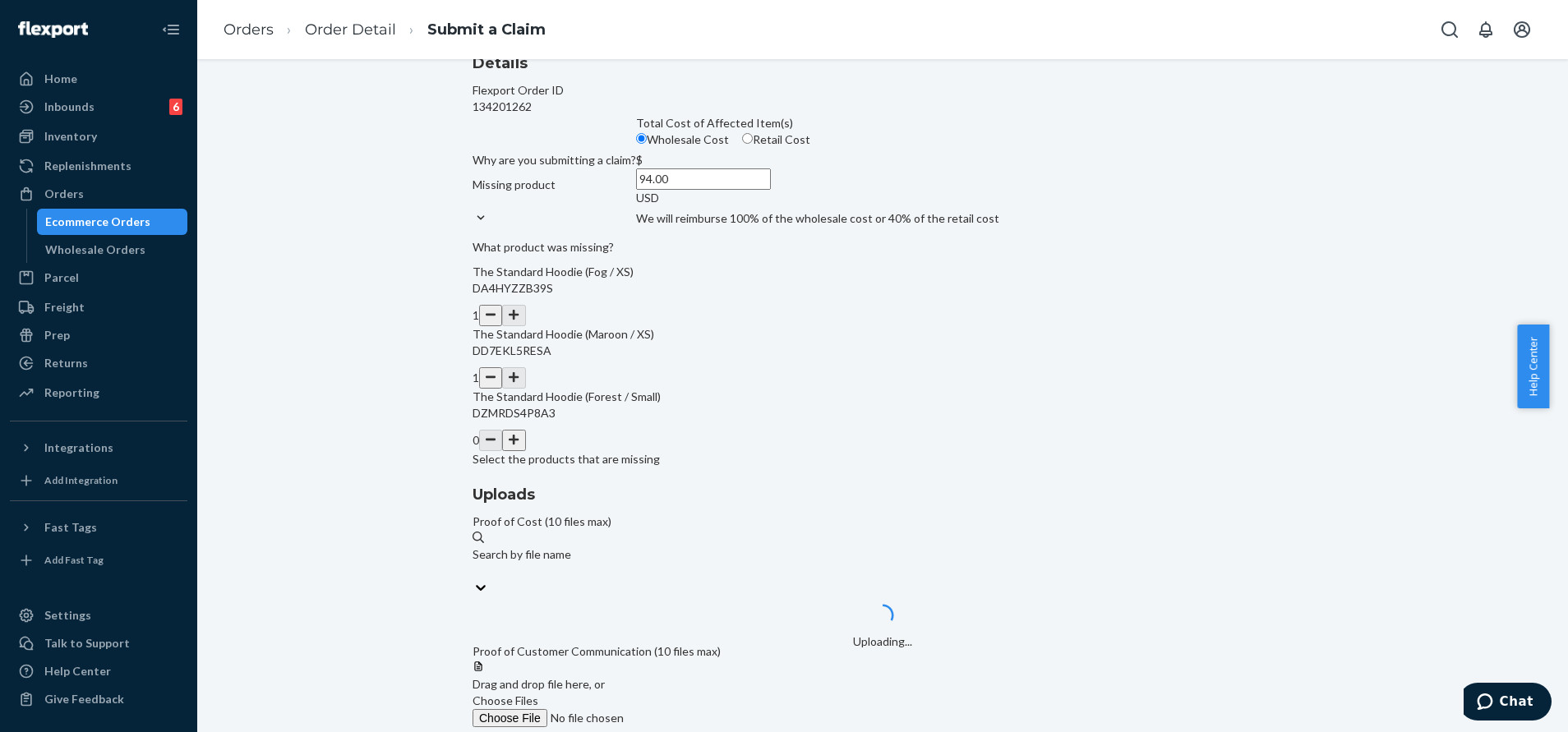
click at [538, 693] on span "Choose Files" at bounding box center [505, 700] width 66 height 14
click at [696, 709] on input "Choose Files" at bounding box center [584, 718] width 224 height 18
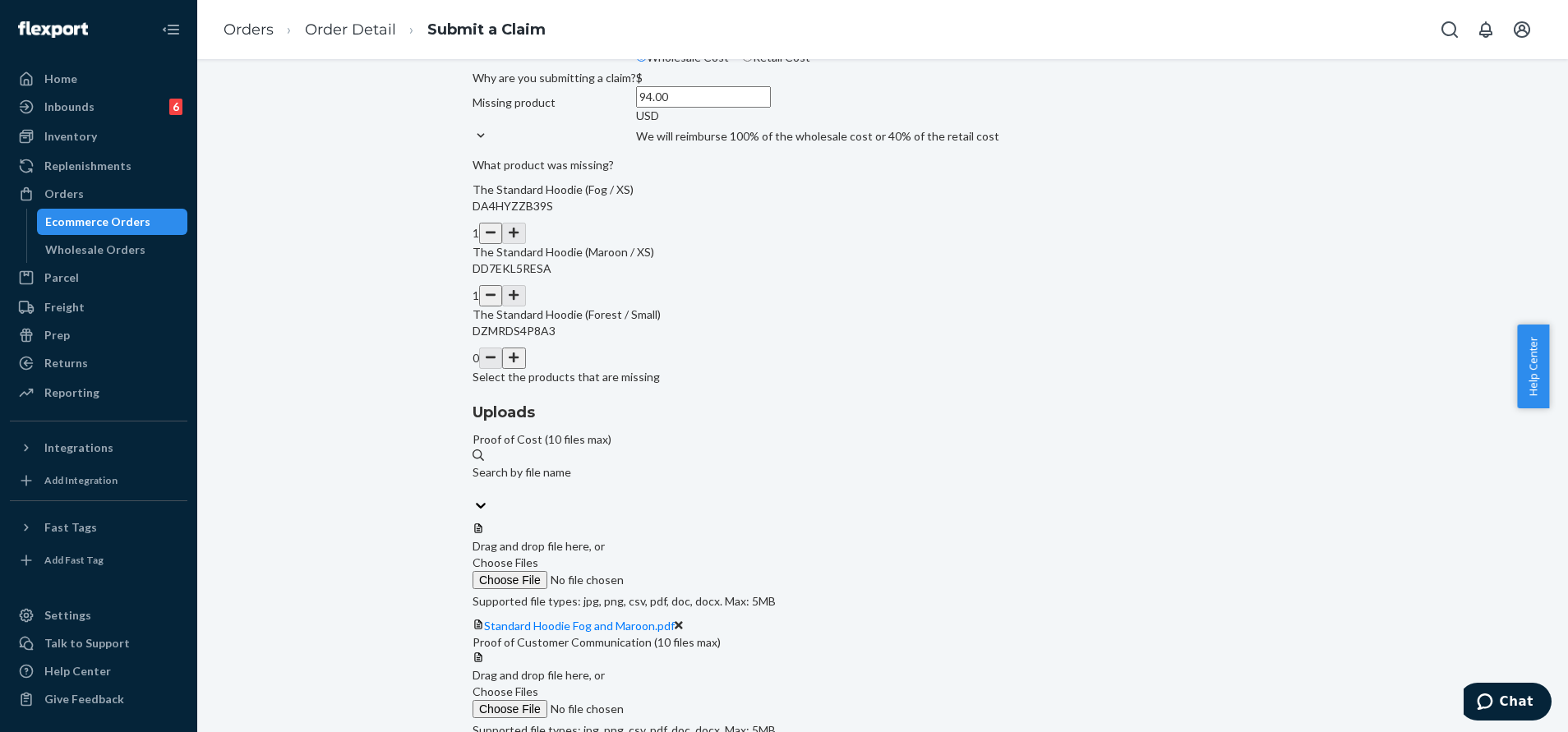
scroll to position [293, 0]
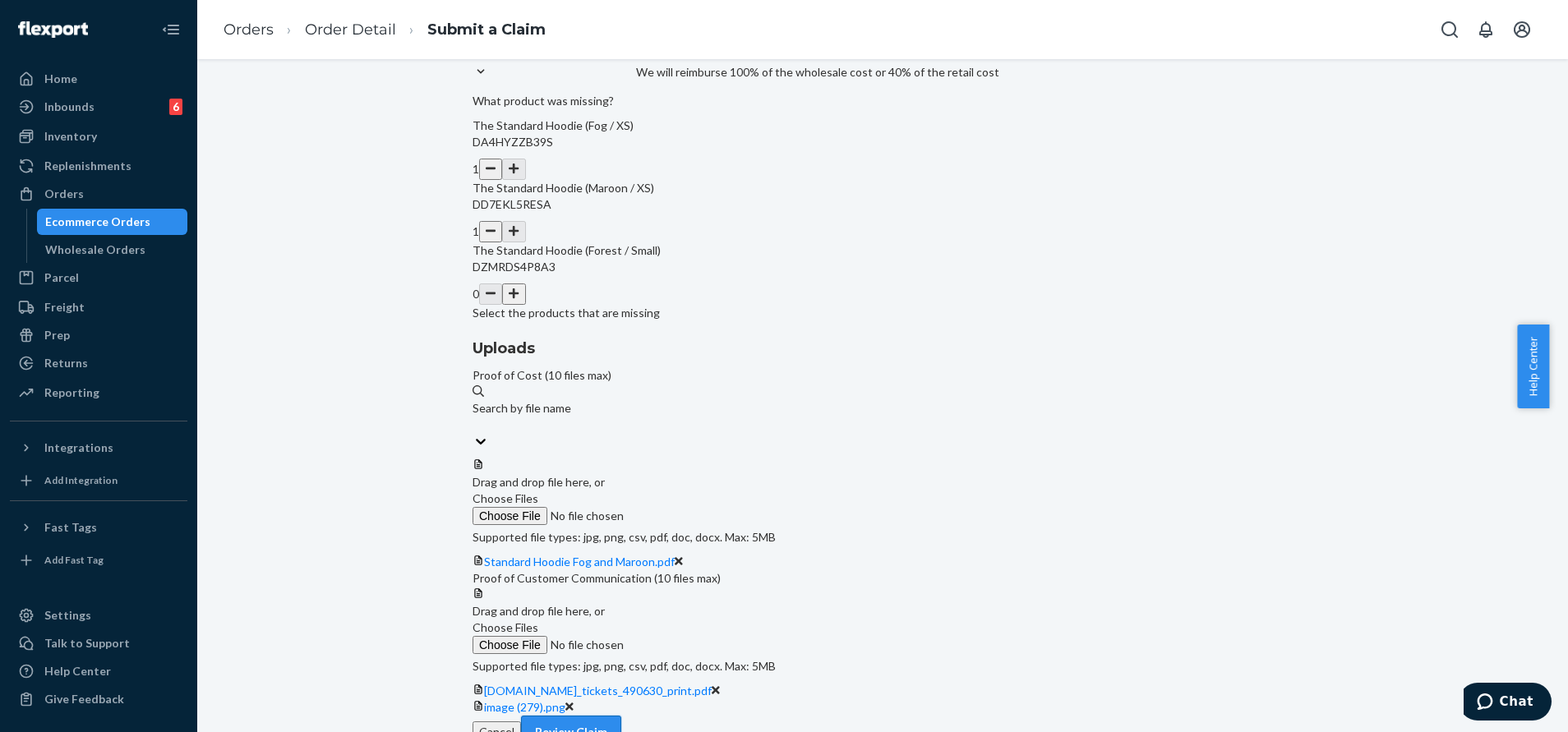
click at [621, 716] on button "Review Claim" at bounding box center [571, 732] width 100 height 32
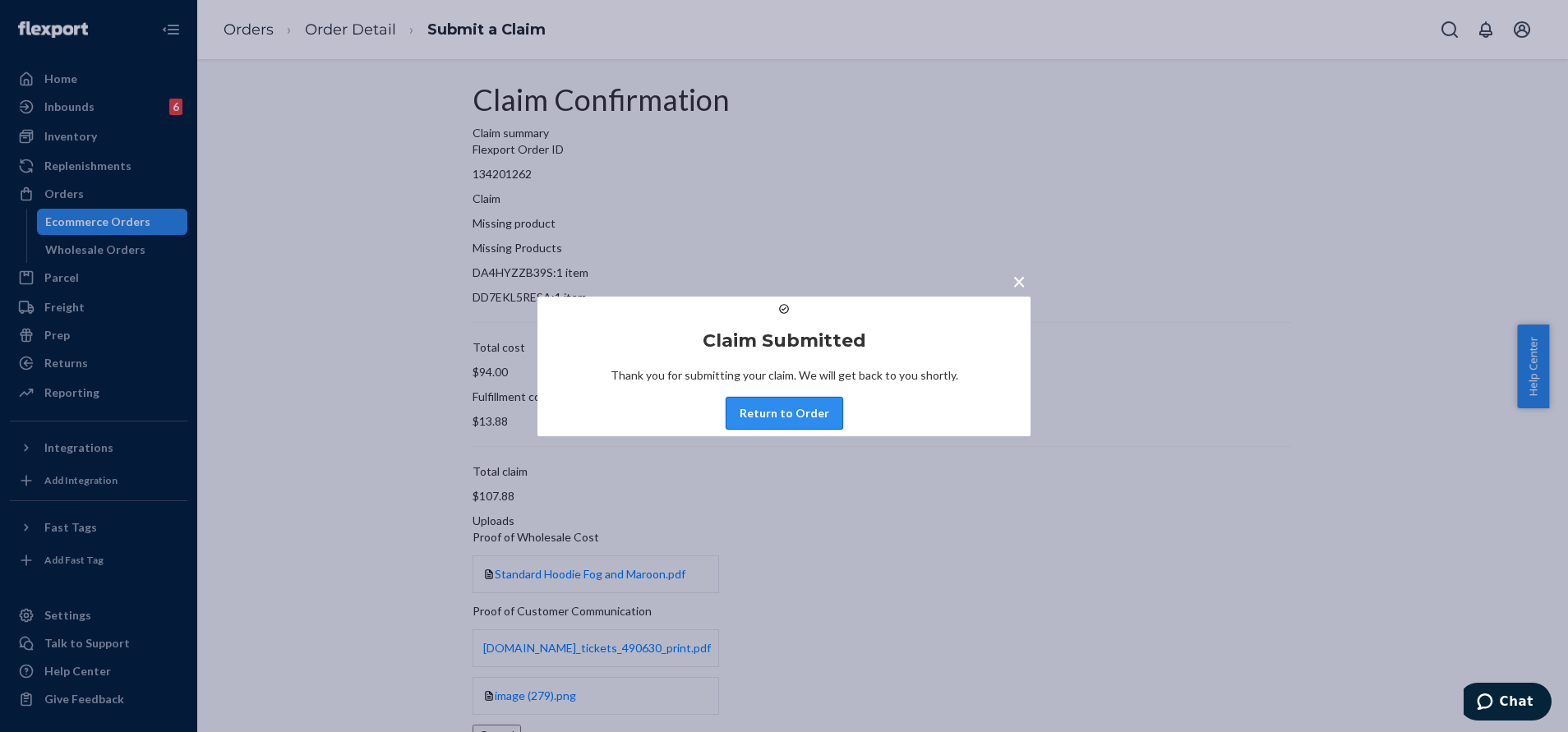
click at [787, 430] on button "Return to Order" at bounding box center [784, 413] width 117 height 32
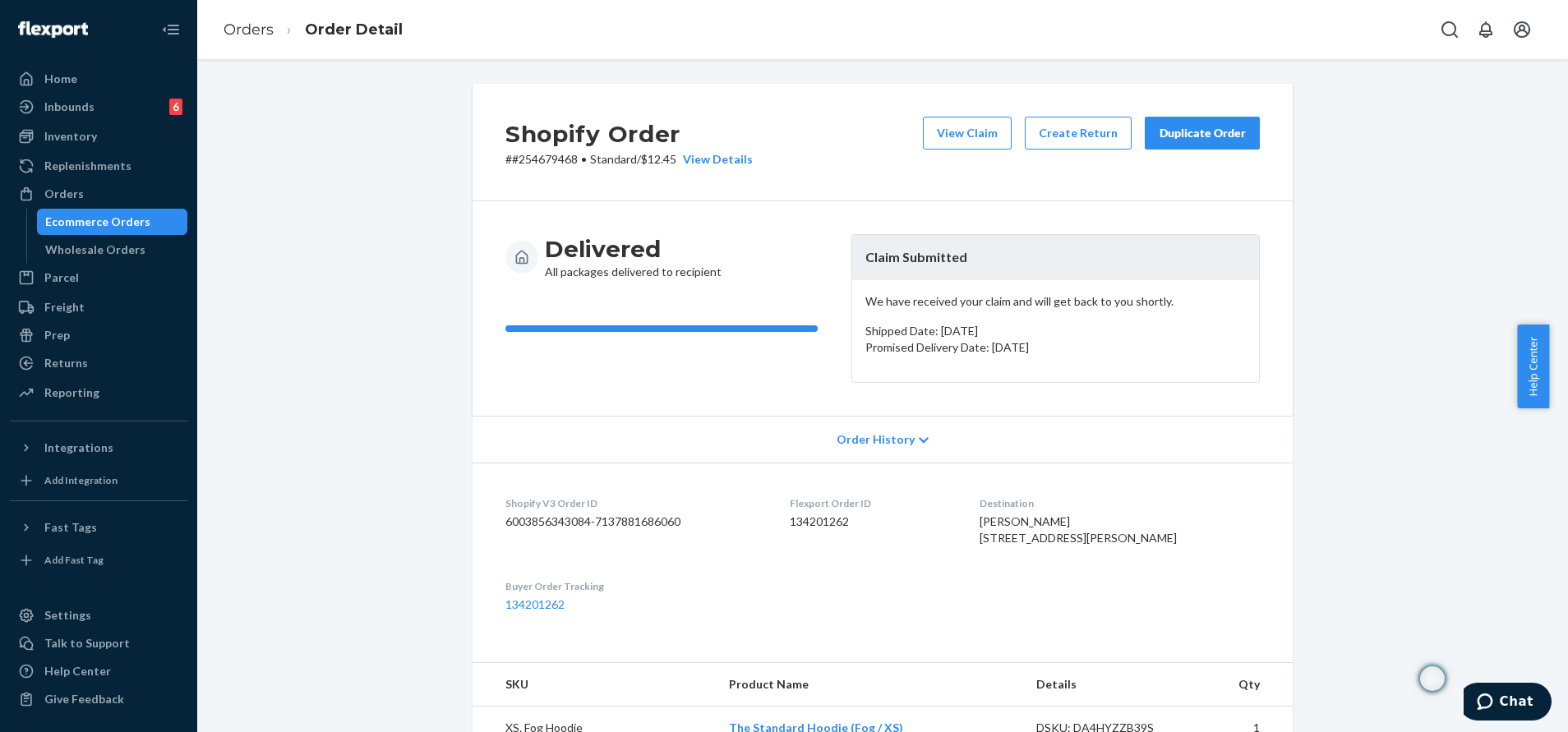
click at [496, 0] on div "Orders Order Detail" at bounding box center [883, 30] width 1371 height 59
click at [1446, 32] on icon "Open Search Box" at bounding box center [1450, 30] width 20 height 20
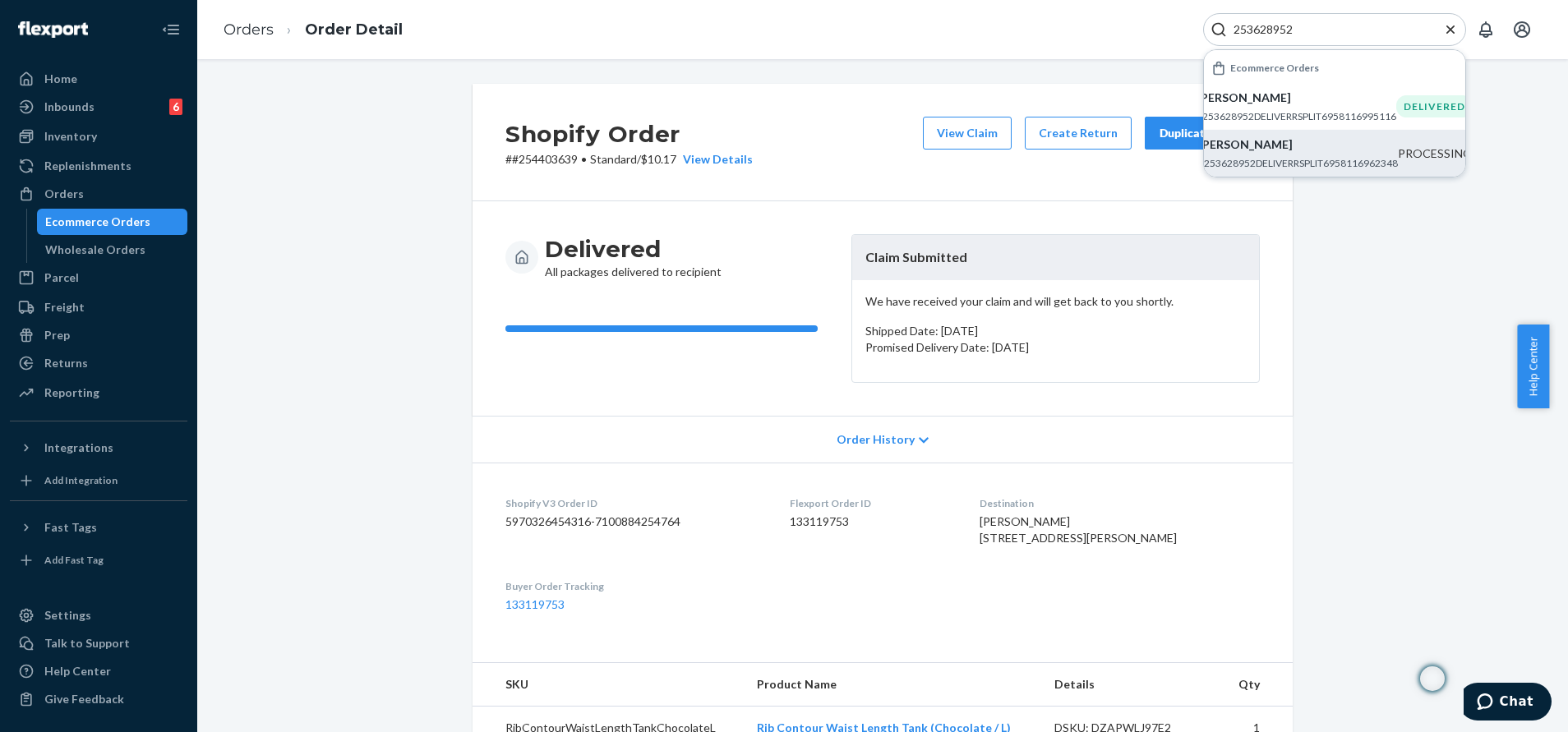
type input "253628952"
click at [1353, 156] on p "#253628952DELIVERRSPLIT6958116962348" at bounding box center [1298, 162] width 200 height 14
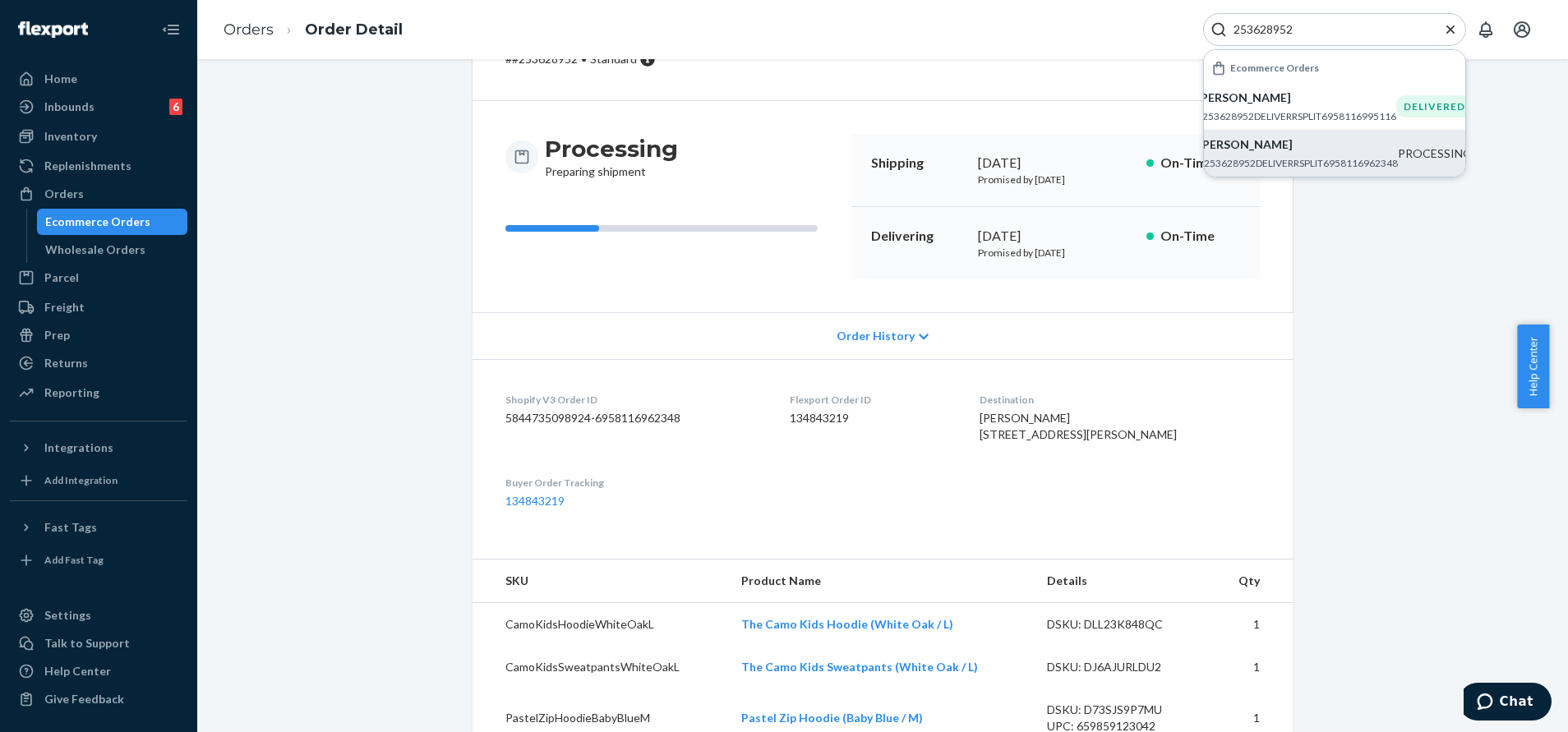
scroll to position [124, 0]
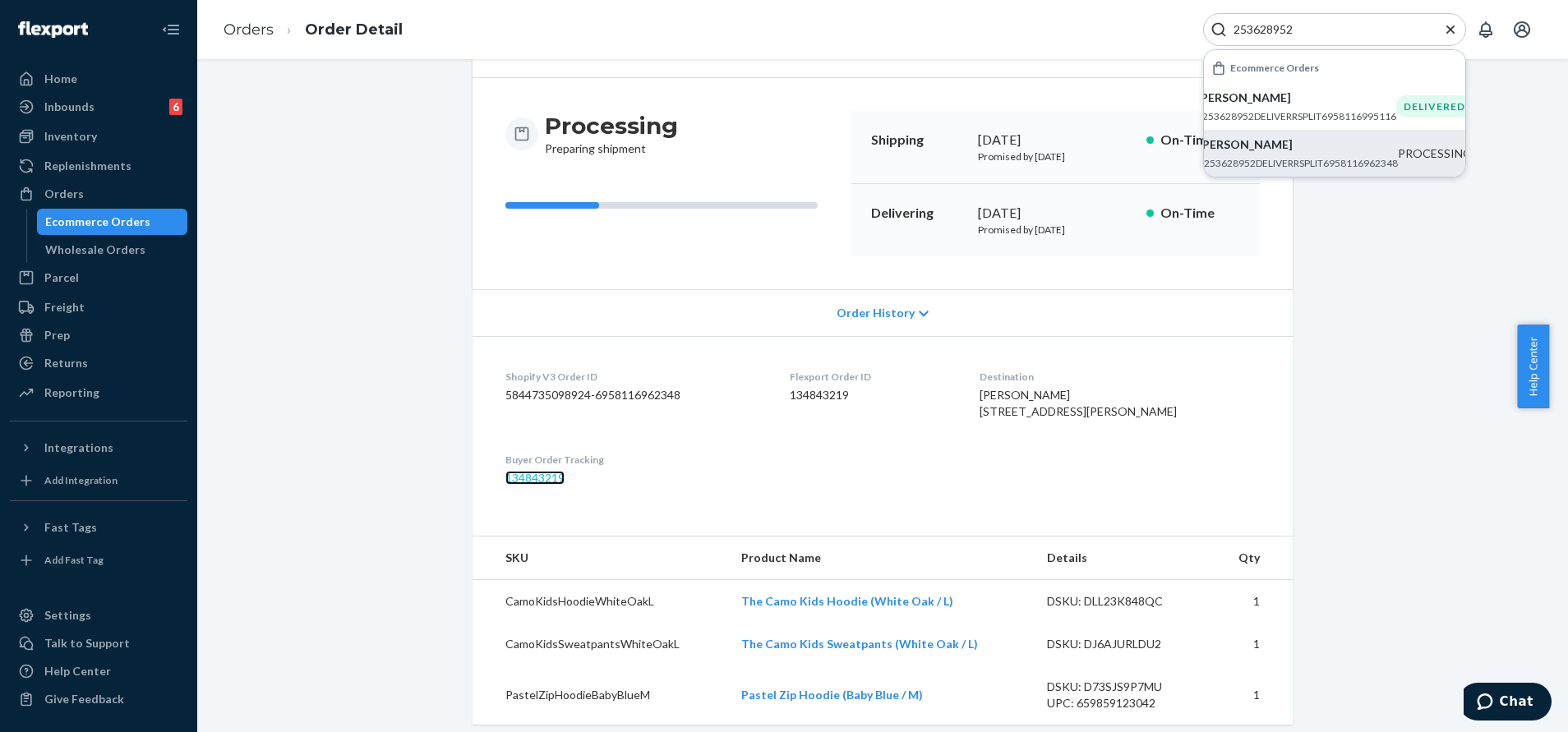
click at [528, 485] on link "134843219" at bounding box center [536, 477] width 60 height 14
